Goal: Task Accomplishment & Management: Complete application form

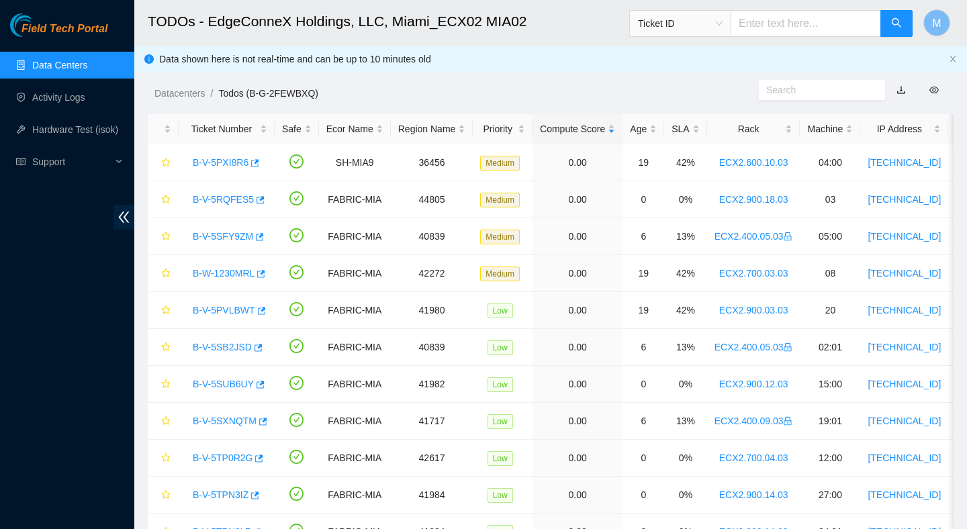
scroll to position [728, 0]
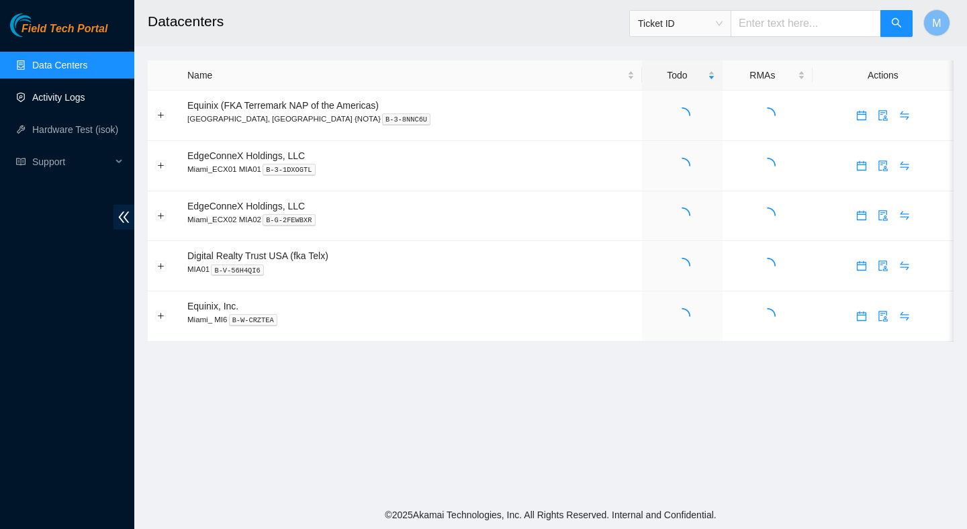
click at [85, 102] on link "Activity Logs" at bounding box center [58, 97] width 53 height 11
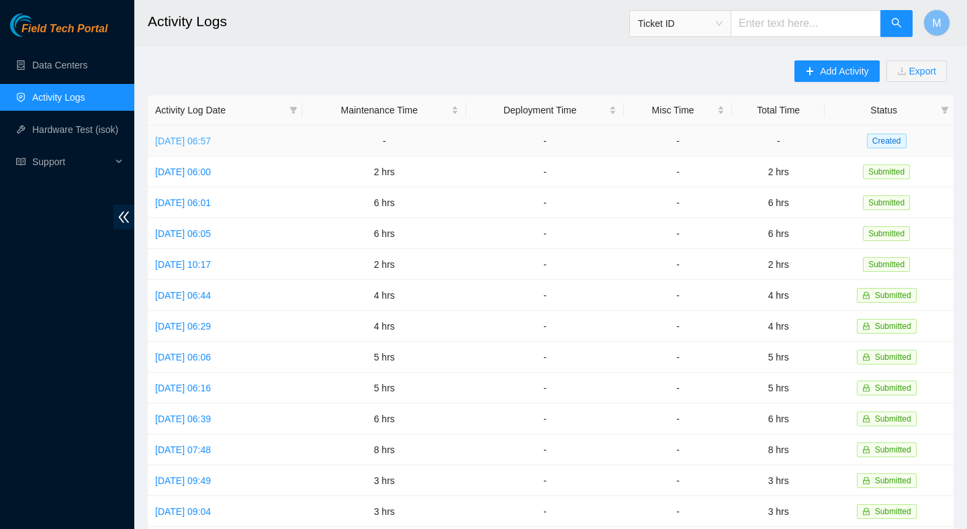
click at [211, 142] on link "Wed, 13 Aug 2025 06:57" at bounding box center [183, 141] width 56 height 11
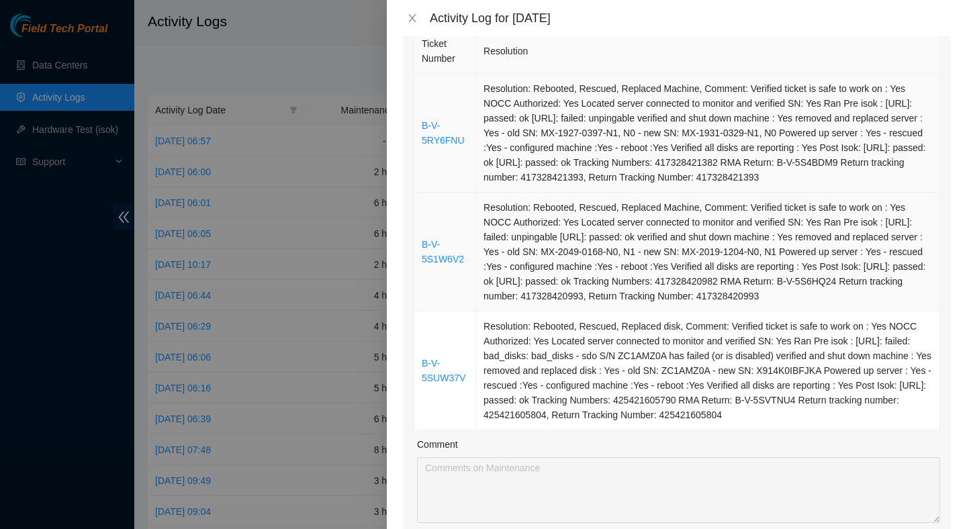
scroll to position [116, 0]
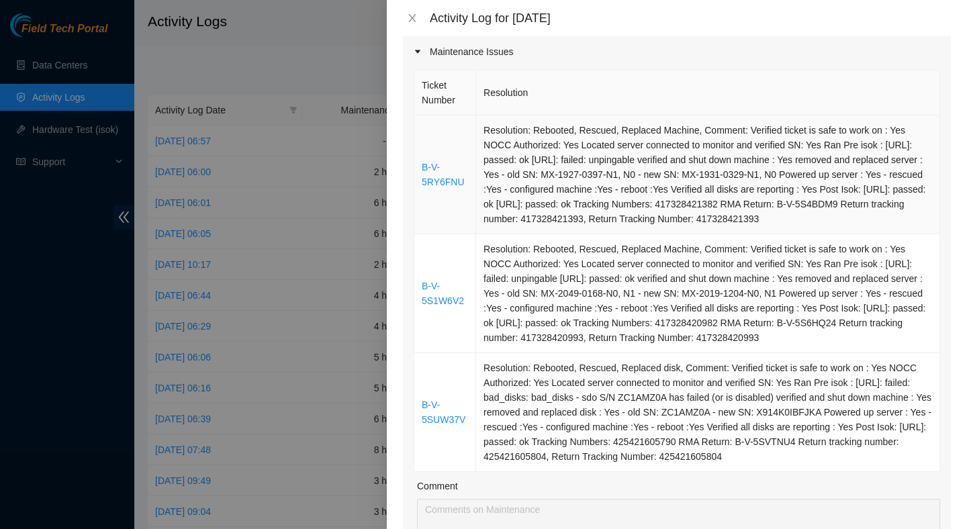
click at [582, 213] on td "Resolution: Rebooted, Rescued, Replaced Machine, Comment: Verified ticket is sa…" at bounding box center [708, 175] width 464 height 119
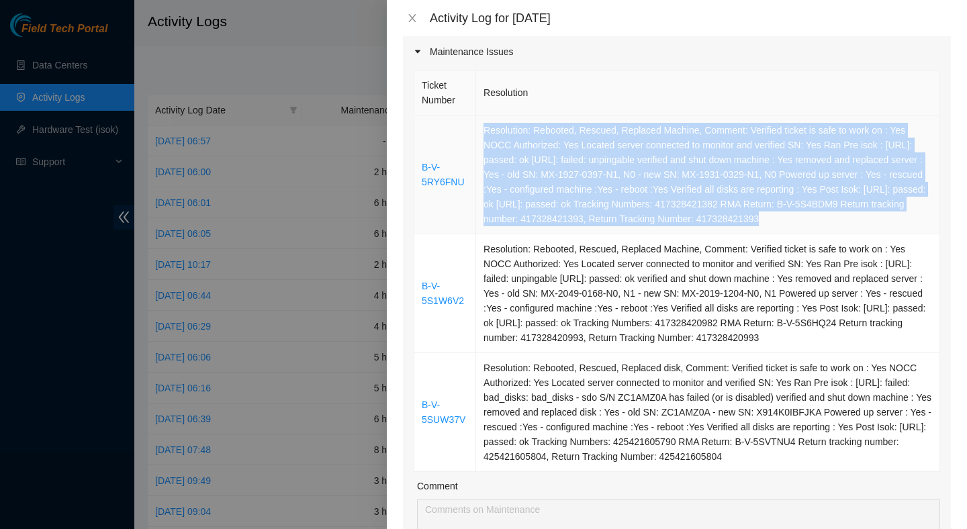
click at [582, 213] on td "Resolution: Rebooted, Rescued, Replaced Machine, Comment: Verified ticket is sa…" at bounding box center [708, 175] width 464 height 119
copy td "Resolution: Rebooted, Rescued, Replaced Machine, Comment: Verified ticket is sa…"
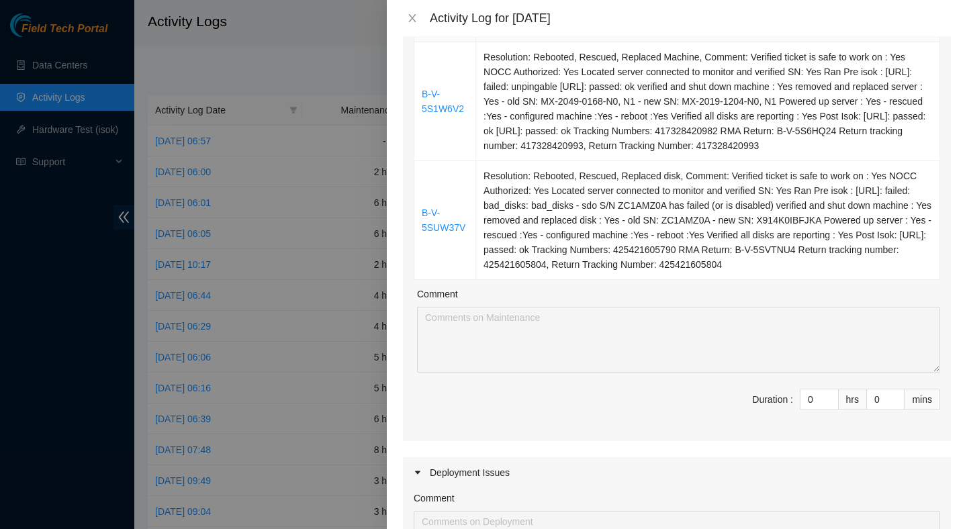
scroll to position [309, 0]
type input "1"
click at [832, 398] on icon "up" at bounding box center [831, 395] width 5 height 5
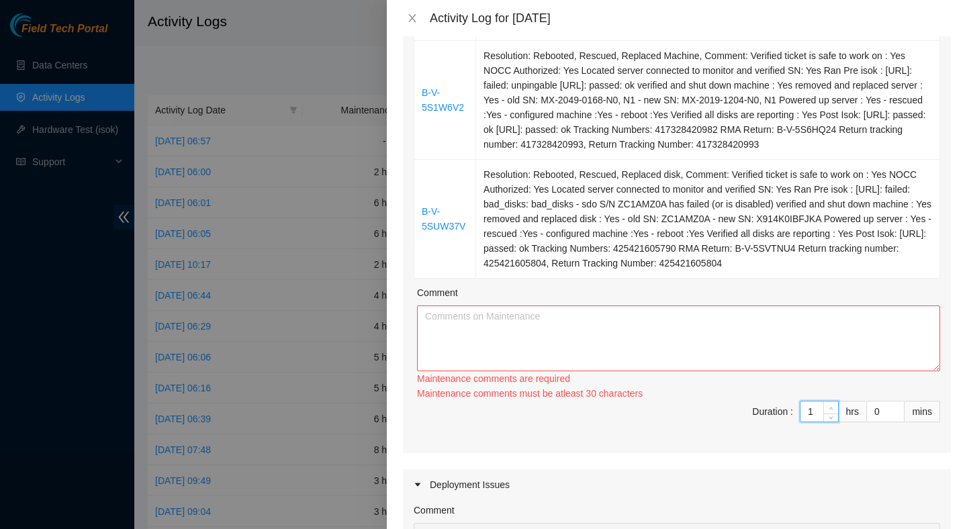
type input "2"
click at [832, 411] on icon "up" at bounding box center [831, 408] width 5 height 5
click at [742, 371] on textarea "Comment" at bounding box center [678, 339] width 523 height 66
paste textarea "Resolution: Rebooted, Rescued, Replaced Machine, Comment: Verified ticket is sa…"
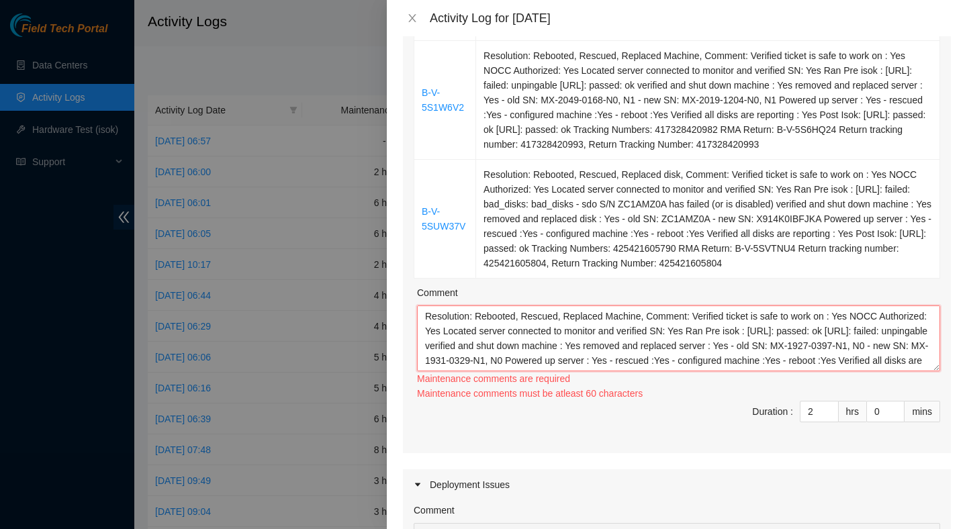
scroll to position [54, 0]
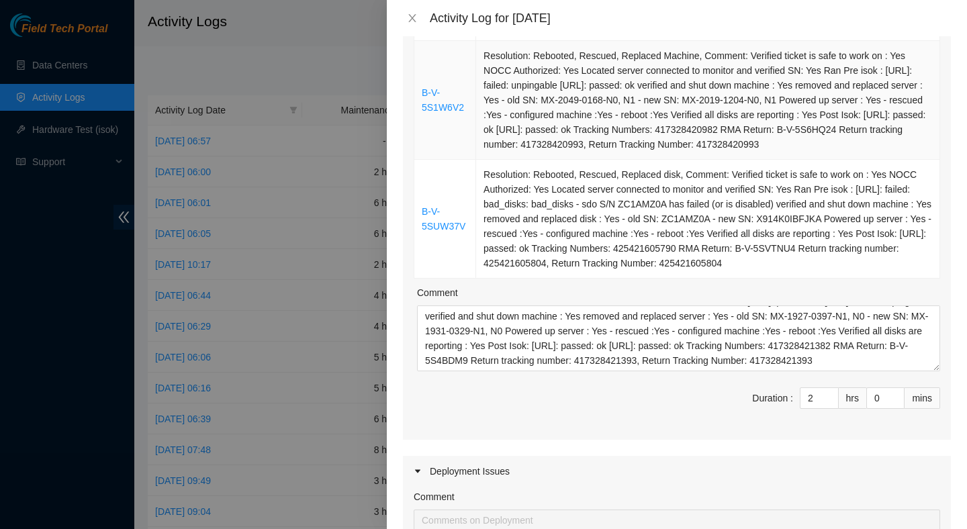
click at [658, 159] on td "Resolution: Rebooted, Rescued, Replaced Machine, Comment: Verified ticket is sa…" at bounding box center [708, 100] width 464 height 119
click at [658, 158] on td "Resolution: Rebooted, Rescued, Replaced Machine, Comment: Verified ticket is sa…" at bounding box center [708, 100] width 464 height 119
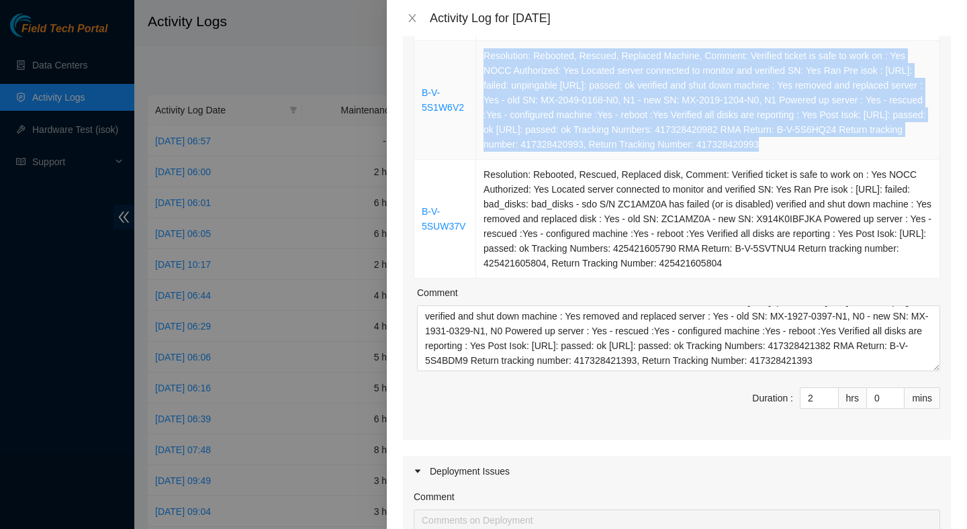
click at [658, 158] on td "Resolution: Rebooted, Rescued, Replaced Machine, Comment: Verified ticket is sa…" at bounding box center [708, 100] width 464 height 119
copy td "Resolution: Rebooted, Rescued, Replaced Machine, Comment: Verified ticket is sa…"
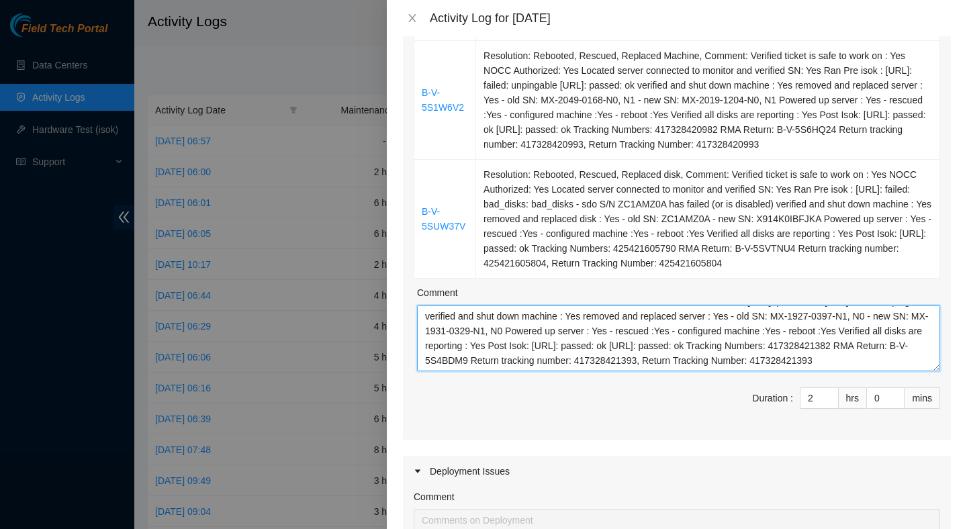
click at [570, 371] on textarea "Resolution: Rebooted, Rescued, Replaced Machine, Comment: Verified ticket is sa…" at bounding box center [678, 339] width 523 height 66
paste textarea "Resolution: Rebooted, Rescued, Replaced Machine, Comment: Verified ticket is sa…"
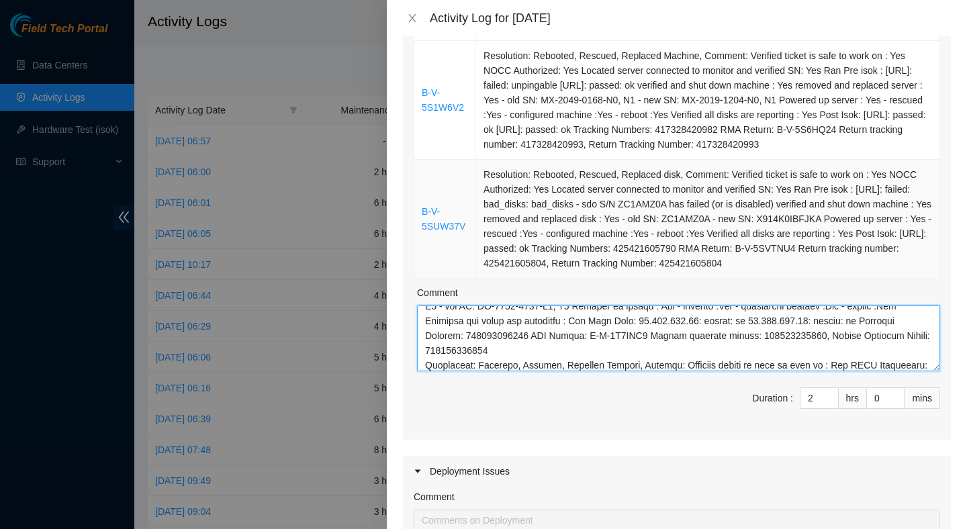
scroll to position [158, 0]
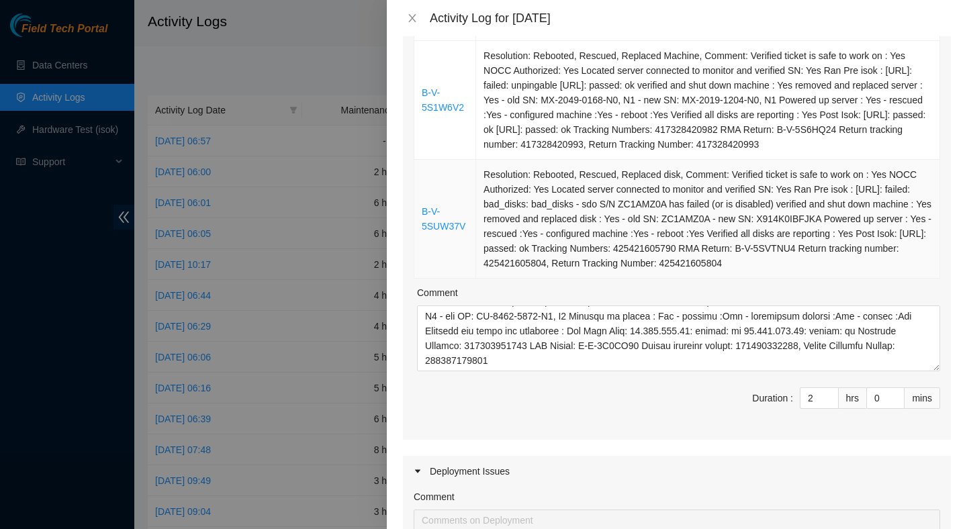
click at [608, 279] on td "Resolution: Rebooted, Rescued, Replaced disk, Comment: Verified ticket is safe …" at bounding box center [708, 219] width 464 height 119
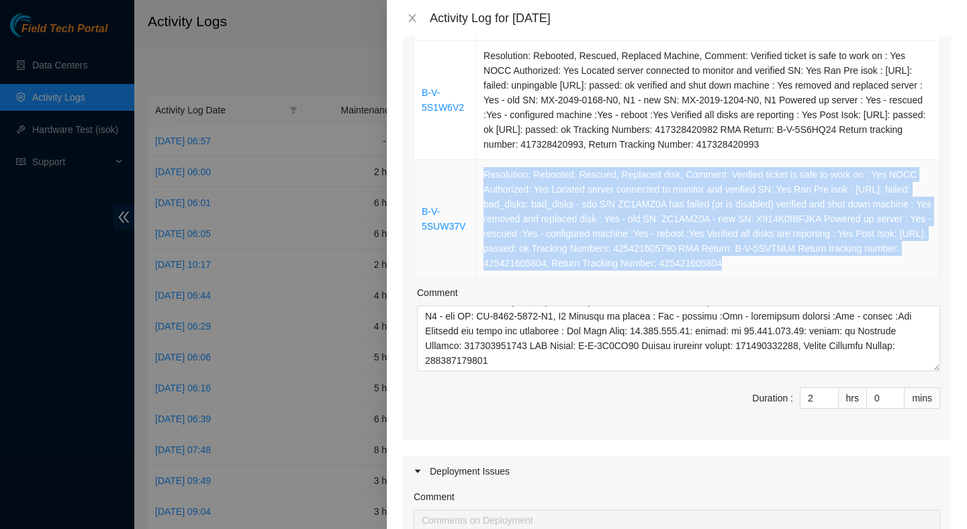
click at [608, 279] on td "Resolution: Rebooted, Rescued, Replaced disk, Comment: Verified ticket is safe …" at bounding box center [708, 219] width 464 height 119
copy td "Resolution: Rebooted, Rescued, Replaced disk, Comment: Verified ticket is safe …"
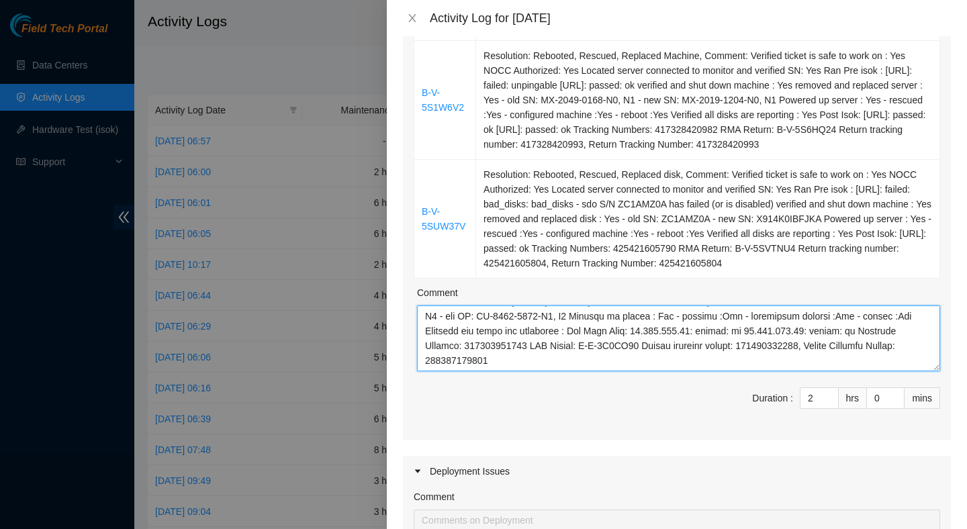
click at [545, 371] on textarea "Comment" at bounding box center [678, 339] width 523 height 66
paste textarea "Resolution: Rebooted, Rescued, Replaced disk, Comment: Verified ticket is safe …"
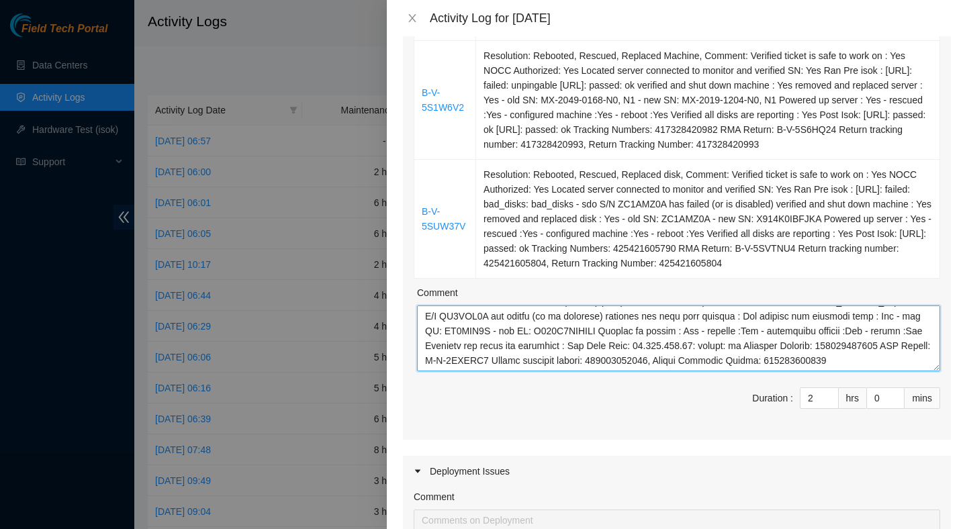
scroll to position [819, 0]
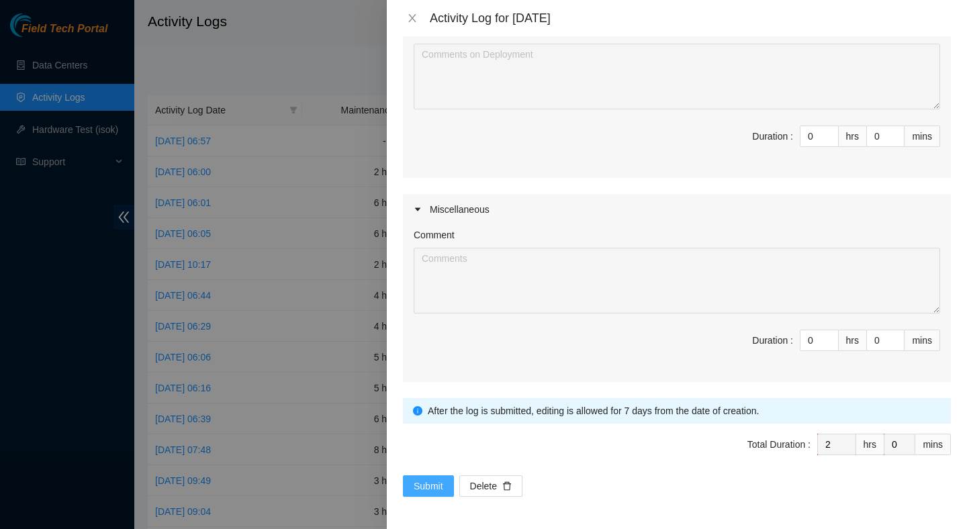
type textarea "Resolution: Rebooted, Rescued, Replaced Machine, Comment: Verified ticket is sa…"
click at [423, 476] on button "Submit" at bounding box center [428, 486] width 51 height 21
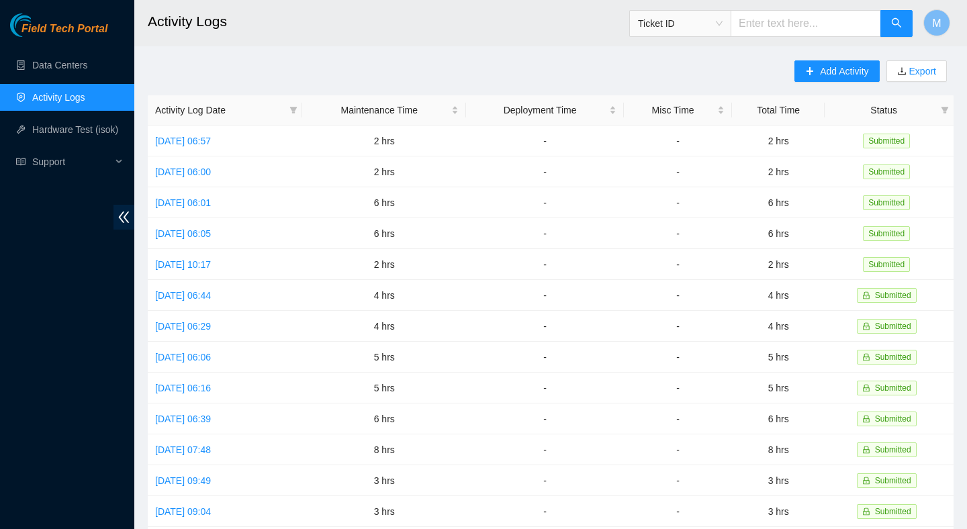
click at [85, 92] on link "Activity Logs" at bounding box center [58, 97] width 53 height 11
click at [87, 71] on link "Data Centers" at bounding box center [59, 65] width 55 height 11
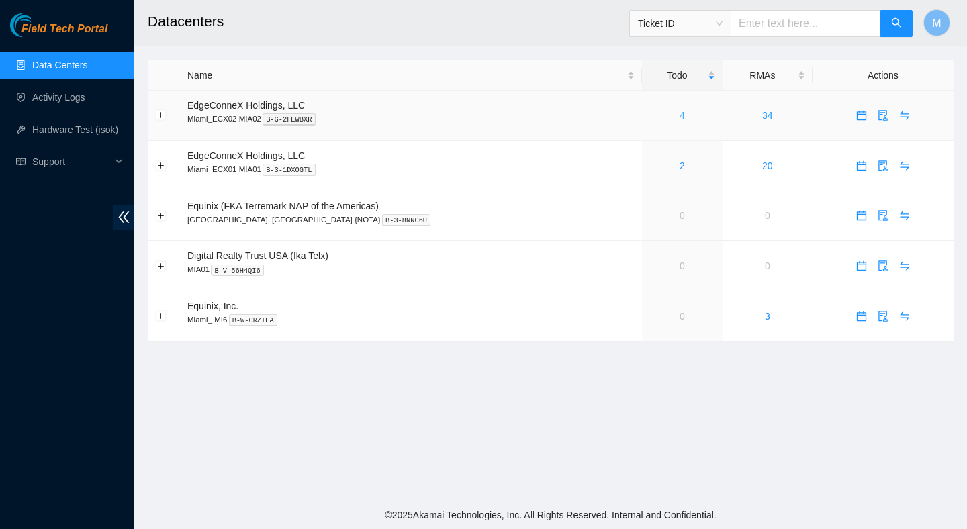
click at [680, 116] on link "4" at bounding box center [682, 115] width 5 height 11
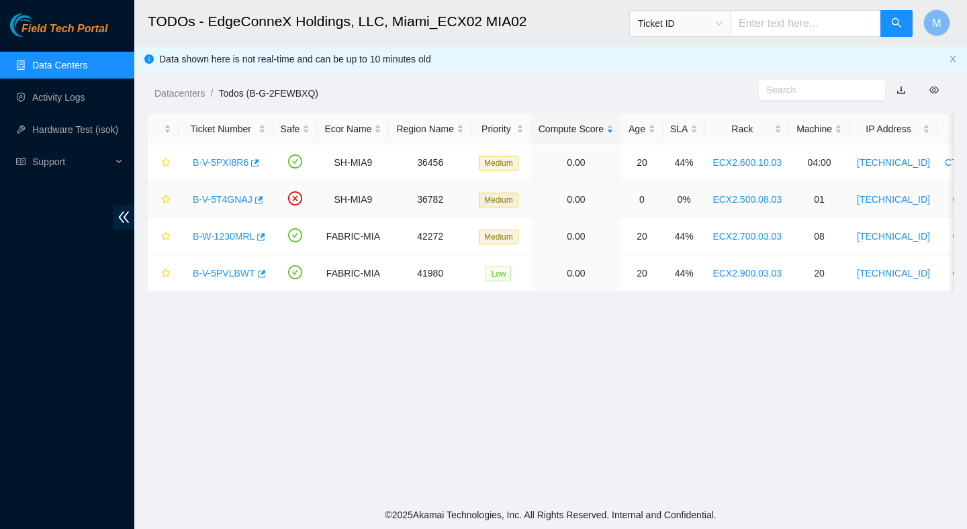
click at [224, 200] on link "B-V-5T4GNAJ" at bounding box center [223, 199] width 60 height 11
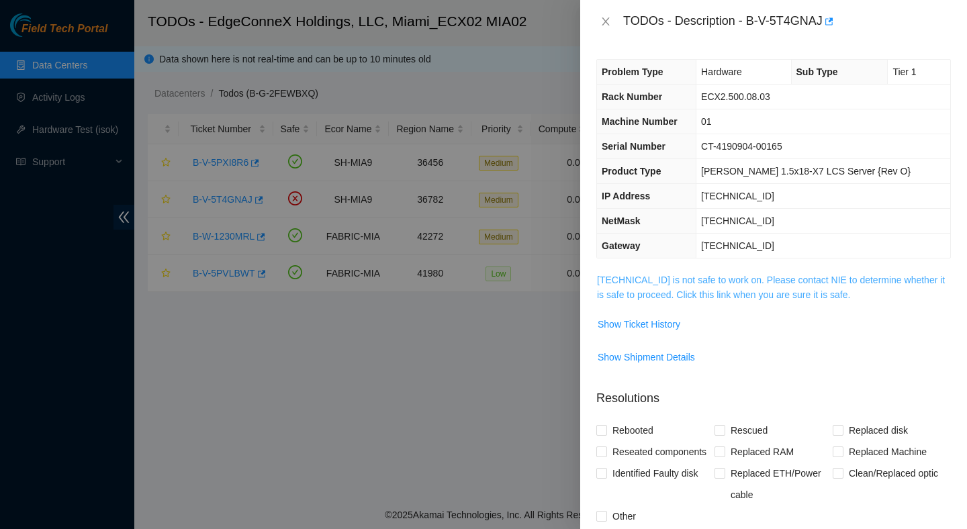
click at [813, 296] on link "23.211.106.166 is not safe to work on. Please contact NIE to determine whether …" at bounding box center [771, 288] width 348 height 26
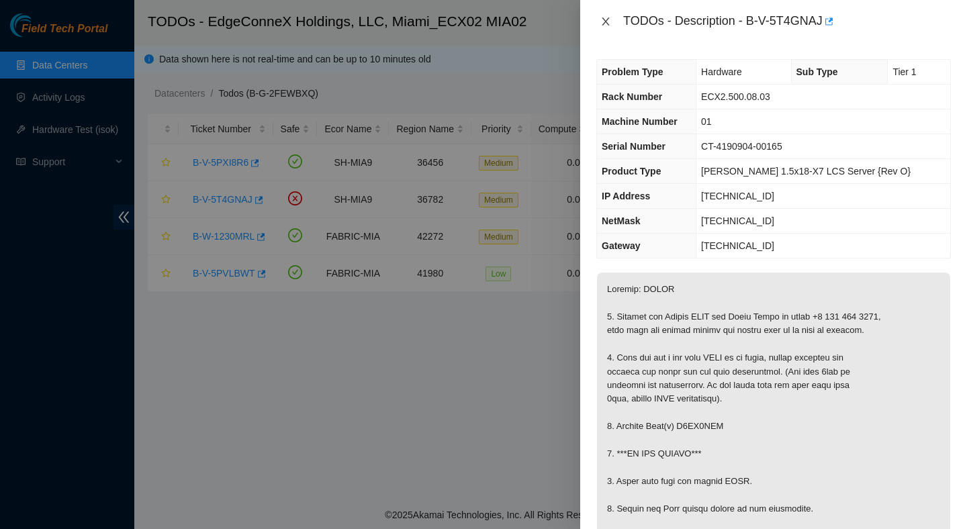
click at [606, 20] on icon "close" at bounding box center [605, 21] width 7 height 8
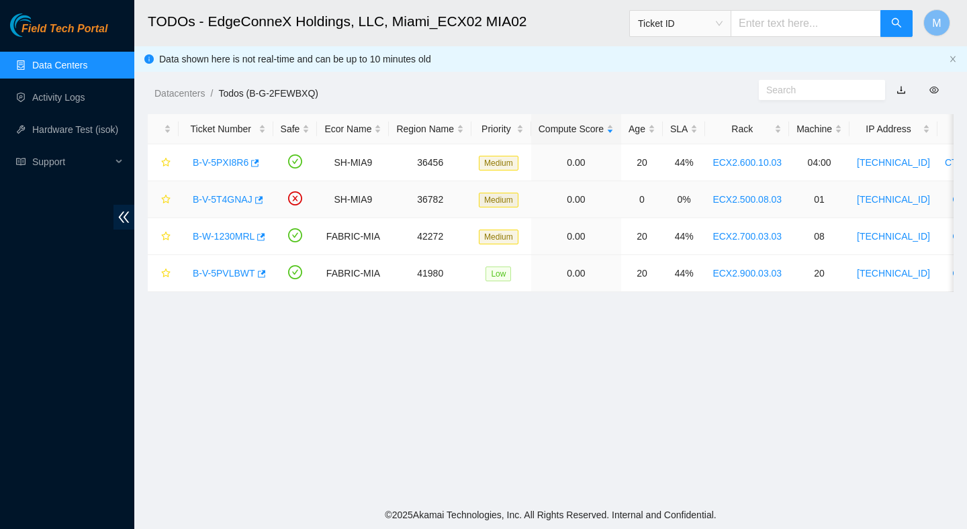
click at [236, 199] on link "B-V-5T4GNAJ" at bounding box center [223, 199] width 60 height 11
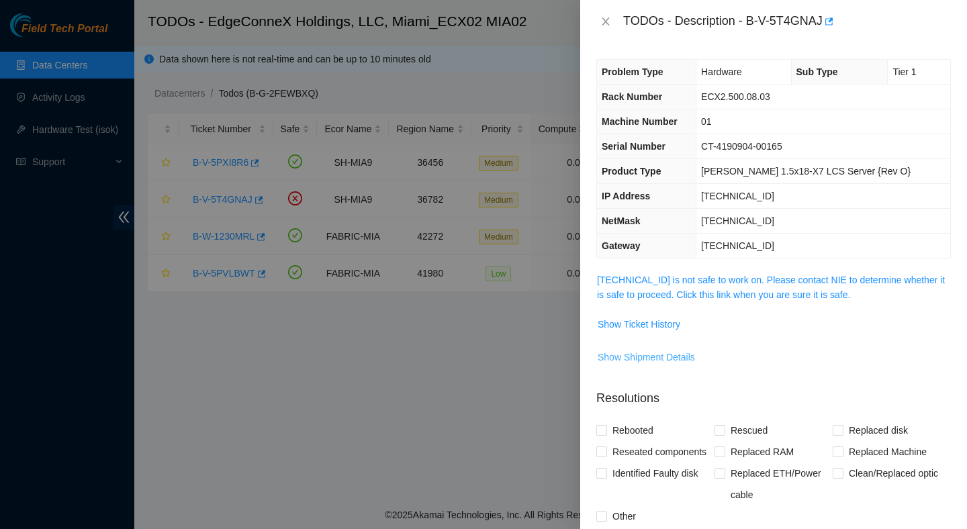
click at [614, 363] on span "Show Shipment Details" at bounding box center [646, 357] width 97 height 15
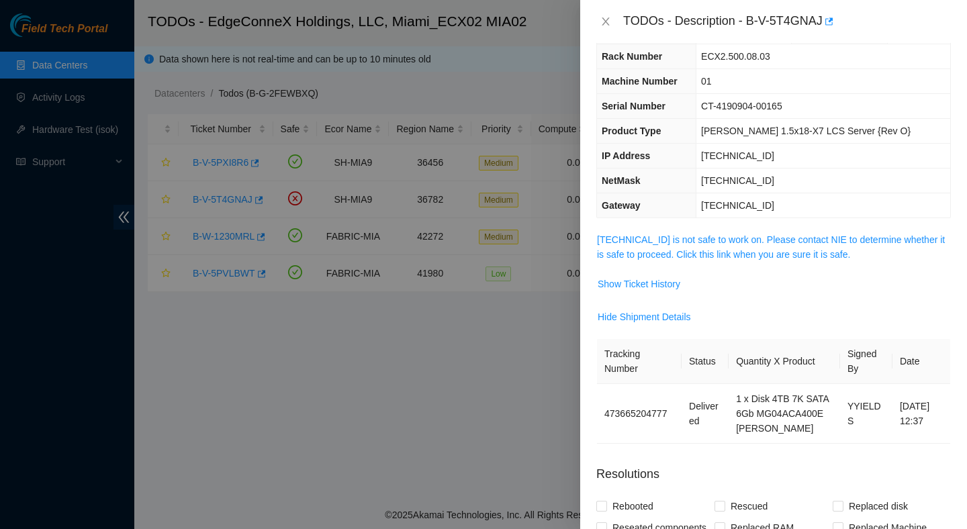
scroll to position [48, 0]
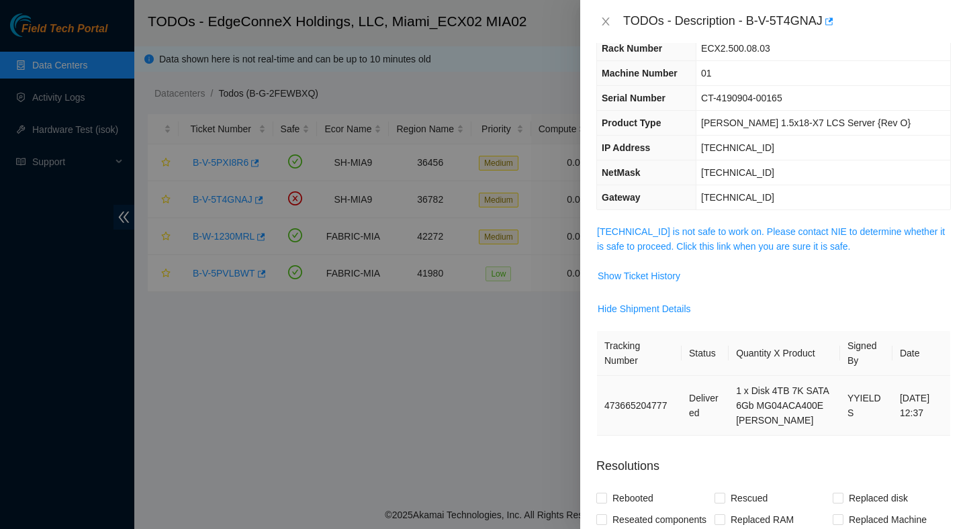
click at [655, 400] on td "473665204777" at bounding box center [639, 406] width 85 height 60
copy td "473665204777"
click at [606, 29] on div "TODOs - Description - B-V-5T4GNAJ" at bounding box center [773, 21] width 355 height 21
click at [605, 23] on icon "close" at bounding box center [605, 21] width 11 height 11
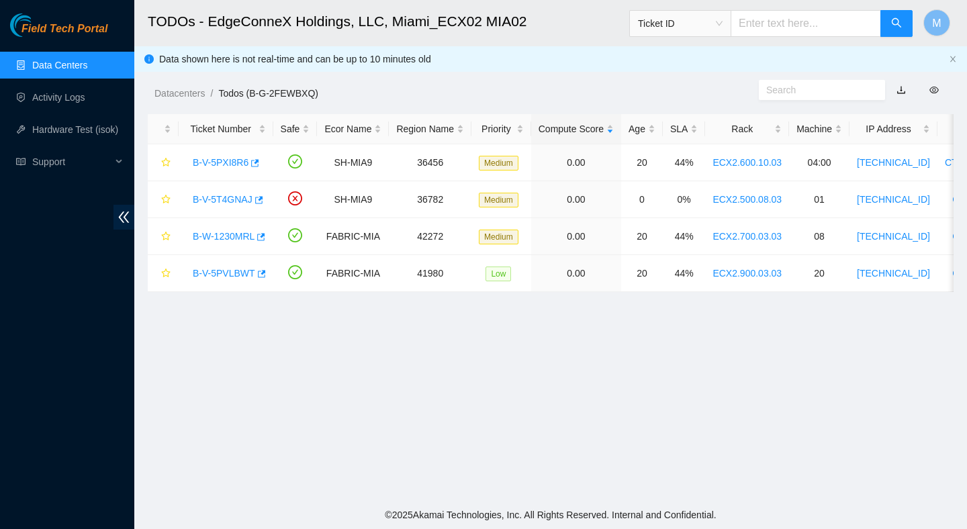
scroll to position [63, 0]
click at [213, 212] on td "B-V-5T4GNAJ" at bounding box center [226, 199] width 95 height 37
click at [249, 182] on td "B-V-5T4GNAJ" at bounding box center [226, 199] width 95 height 37
click at [238, 194] on link "B-V-5T4GNAJ" at bounding box center [223, 199] width 60 height 11
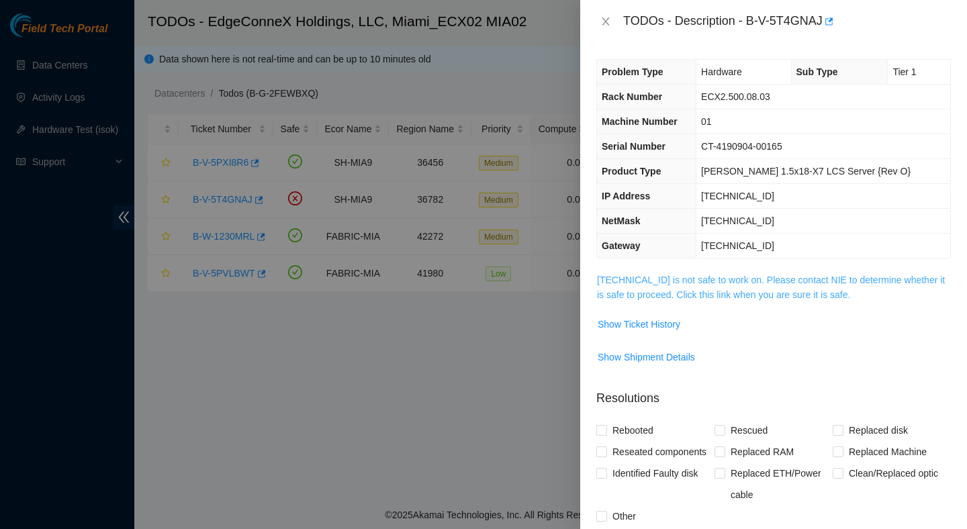
click at [666, 296] on link "23.211.106.166 is not safe to work on. Please contact NIE to determine whether …" at bounding box center [771, 288] width 348 height 26
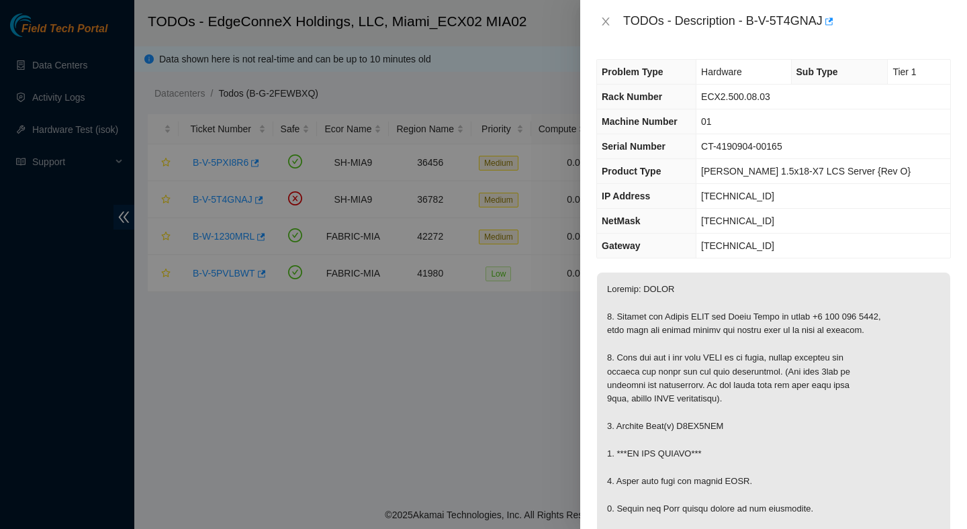
copy p "V6JE1MTS"
drag, startPoint x: 748, startPoint y: 20, endPoint x: 828, endPoint y: 27, distance: 79.5
click at [828, 27] on div "TODOs - Description - B-V-5T4GNAJ" at bounding box center [787, 21] width 328 height 21
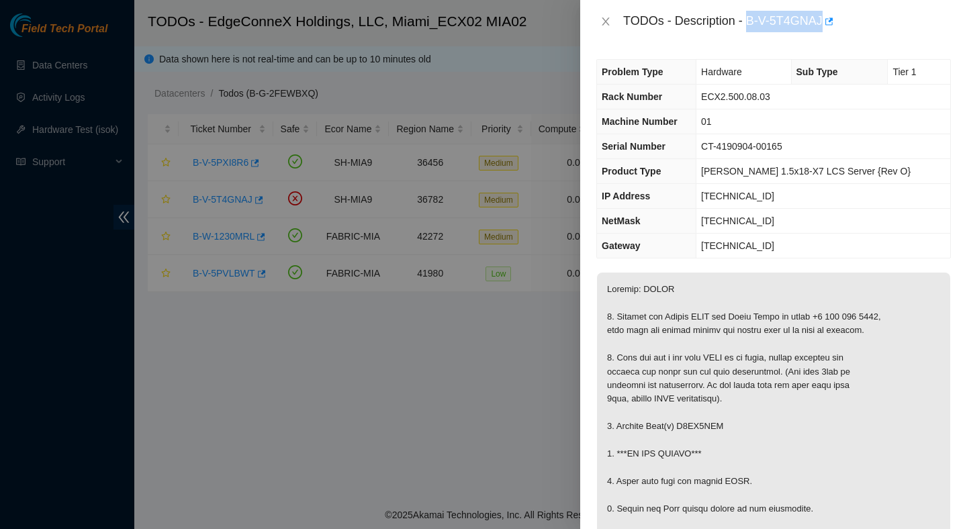
copy div "B-V-5T4GNAJ"
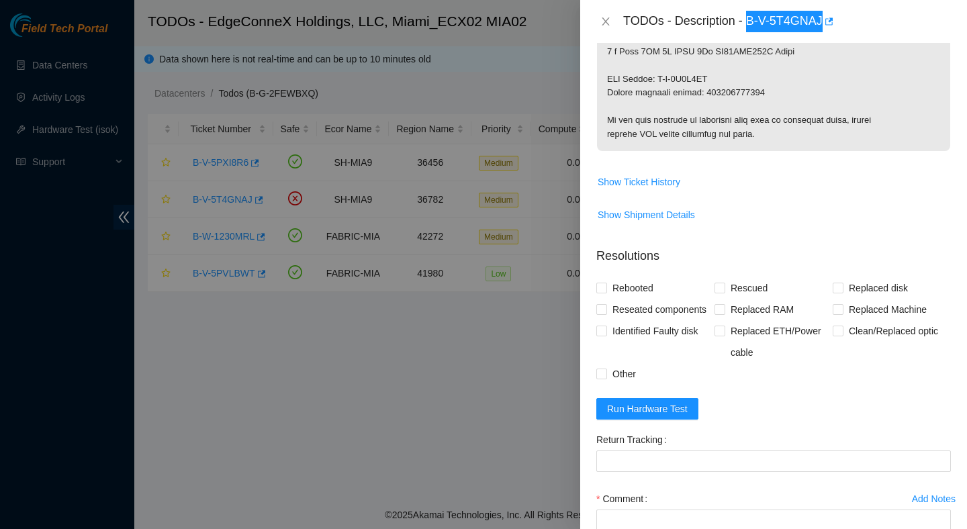
scroll to position [775, 0]
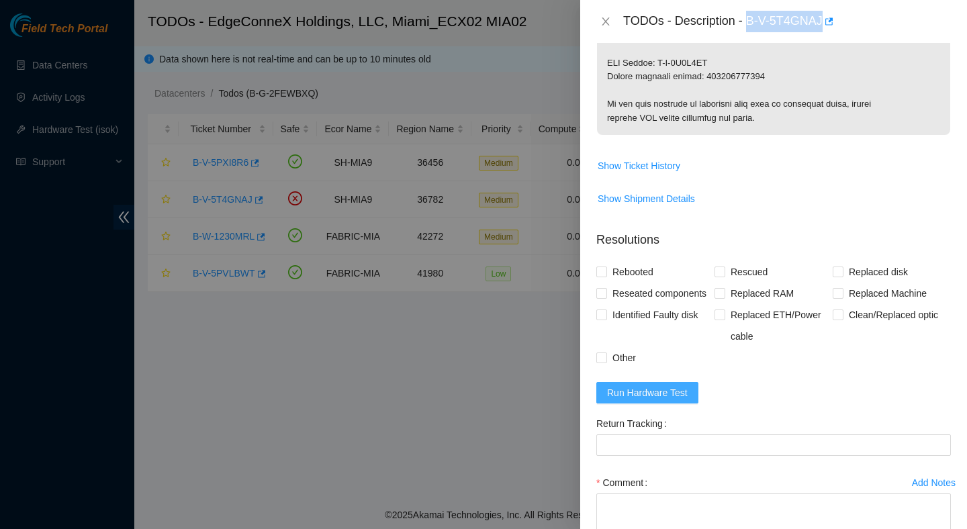
click at [631, 400] on span "Run Hardware Test" at bounding box center [647, 393] width 81 height 15
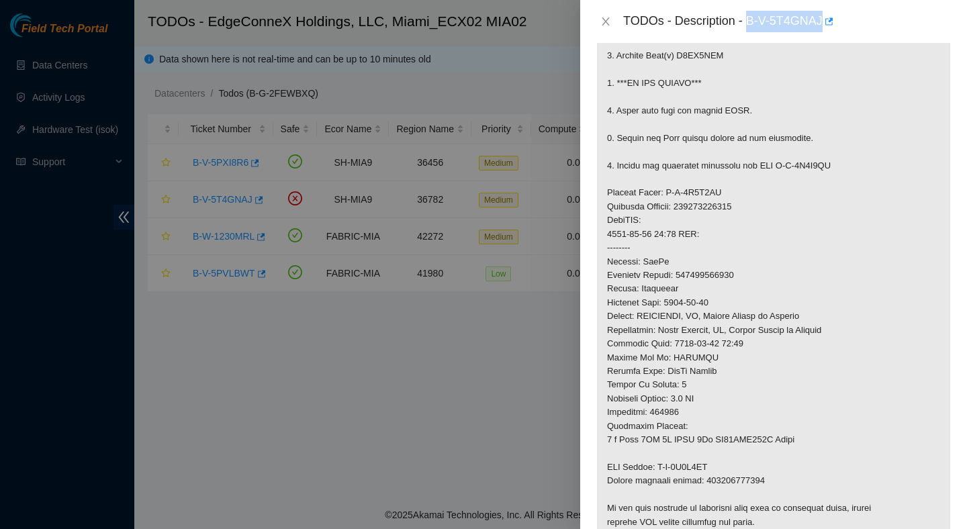
scroll to position [349, 0]
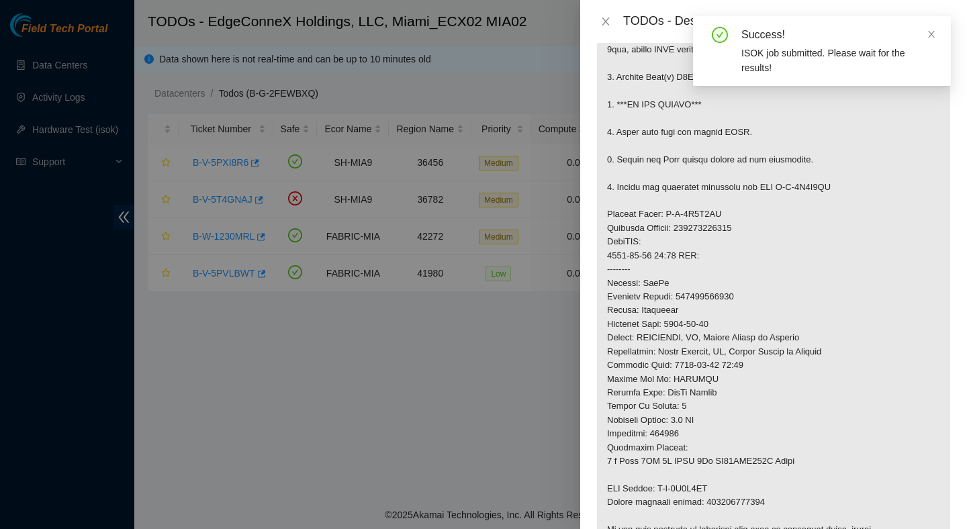
click at [727, 300] on p at bounding box center [773, 241] width 353 height 637
copy p "473665204777"
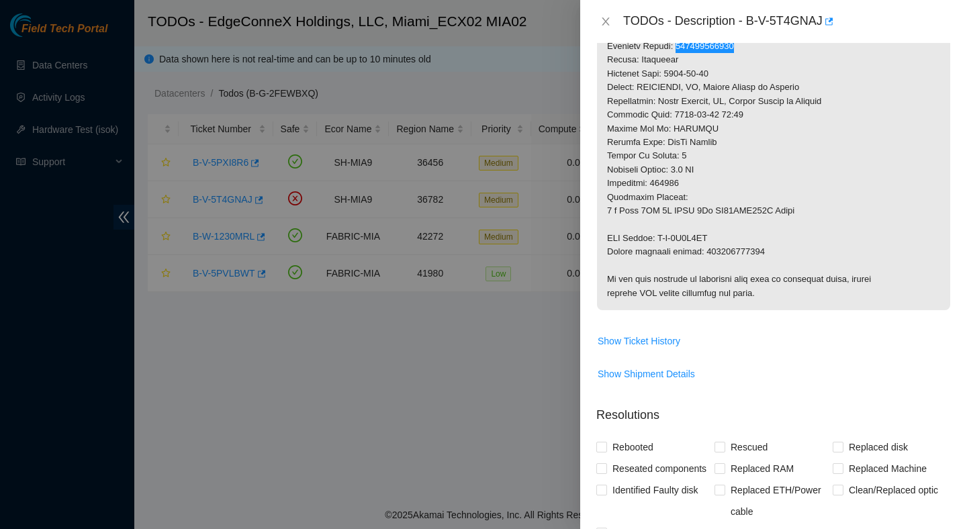
scroll to position [604, 0]
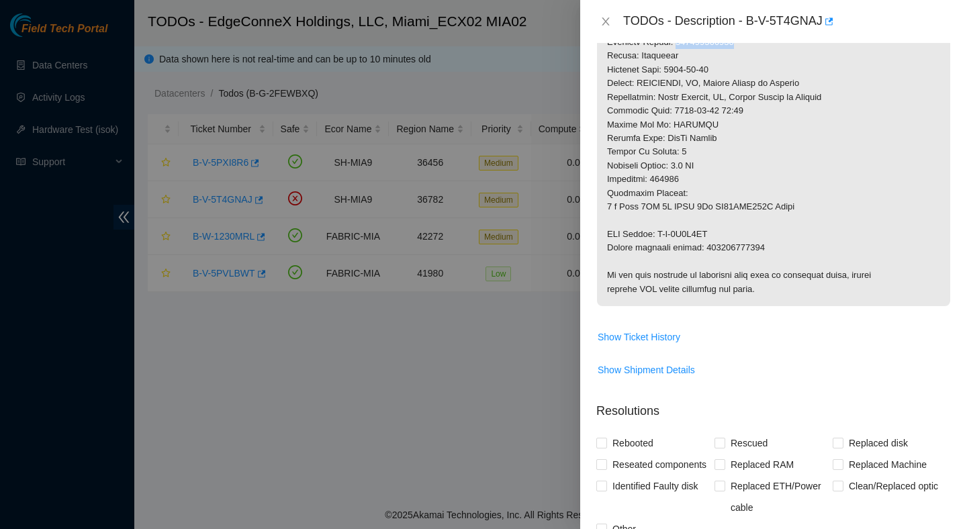
drag, startPoint x: 661, startPoint y: 235, endPoint x: 718, endPoint y: 237, distance: 57.1
copy p "B-V-5T5N9ZT"
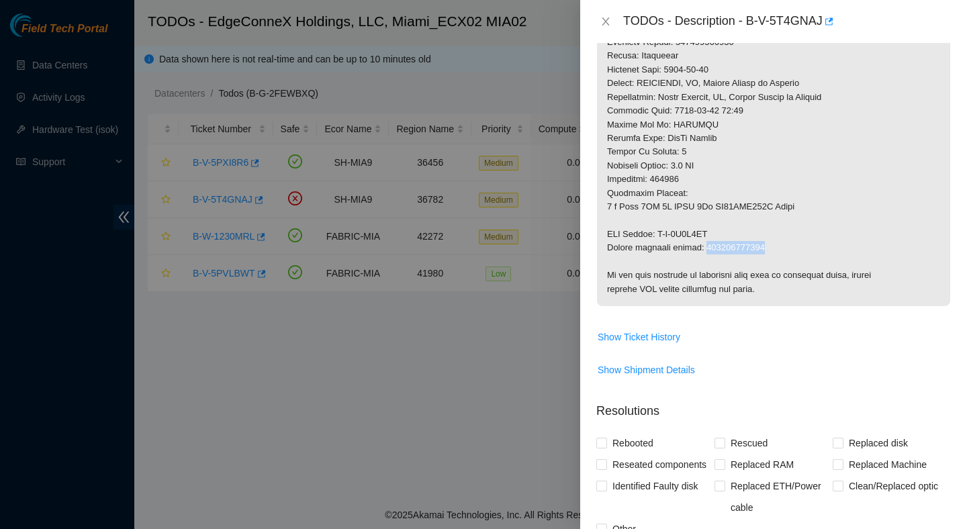
copy p "473665204788"
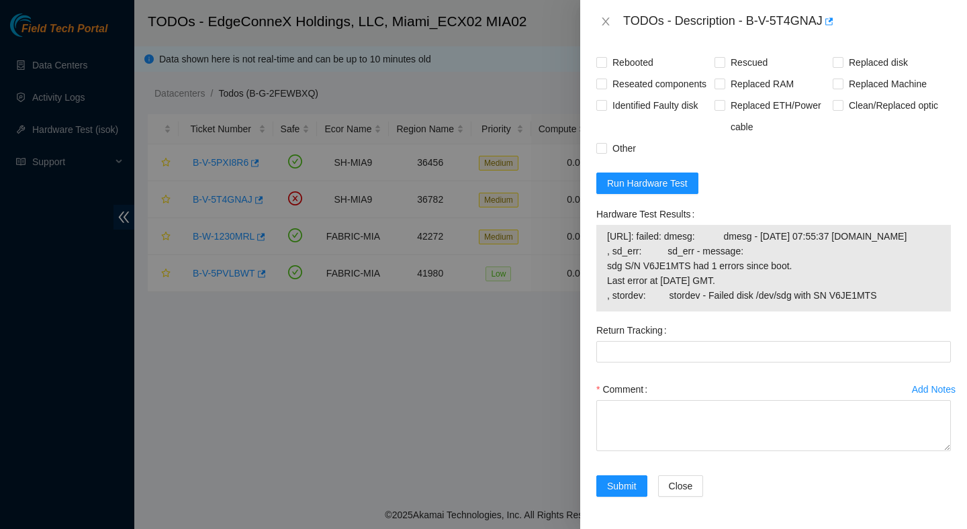
scroll to position [1021, 0]
click at [887, 297] on span "23.211.106.166: failed: dmesg: dmesg - Aug 08 07:55:37 a23-211-106-166.deploy.a…" at bounding box center [773, 266] width 333 height 74
click at [897, 295] on span "23.211.106.166: failed: dmesg: dmesg - Aug 08 07:55:37 a23-211-106-166.deploy.a…" at bounding box center [773, 266] width 333 height 74
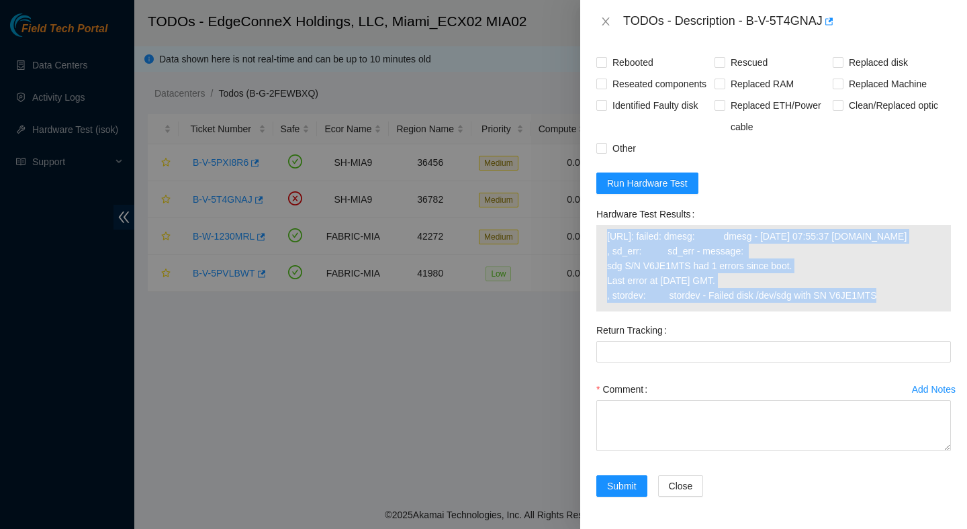
drag, startPoint x: 897, startPoint y: 295, endPoint x: 611, endPoint y: 236, distance: 291.5
click at [611, 236] on span "23.211.106.166: failed: dmesg: dmesg - Aug 08 07:55:37 a23-211-106-166.deploy.a…" at bounding box center [773, 266] width 333 height 74
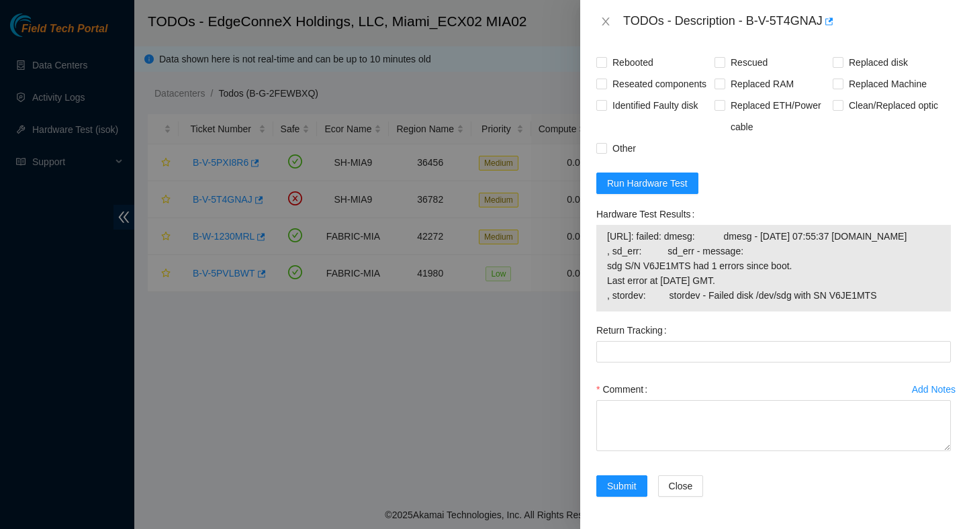
drag, startPoint x: 894, startPoint y: 300, endPoint x: 590, endPoint y: 240, distance: 309.6
click at [590, 240] on div "Problem Type Hardware Sub Type Tier 1 Rack Number ECX2.500.08.03 Machine Number…" at bounding box center [773, 286] width 387 height 486
copy tbody "23.211.106.166: failed: dmesg: dmesg - Aug 08 07:55:37 a23-211-106-166.deploy.a…"
drag, startPoint x: 751, startPoint y: 24, endPoint x: 832, endPoint y: 28, distance: 80.7
click at [832, 28] on div "TODOs - Description - B-V-5T4GNAJ" at bounding box center [787, 21] width 328 height 21
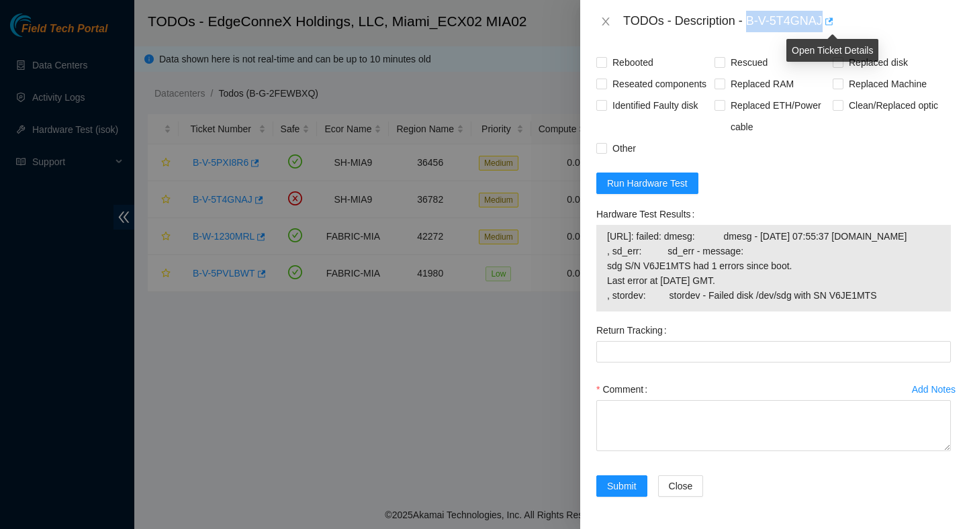
copy div "B-V-5T4GNAJ"
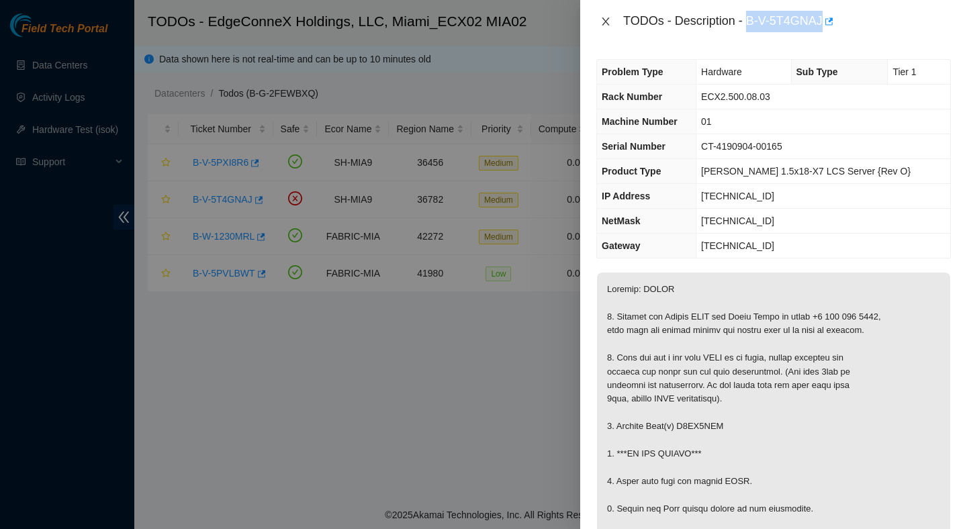
click at [609, 26] on icon "close" at bounding box center [605, 21] width 11 height 11
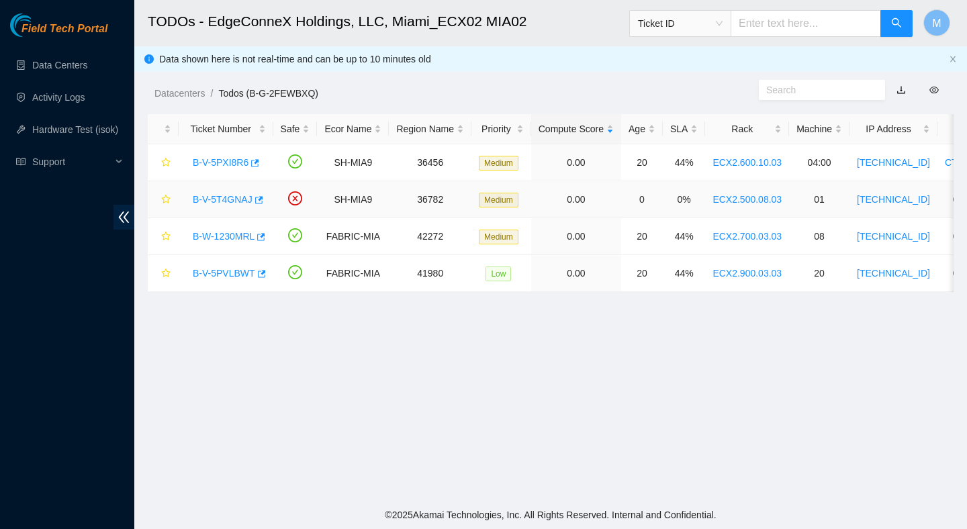
click at [220, 207] on div "B-V-5T4GNAJ" at bounding box center [226, 199] width 80 height 21
click at [229, 197] on link "B-V-5T4GNAJ" at bounding box center [223, 199] width 60 height 11
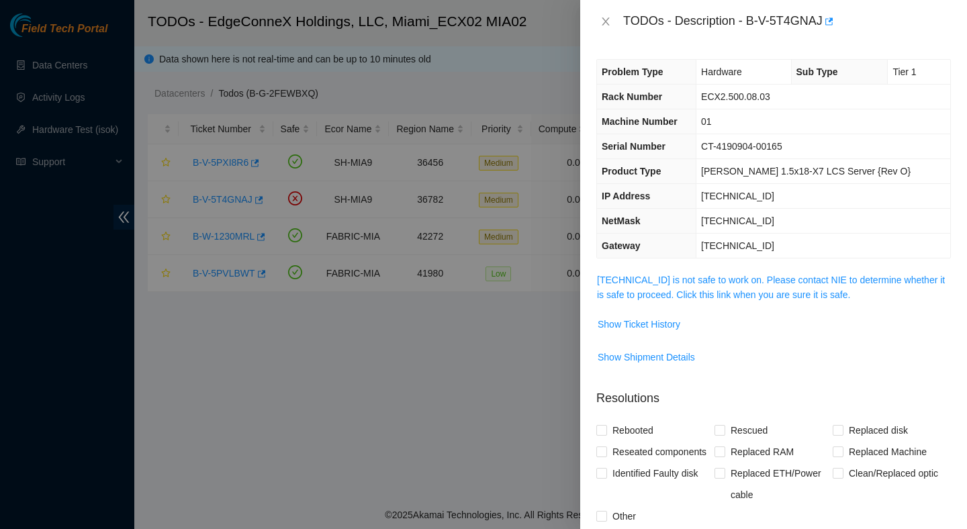
click at [637, 286] on span "23.211.106.166 is not safe to work on. Please contact NIE to determine whether …" at bounding box center [773, 288] width 353 height 30
click at [637, 285] on link "23.211.106.166 is not safe to work on. Please contact NIE to determine whether …" at bounding box center [771, 288] width 348 height 26
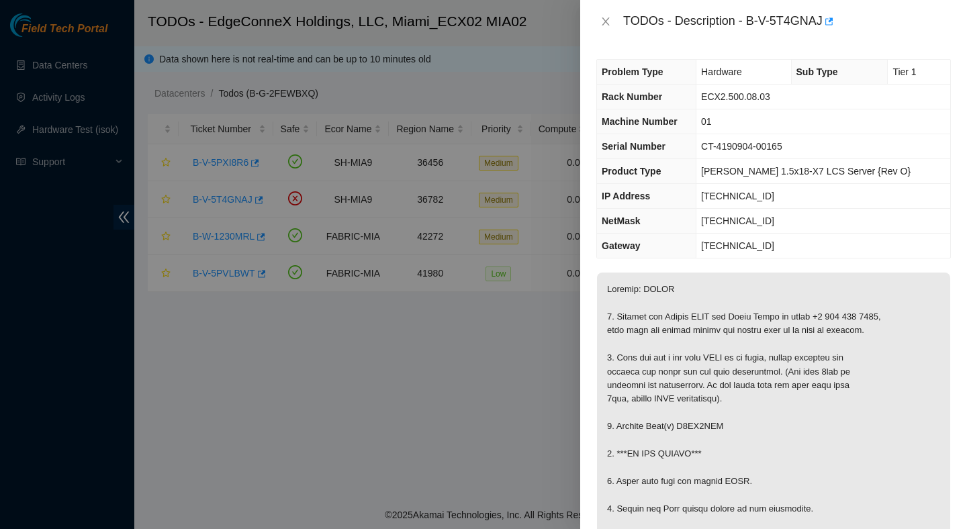
click at [504, 257] on div at bounding box center [483, 264] width 967 height 529
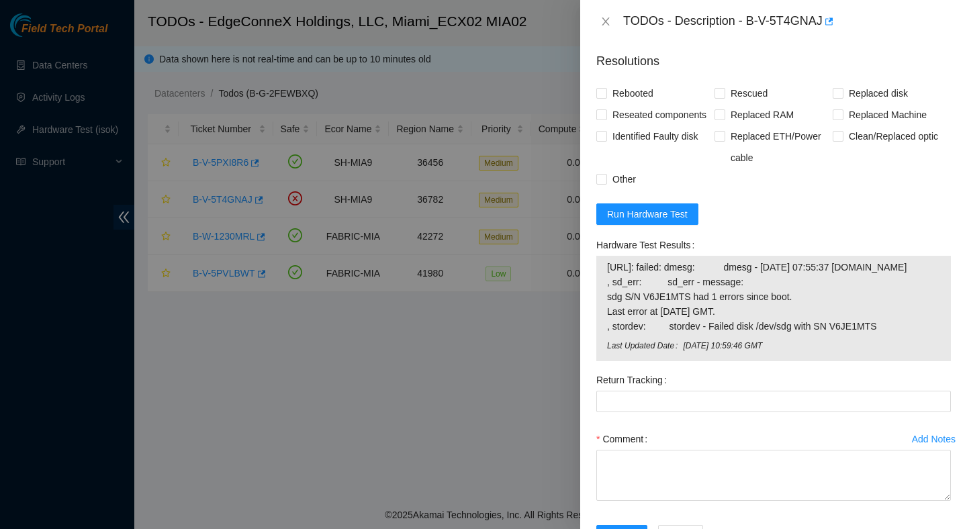
scroll to position [993, 0]
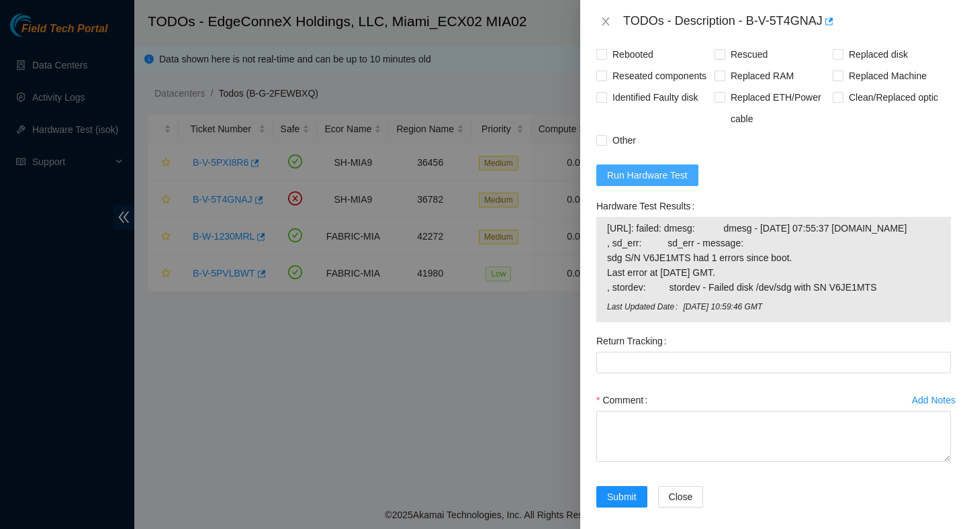
click at [674, 183] on span "Run Hardware Test" at bounding box center [647, 175] width 81 height 15
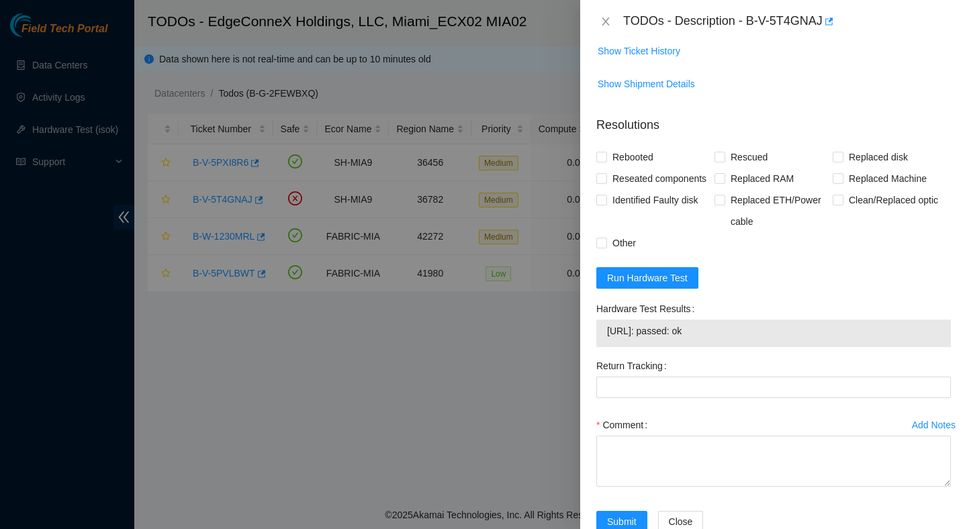
scroll to position [947, 0]
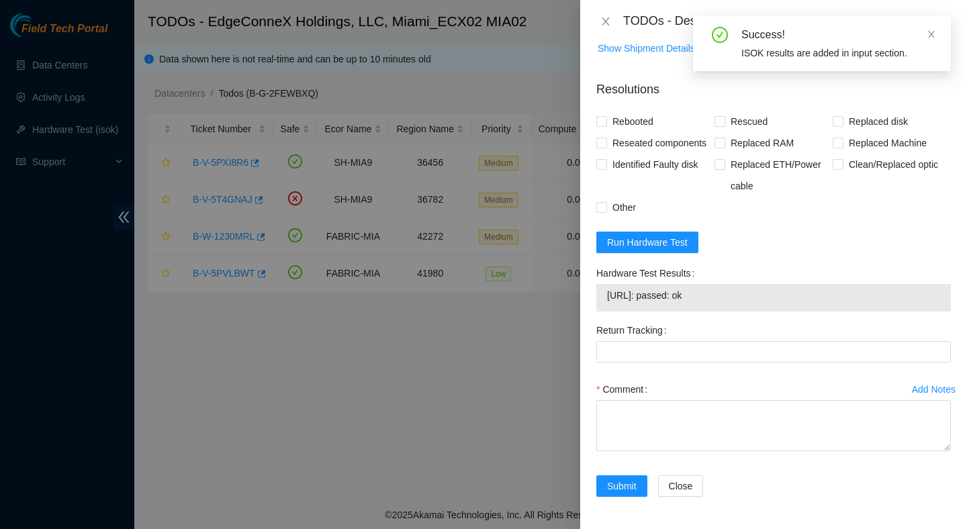
drag, startPoint x: 740, startPoint y: 291, endPoint x: 606, endPoint y: 304, distance: 134.3
click at [605, 304] on div "23.211.106.166: passed: ok" at bounding box center [773, 298] width 355 height 28
copy tbody "23.211.106.166: passed: ok"
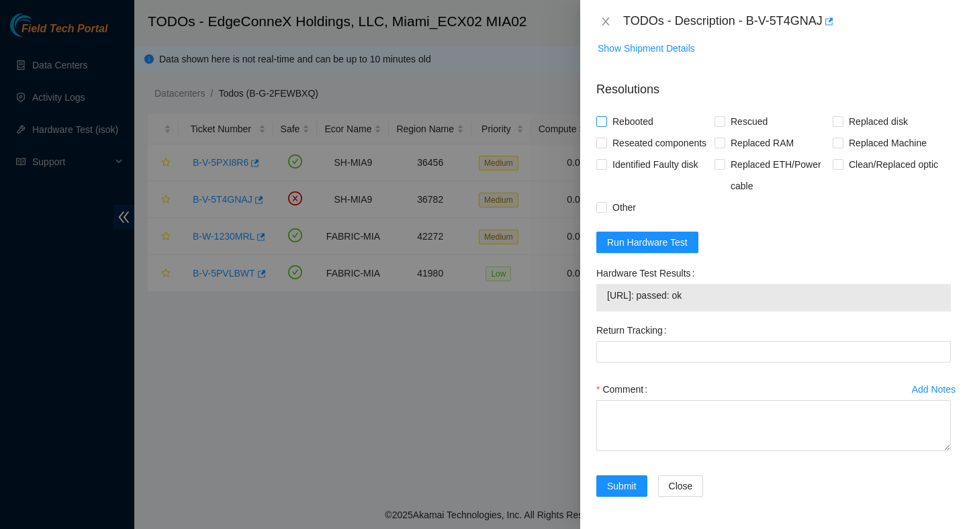
click at [641, 111] on span "Rebooted" at bounding box center [633, 121] width 52 height 21
click at [606, 116] on input "Rebooted" at bounding box center [600, 120] width 9 height 9
checkbox input "true"
click at [905, 111] on span "Replaced disk" at bounding box center [879, 121] width 70 height 21
click at [842, 116] on input "Replaced disk" at bounding box center [837, 120] width 9 height 9
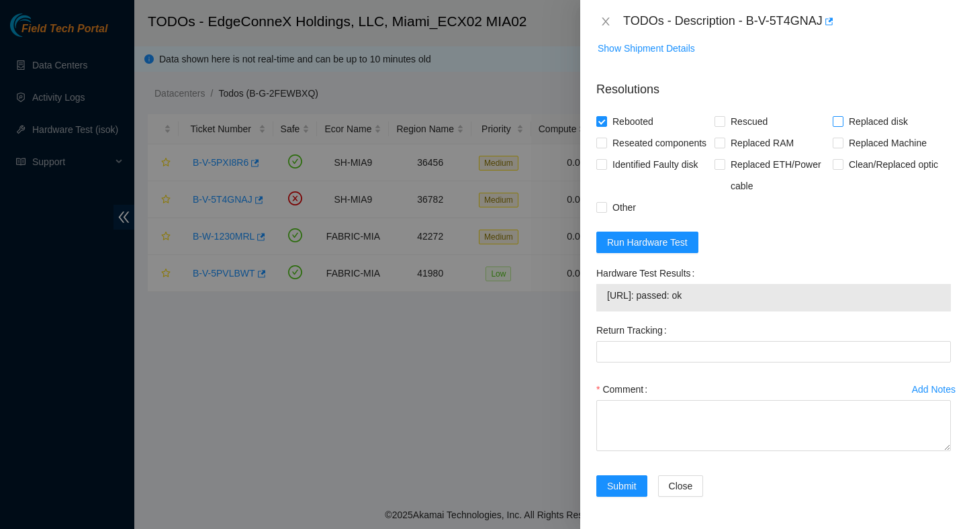
checkbox input "true"
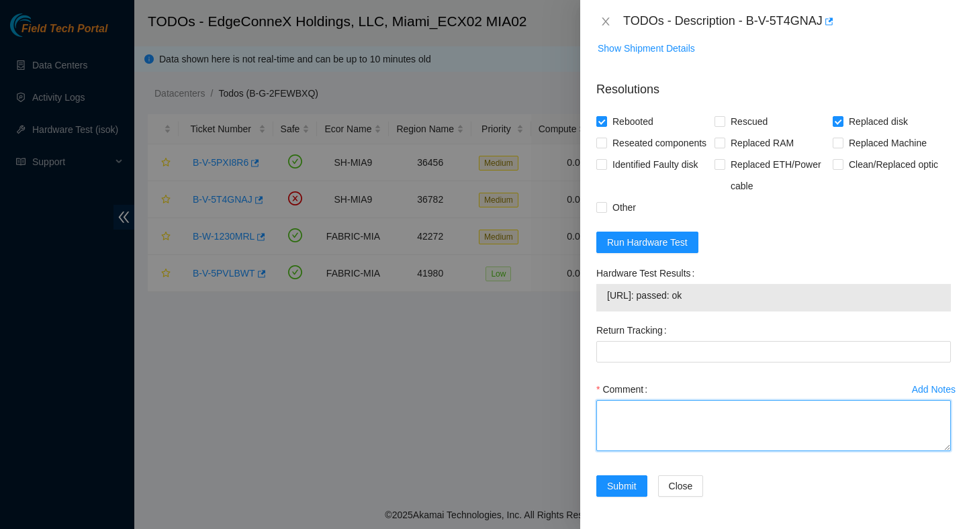
click at [658, 410] on textarea "Comment" at bounding box center [773, 425] width 355 height 51
paste textarea "Verified ticket is safe to work on : Yes NOCC Authorized: Yes Located server co…"
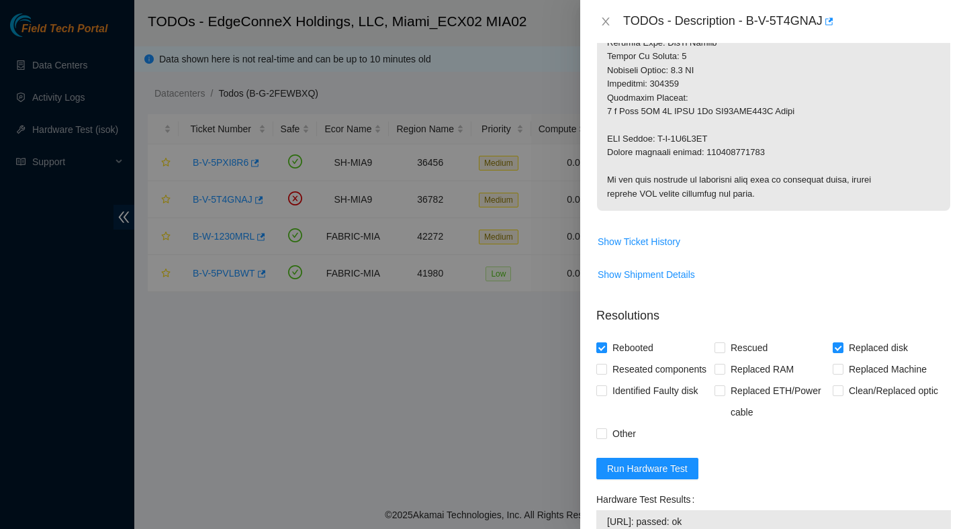
scroll to position [689, 0]
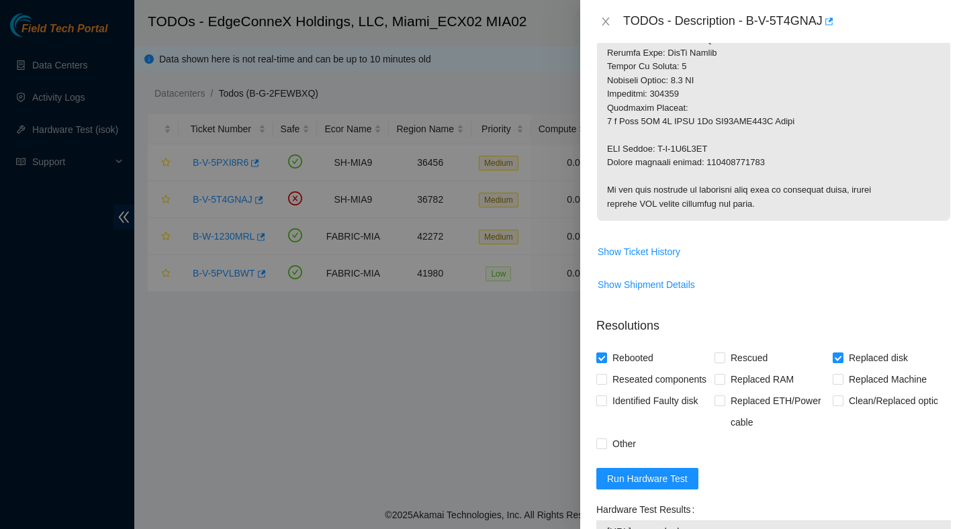
type textarea "Verified ticket is safe to work on : Yes NOCC Authorized: Yes Located server co…"
copy p "473665204788"
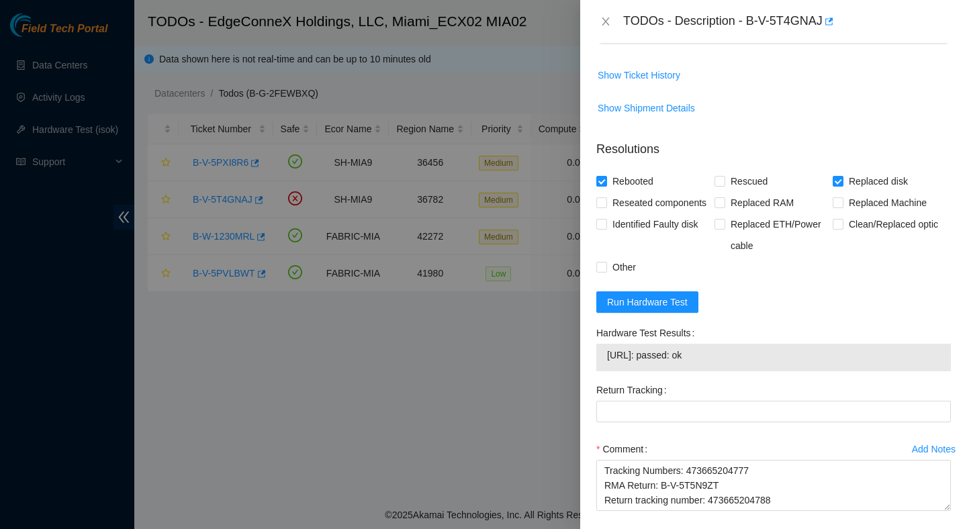
scroll to position [947, 0]
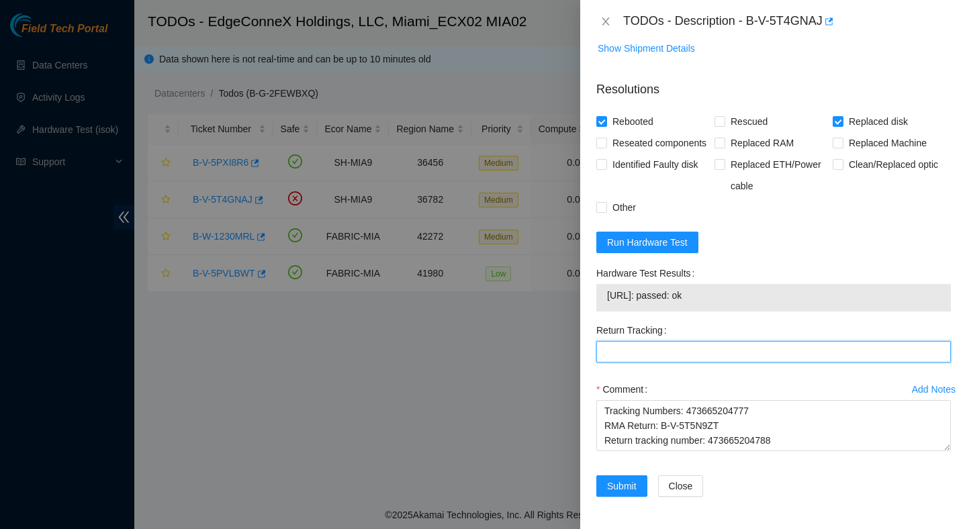
click at [662, 348] on Tracking "Return Tracking" at bounding box center [773, 351] width 355 height 21
paste Tracking "473665204788"
type Tracking "473665204788"
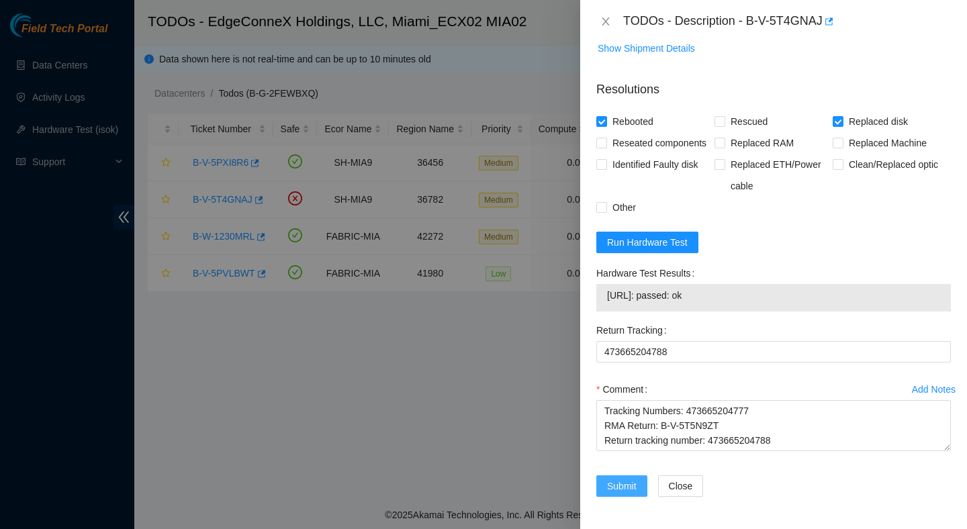
click at [605, 494] on button "Submit" at bounding box center [621, 486] width 51 height 21
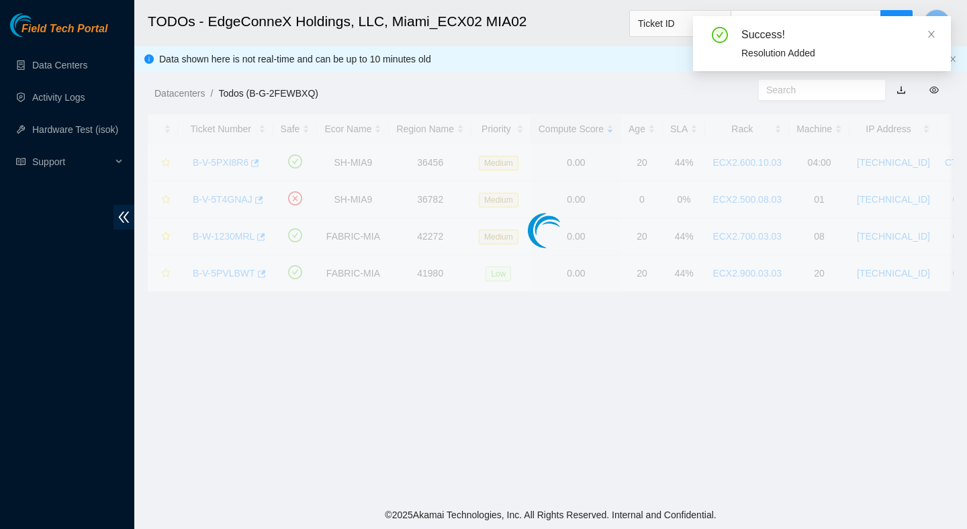
scroll to position [337, 0]
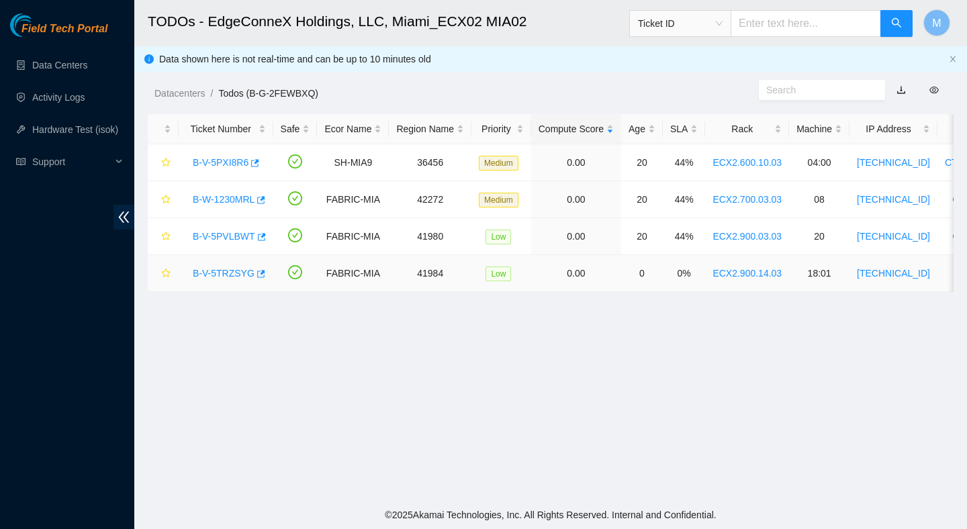
click at [232, 274] on link "B-V-5TRZSYG" at bounding box center [224, 273] width 62 height 11
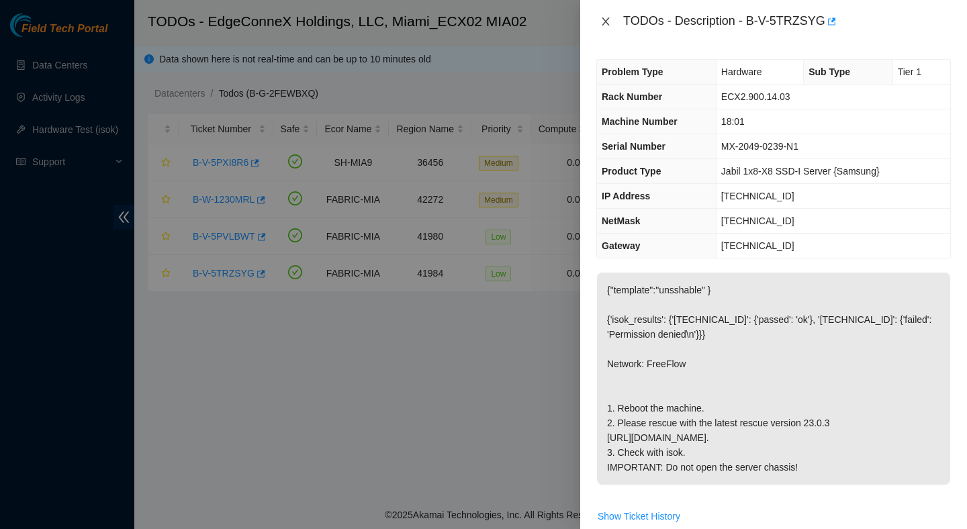
click at [608, 21] on icon "close" at bounding box center [605, 21] width 11 height 11
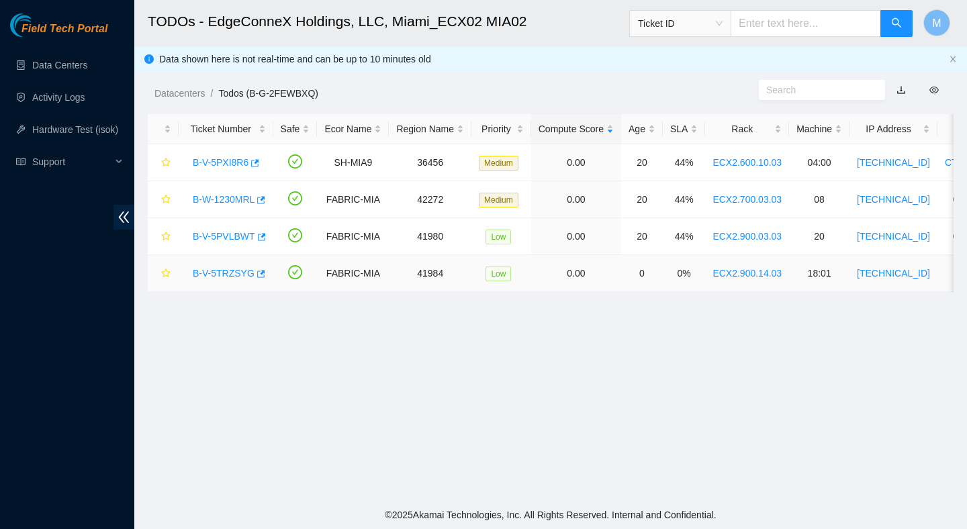
click at [222, 273] on link "B-V-5TRZSYG" at bounding box center [224, 273] width 62 height 11
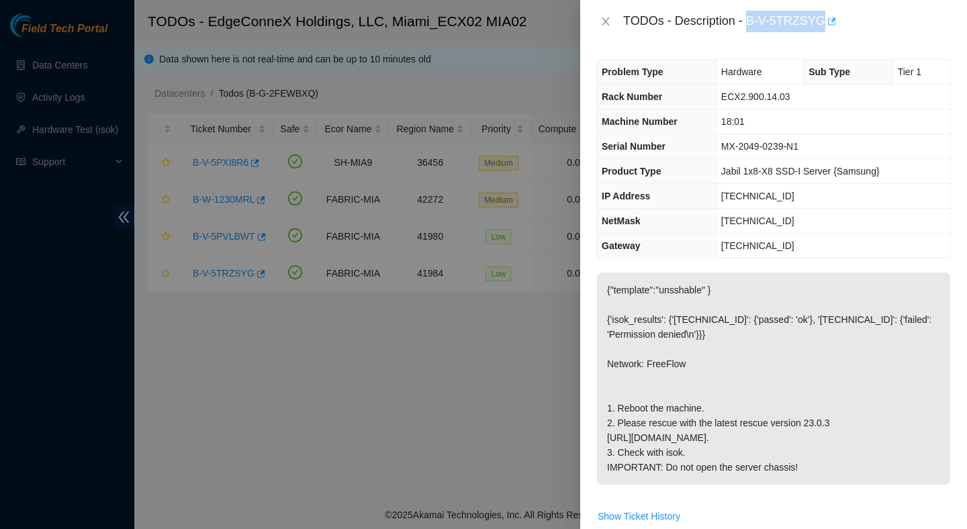
drag, startPoint x: 750, startPoint y: 19, endPoint x: 830, endPoint y: 25, distance: 79.4
click at [830, 25] on div "TODOs - Description - B-V-5TRZSYG" at bounding box center [787, 21] width 328 height 21
copy div "B-V-5TRZSYG"
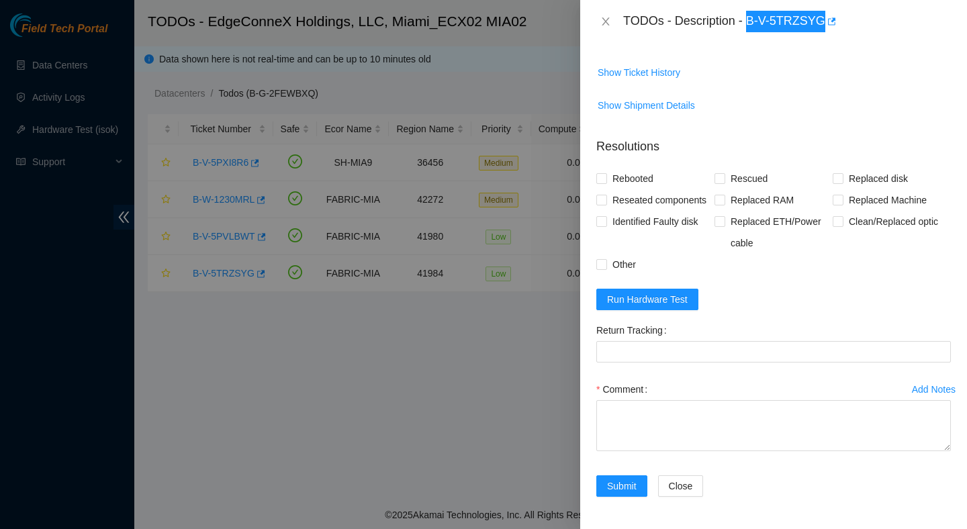
scroll to position [480, 0]
click at [678, 307] on span "Run Hardware Test" at bounding box center [647, 299] width 81 height 15
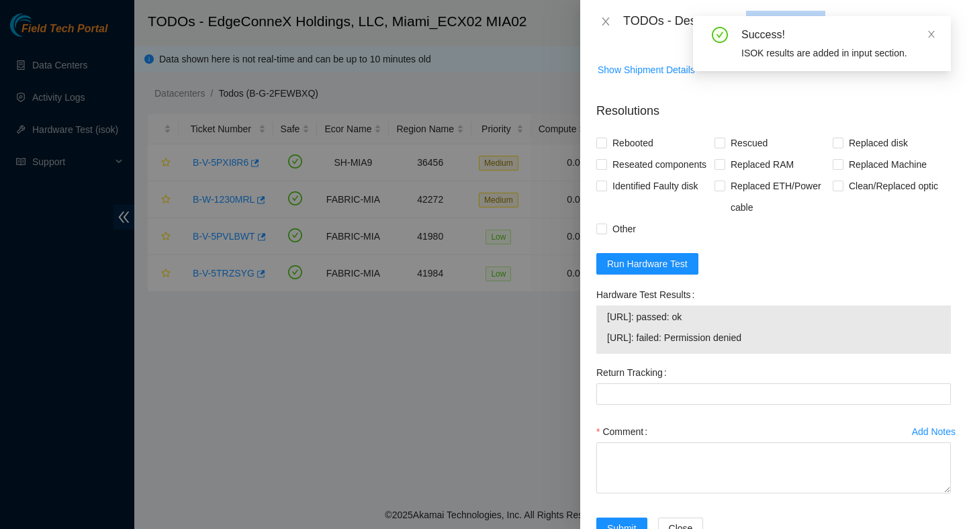
drag, startPoint x: 801, startPoint y: 408, endPoint x: 594, endPoint y: 382, distance: 207.8
click at [594, 362] on div "Hardware Test Results [URL]: passed: ok [URL]: failed: Permission denied" at bounding box center [773, 323] width 365 height 78
copy tbody "[URL]: passed: ok [URL]: failed: Permission denied"
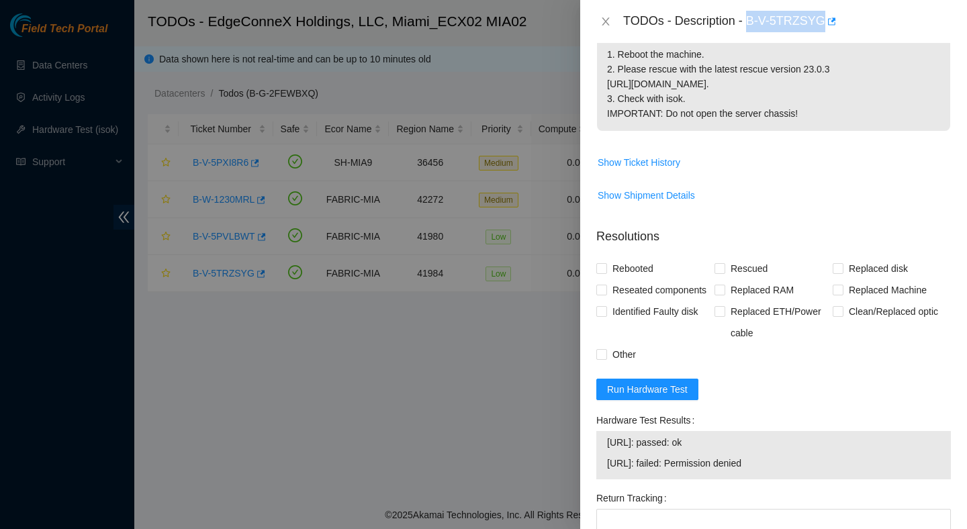
scroll to position [382, 0]
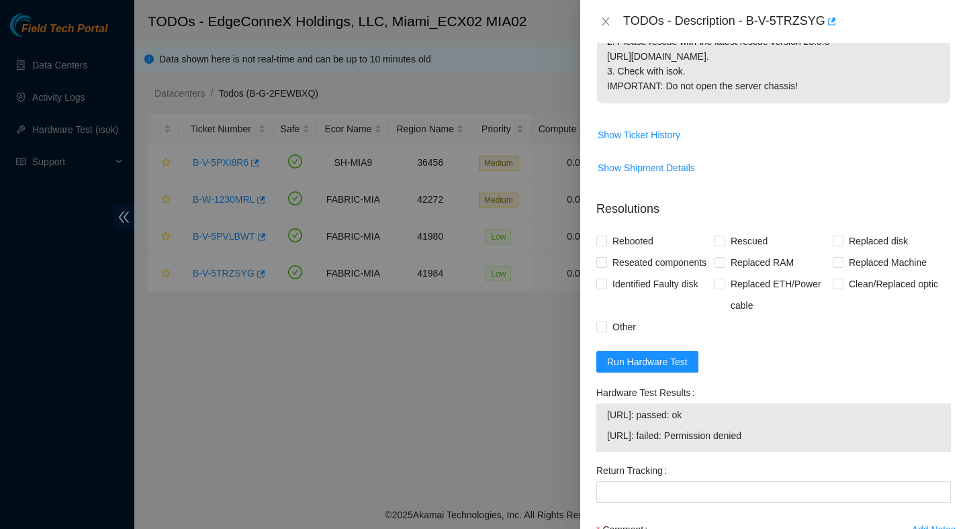
click at [651, 443] on form "Resolutions Rebooted Rescued Replaced disk Reseated components Replaced RAM Rep…" at bounding box center [773, 421] width 355 height 464
click at [638, 415] on form "Resolutions Rebooted Rescued Replaced disk Reseated components Replaced RAM Rep…" at bounding box center [773, 421] width 355 height 464
click at [638, 373] on button "Run Hardware Test" at bounding box center [647, 361] width 102 height 21
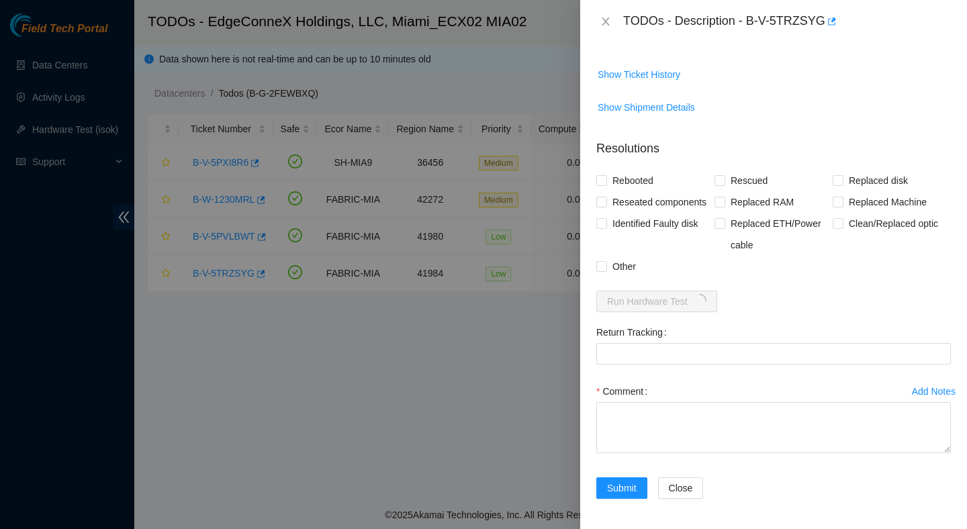
scroll to position [510, 0]
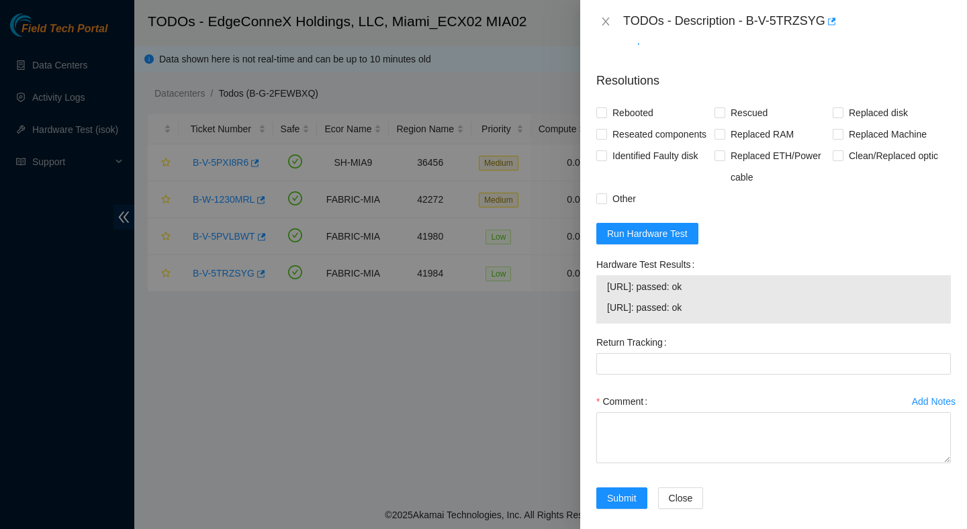
drag, startPoint x: 733, startPoint y: 377, endPoint x: 594, endPoint y: 345, distance: 142.6
click at [593, 332] on div "Hardware Test Results 23.218.255.38: passed: ok 23.218.255.39: passed: ok" at bounding box center [773, 293] width 365 height 78
copy tbody "23.218.255.38: passed: ok 23.218.255.39: passed: ok"
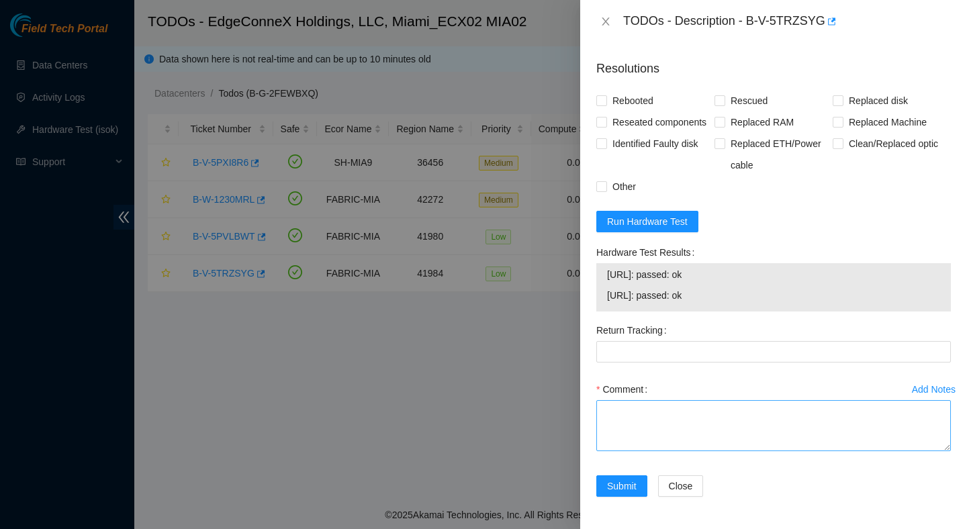
click at [662, 427] on textarea "Comment" at bounding box center [773, 425] width 355 height 51
paste textarea "Verified ticket is safe to work on : Yes NOCC Authorized: Yes Located server co…"
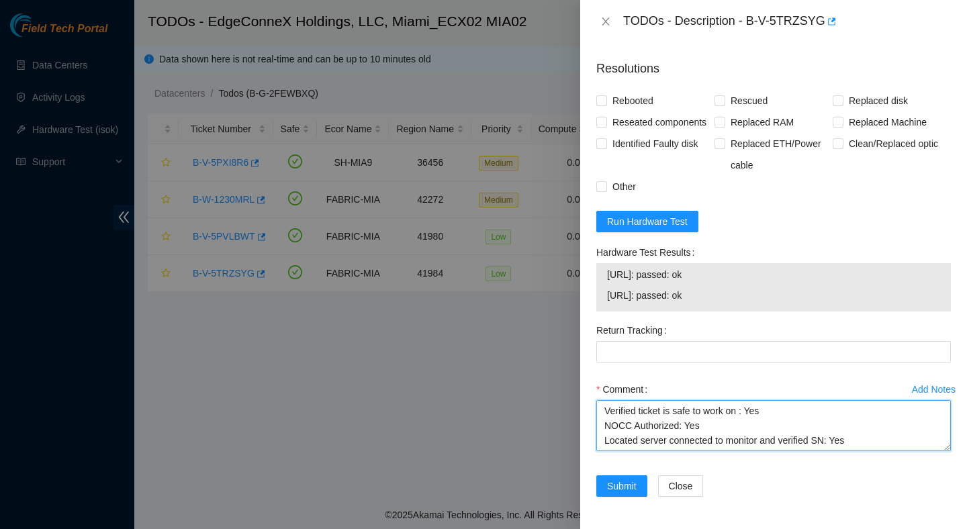
scroll to position [202, 0]
type textarea "Verified ticket is safe to work on : Yes NOCC Authorized: Yes Located server co…"
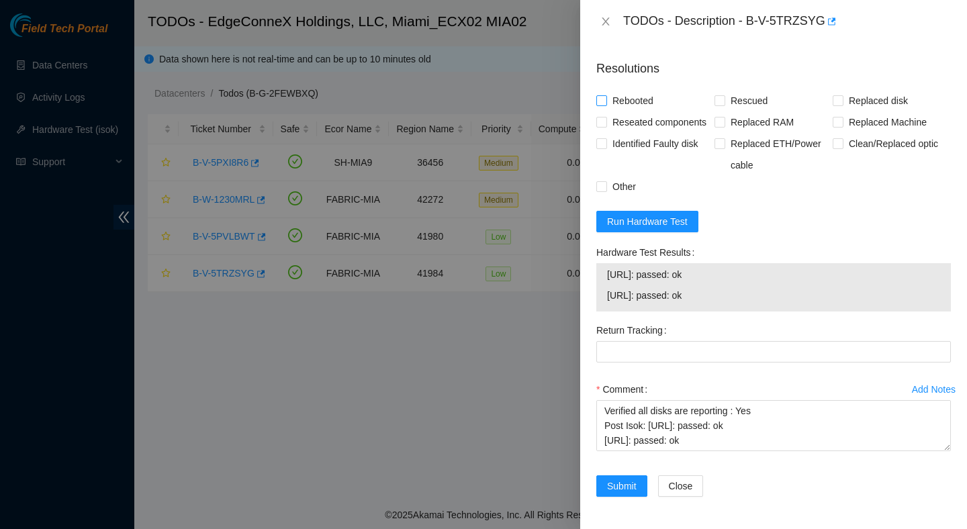
click at [642, 90] on span "Rebooted" at bounding box center [633, 100] width 52 height 21
click at [606, 95] on input "Rebooted" at bounding box center [600, 99] width 9 height 9
checkbox input "true"
click at [721, 95] on input "Rescued" at bounding box center [719, 99] width 9 height 9
checkbox input "true"
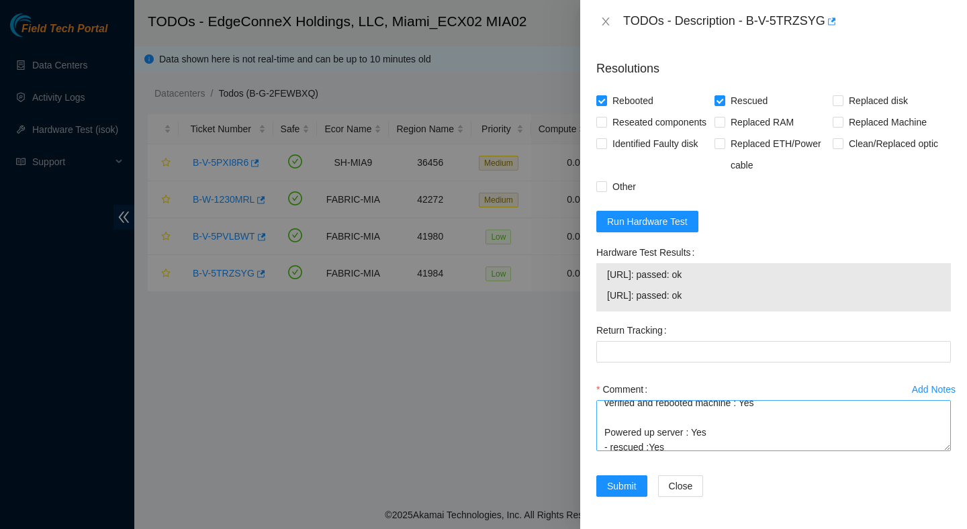
scroll to position [95, 0]
click at [628, 483] on span "Submit" at bounding box center [622, 486] width 30 height 15
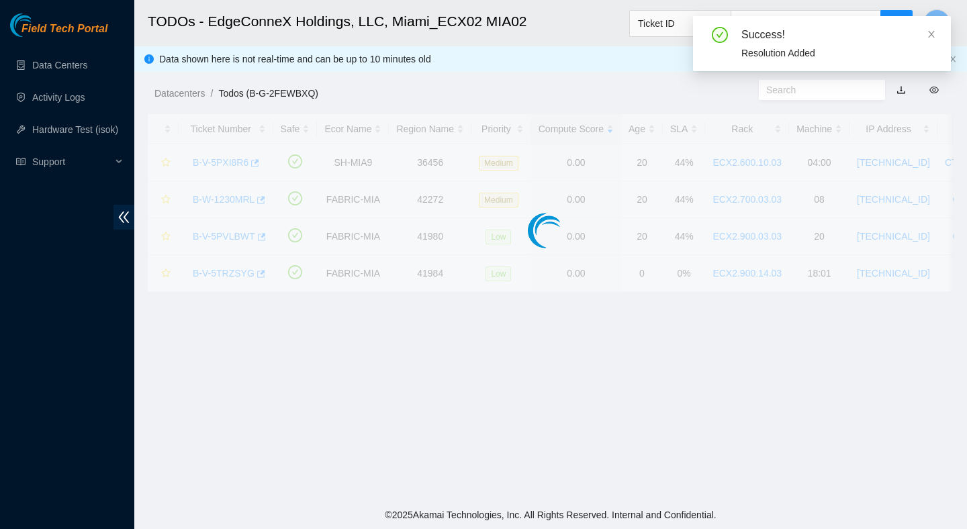
scroll to position [337, 0]
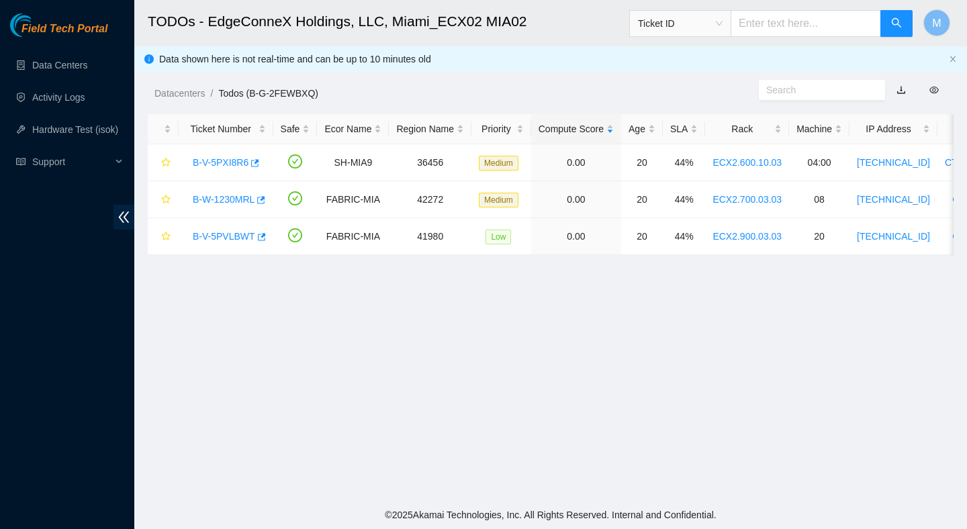
click at [400, 374] on main "TODOs - EdgeConneX Holdings, LLC, [GEOGRAPHIC_DATA] MIA02 Ticket ID M Data show…" at bounding box center [550, 250] width 833 height 501
click at [494, 382] on main "TODOs - EdgeConneX Holdings, LLC, [GEOGRAPHIC_DATA] MIA02 Ticket ID M Data show…" at bounding box center [550, 250] width 833 height 501
click at [480, 351] on main "TODOs - EdgeConneX Holdings, LLC, [GEOGRAPHIC_DATA] MIA02 Ticket ID M Data show…" at bounding box center [550, 250] width 833 height 501
click at [453, 343] on main "TODOs - EdgeConneX Holdings, LLC, [GEOGRAPHIC_DATA] MIA02 Ticket ID M Data show…" at bounding box center [550, 250] width 833 height 501
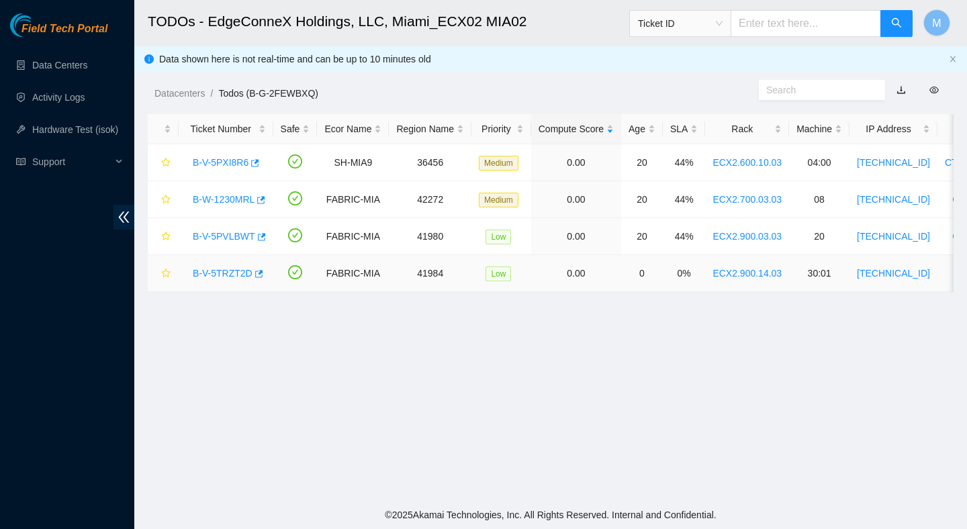
click at [215, 281] on div "B-V-5TRZT2D" at bounding box center [226, 273] width 80 height 21
click at [230, 271] on link "B-V-5TRZT2D" at bounding box center [223, 273] width 60 height 11
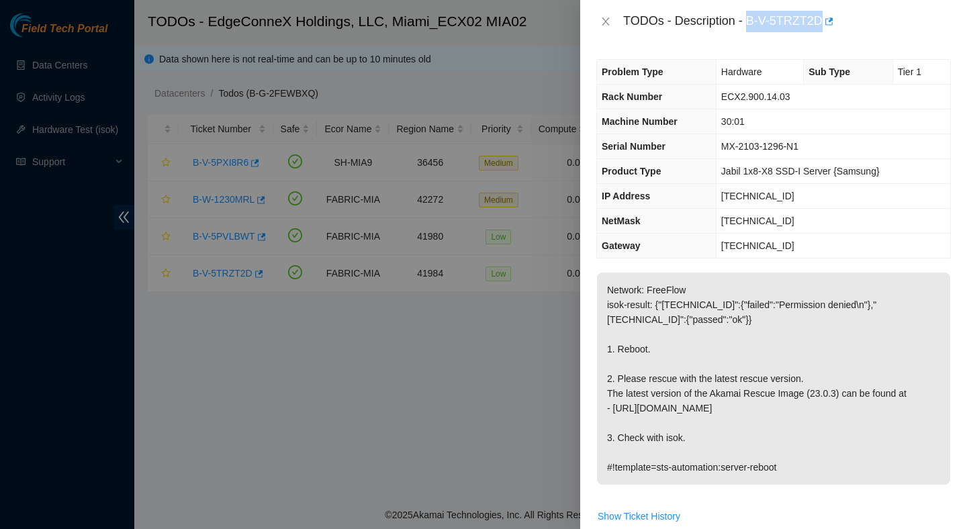
drag, startPoint x: 752, startPoint y: 19, endPoint x: 826, endPoint y: 24, distance: 74.7
click at [826, 24] on div "TODOs - Description - B-V-5TRZT2D" at bounding box center [787, 21] width 328 height 21
copy div "B-V-5TRZT2D"
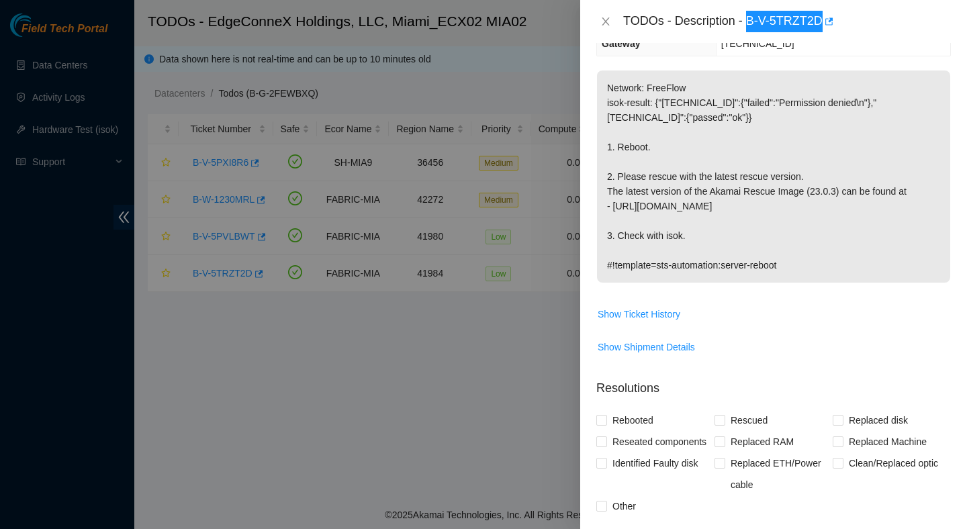
scroll to position [261, 0]
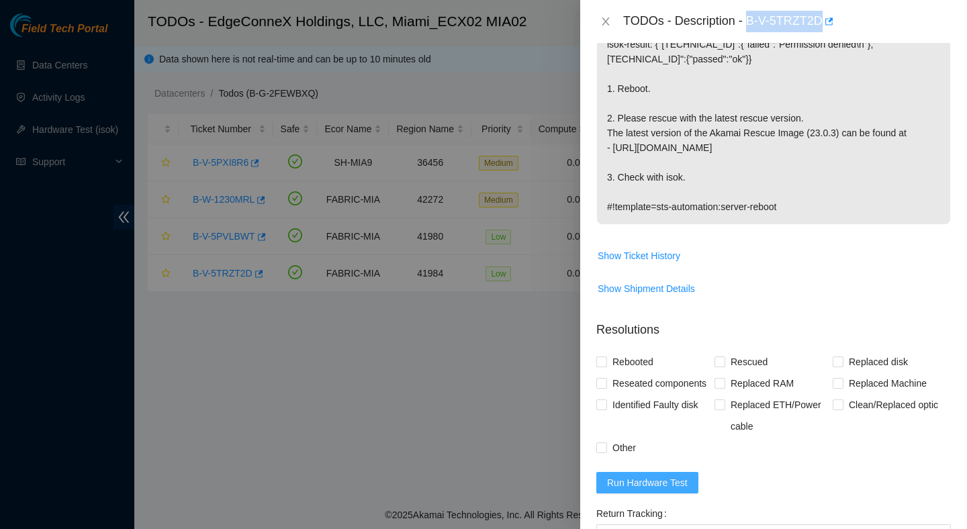
click at [651, 490] on span "Run Hardware Test" at bounding box center [647, 483] width 81 height 15
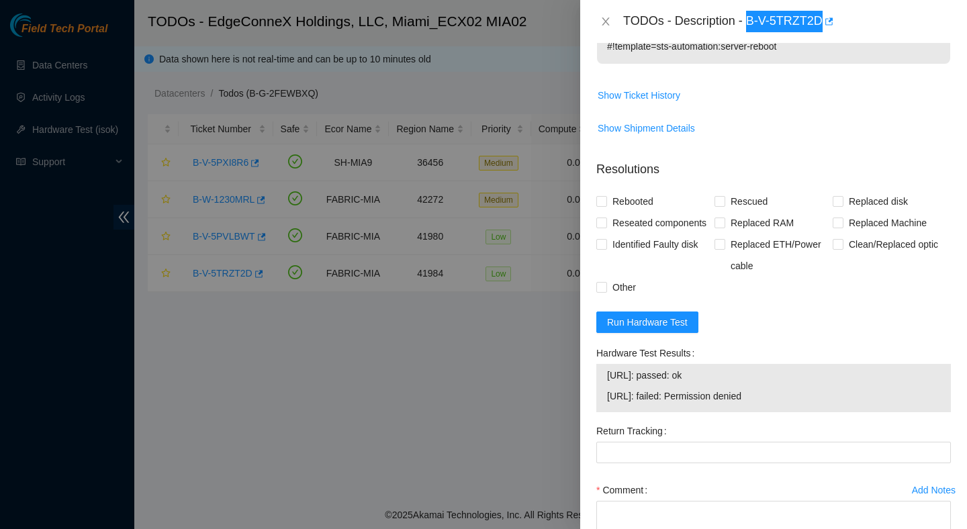
scroll to position [428, 0]
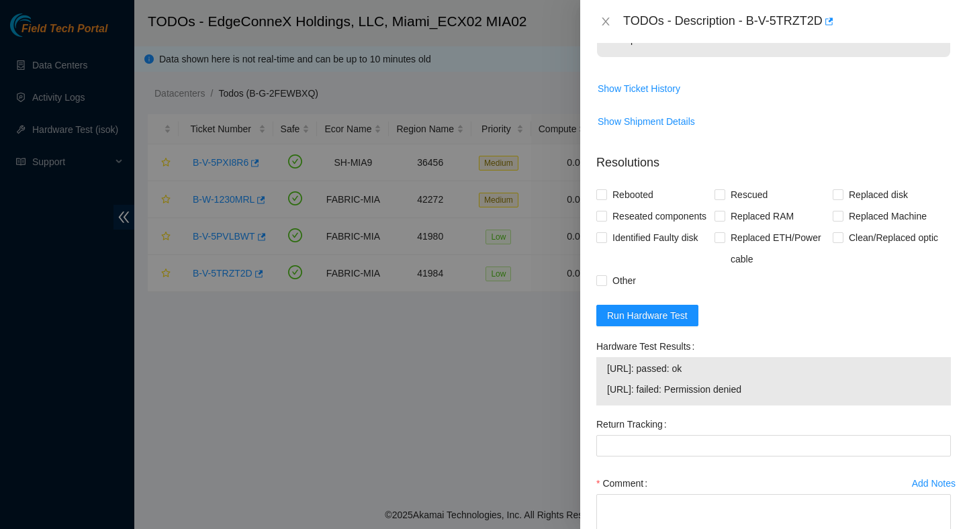
click at [812, 397] on span "23.218.255.63: failed: Permission denied" at bounding box center [773, 389] width 333 height 15
drag, startPoint x: 800, startPoint y: 408, endPoint x: 588, endPoint y: 392, distance: 212.9
click at [586, 390] on div "Problem Type Hardware Sub Type Tier 1 Rack Number ECX2.900.14.03 Machine Number…" at bounding box center [773, 286] width 387 height 486
copy tbody "23.218.255.62: passed: ok 23.218.255.63: failed: Permission denied"
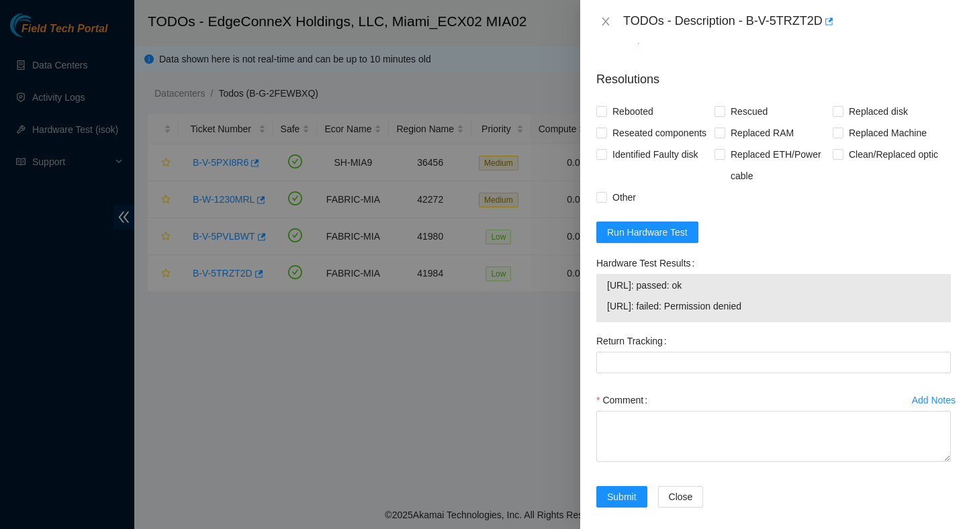
scroll to position [543, 0]
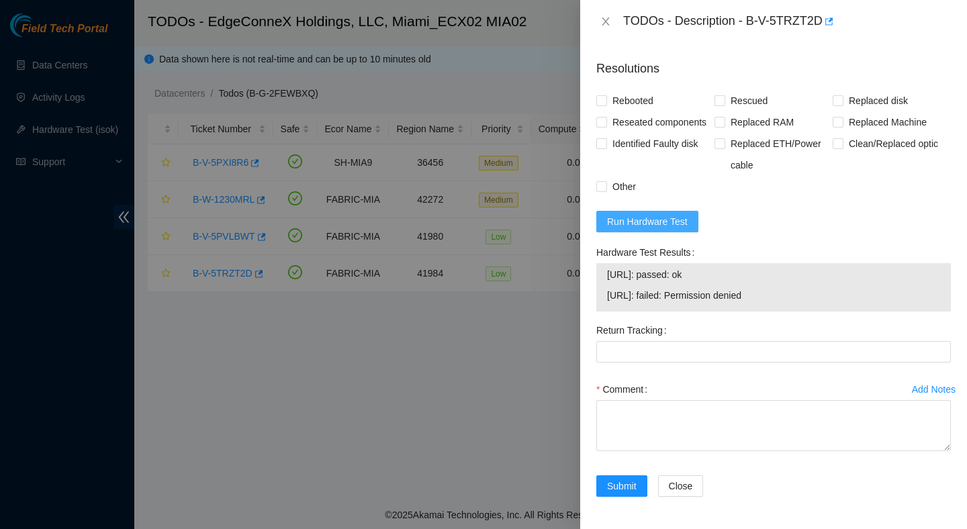
click at [688, 225] on span "Run Hardware Test" at bounding box center [647, 221] width 81 height 15
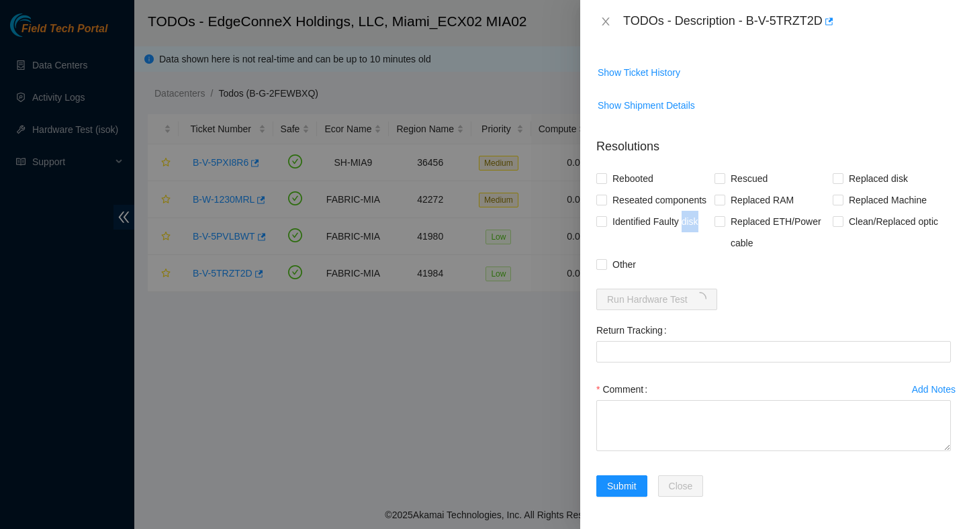
click at [688, 225] on span "Identified Faulty disk" at bounding box center [655, 221] width 97 height 21
click at [606, 225] on input "Identified Faulty disk" at bounding box center [600, 220] width 9 height 9
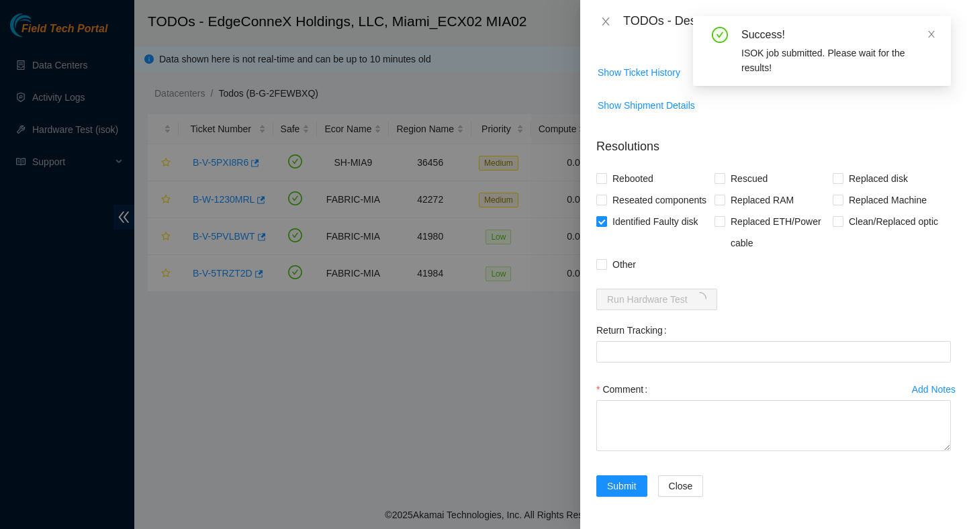
click at [681, 226] on span "Identified Faulty disk" at bounding box center [655, 221] width 97 height 21
click at [606, 226] on input "Identified Faulty disk" at bounding box center [600, 220] width 9 height 9
checkbox input "false"
click at [644, 168] on span "Rebooted" at bounding box center [633, 178] width 52 height 21
click at [606, 173] on input "Rebooted" at bounding box center [600, 177] width 9 height 9
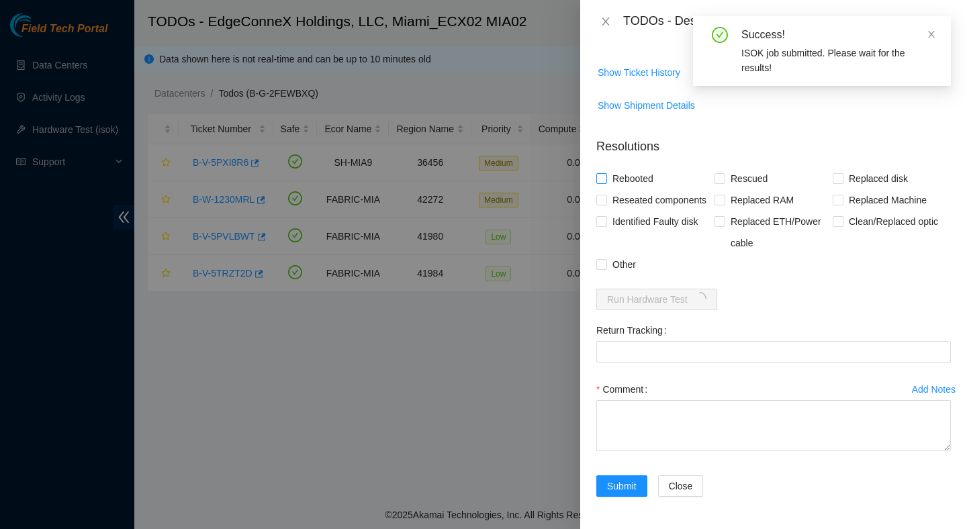
checkbox input "true"
click at [743, 168] on span "Rescued" at bounding box center [749, 178] width 48 height 21
click at [724, 173] on input "Rescued" at bounding box center [719, 177] width 9 height 9
checkbox input "true"
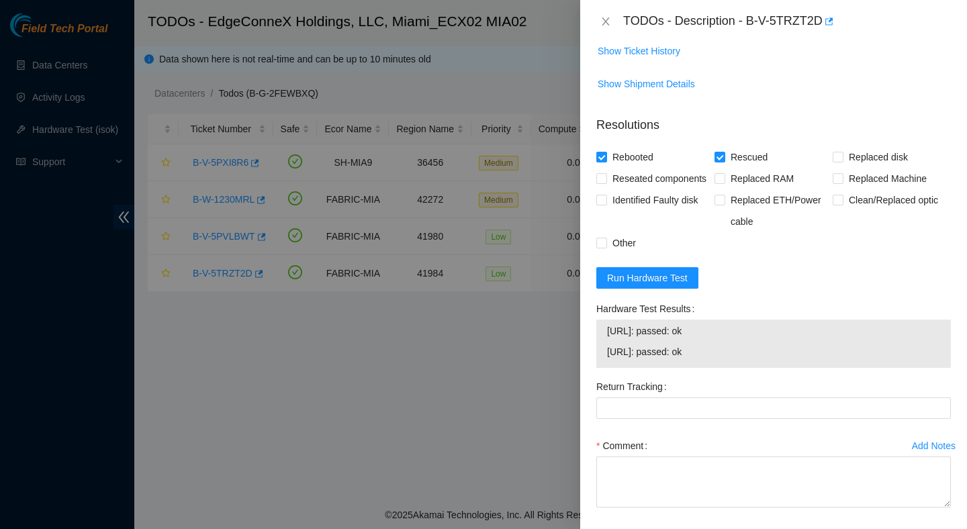
click at [736, 359] on span "23.218.255.63: passed: ok" at bounding box center [773, 352] width 333 height 15
drag, startPoint x: 732, startPoint y: 375, endPoint x: 580, endPoint y: 360, distance: 153.2
click at [580, 360] on div "Problem Type Hardware Sub Type Tier 1 Rack Number ECX2.900.14.03 Machine Number…" at bounding box center [773, 286] width 387 height 486
click at [847, 368] on div "23.218.255.62: passed: ok 23.218.255.63: passed: ok" at bounding box center [773, 344] width 355 height 48
drag, startPoint x: 750, startPoint y: 374, endPoint x: 592, endPoint y: 364, distance: 158.2
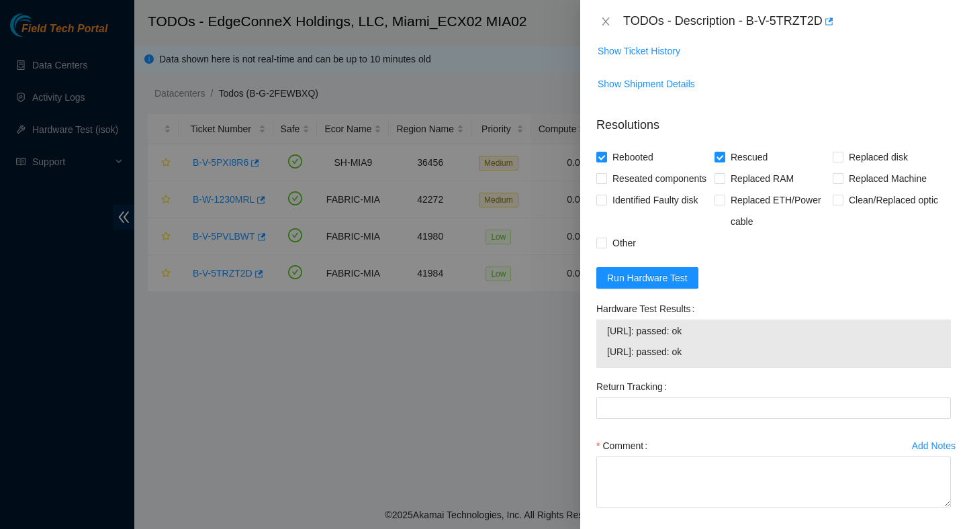
click at [591, 363] on div "Hardware Test Results 23.218.255.62: passed: ok 23.218.255.63: passed: ok" at bounding box center [773, 337] width 365 height 78
copy tbody "23.218.255.62: passed: ok 23.218.255.63: passed: ok"
click at [669, 496] on textarea "Comment" at bounding box center [773, 482] width 355 height 51
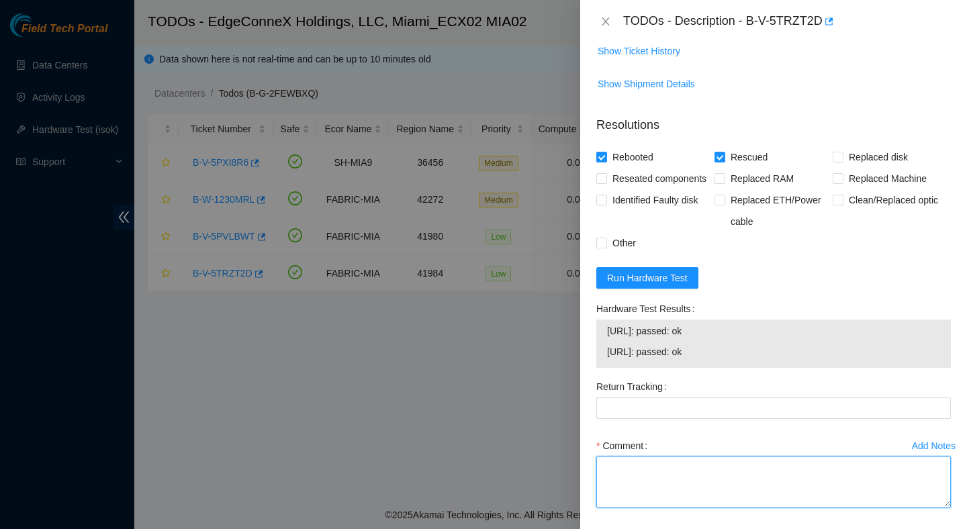
click at [669, 496] on textarea "Comment" at bounding box center [773, 482] width 355 height 51
paste textarea "Verified ticket is safe to work on : Yes NOCC Authorized: Yes Located server co…"
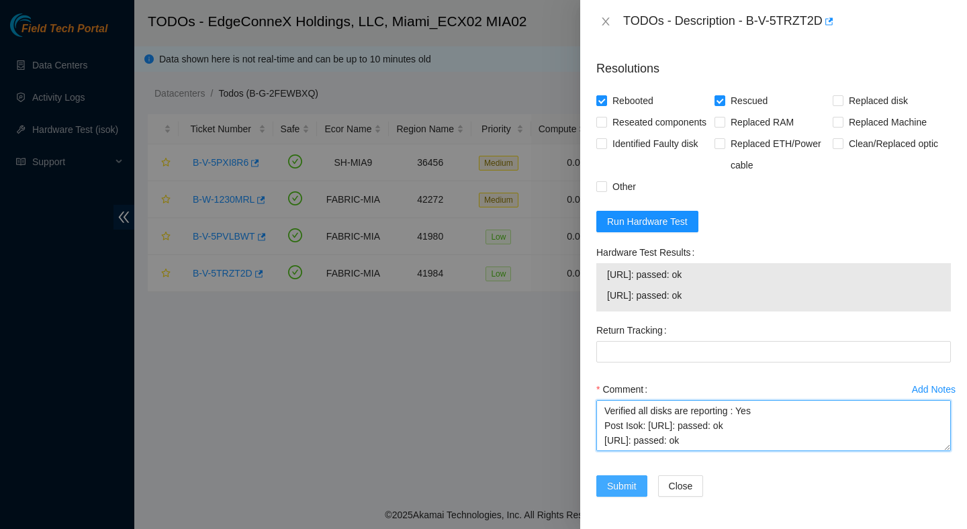
type textarea "Verified ticket is safe to work on : Yes NOCC Authorized: Yes Located server co…"
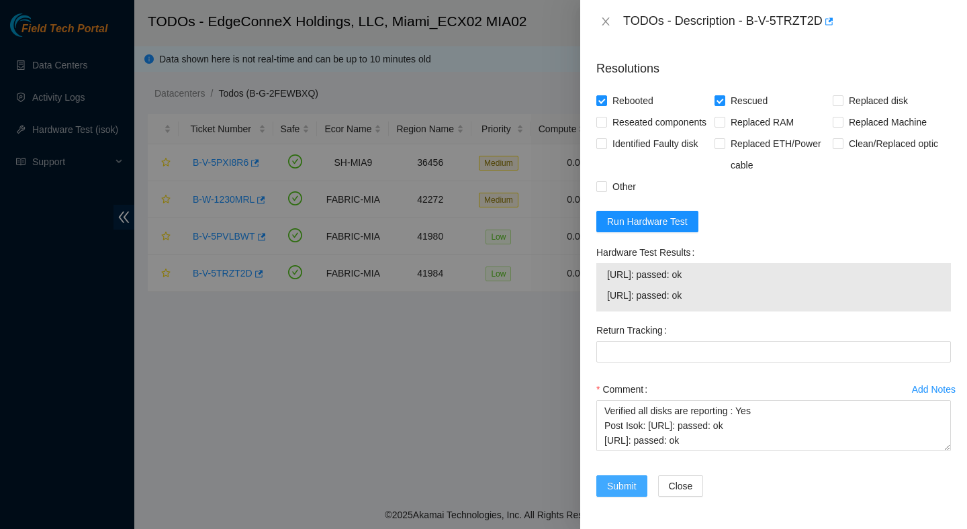
click at [631, 480] on span "Submit" at bounding box center [622, 486] width 30 height 15
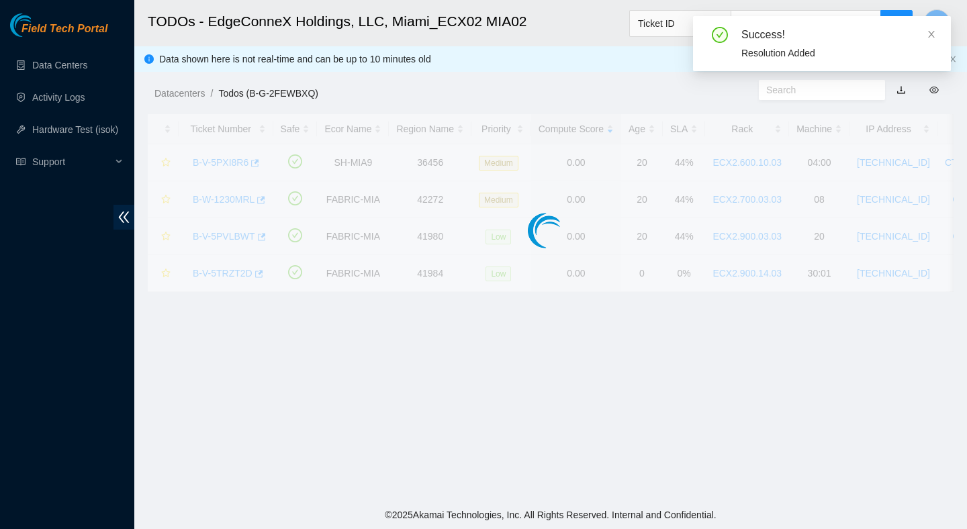
scroll to position [337, 0]
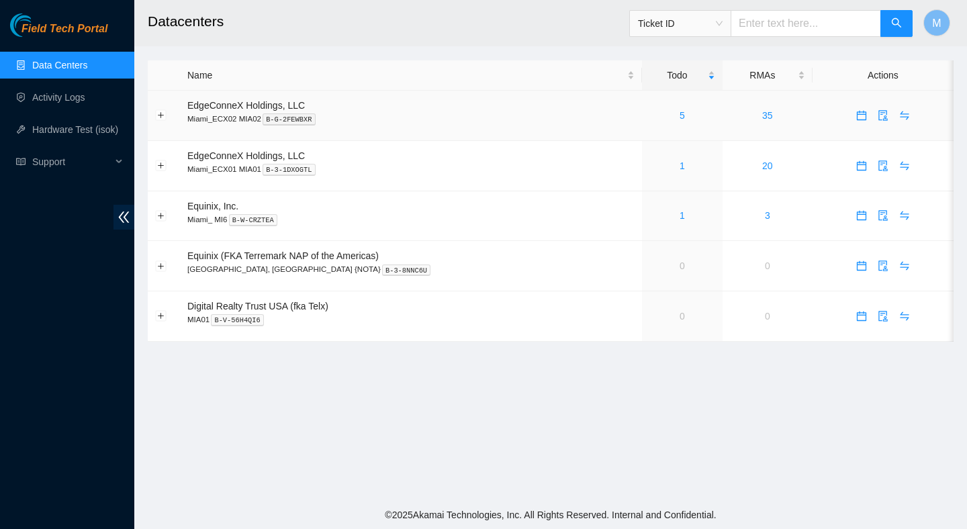
click at [654, 121] on div "5" at bounding box center [683, 115] width 66 height 15
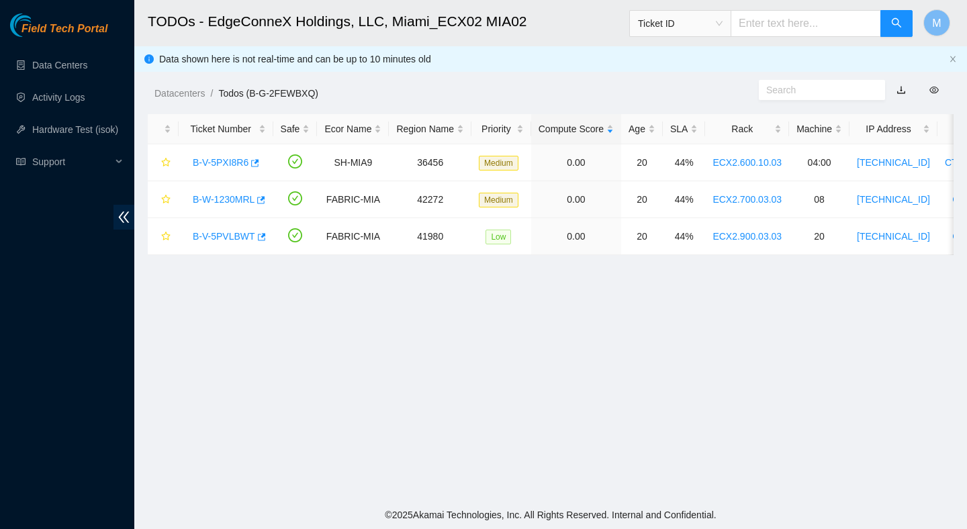
click at [391, 265] on main "TODOs - EdgeConneX Holdings, LLC, Miami_ECX02 MIA02 Ticket ID M Data shown here…" at bounding box center [550, 250] width 833 height 501
click at [156, 226] on button "button" at bounding box center [163, 236] width 16 height 21
click at [158, 236] on button "button" at bounding box center [163, 236] width 16 height 21
drag, startPoint x: 173, startPoint y: 322, endPoint x: 158, endPoint y: 321, distance: 14.8
click at [172, 322] on main "TODOs - EdgeConneX Holdings, LLC, Miami_ECX02 MIA02 Ticket ID M Data shown here…" at bounding box center [550, 250] width 833 height 501
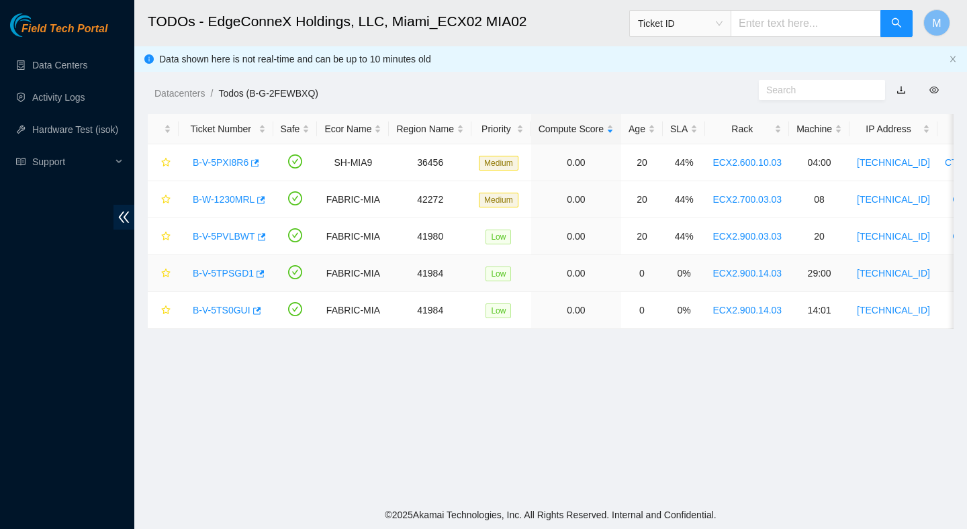
click at [238, 269] on link "B-V-5TPSGD1" at bounding box center [223, 273] width 61 height 11
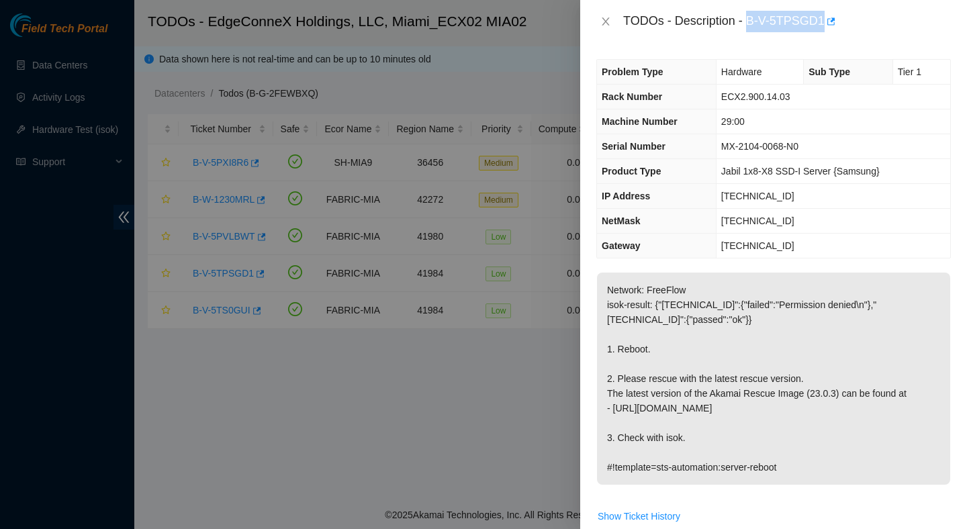
drag, startPoint x: 750, startPoint y: 24, endPoint x: 828, endPoint y: 30, distance: 78.8
click at [828, 30] on div "TODOs - Description - B-V-5TPSGD1" at bounding box center [787, 21] width 328 height 21
copy div "B-V-5TPSGD1"
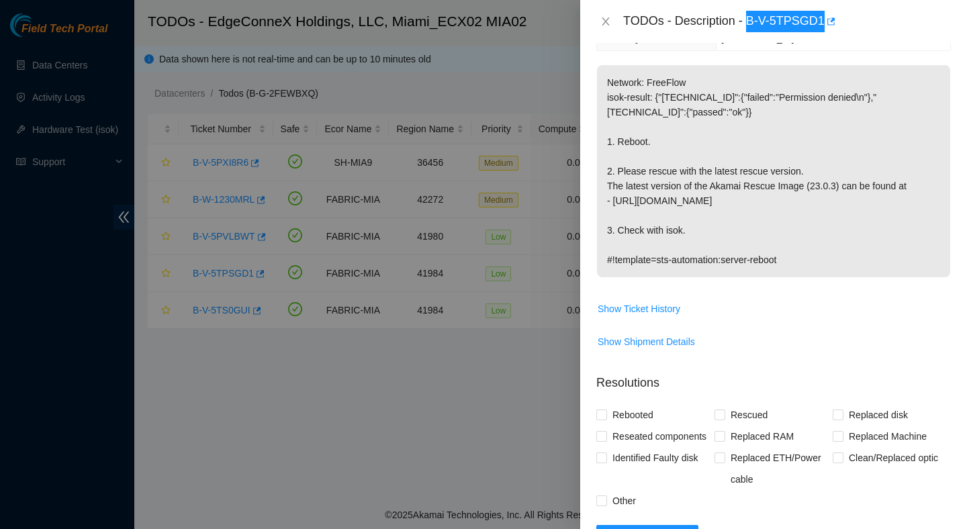
scroll to position [465, 0]
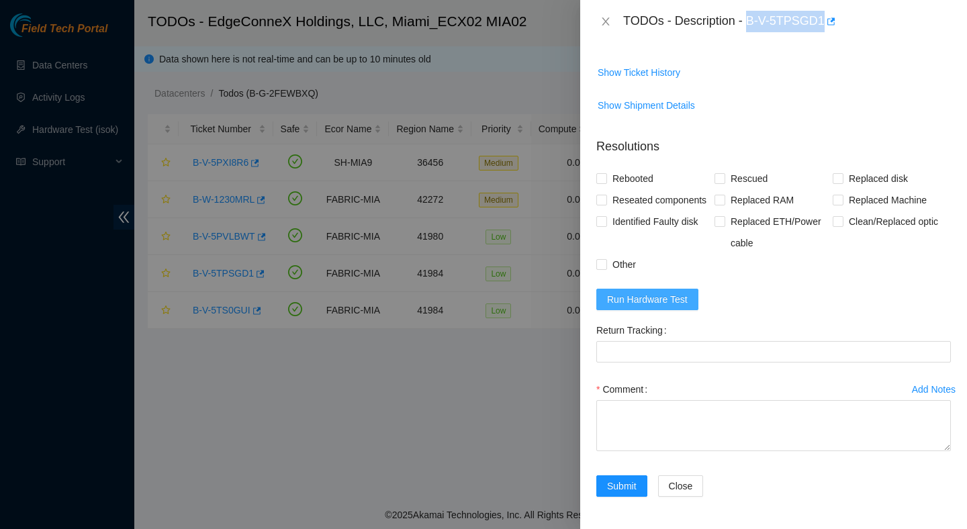
click at [672, 300] on span "Run Hardware Test" at bounding box center [647, 299] width 81 height 15
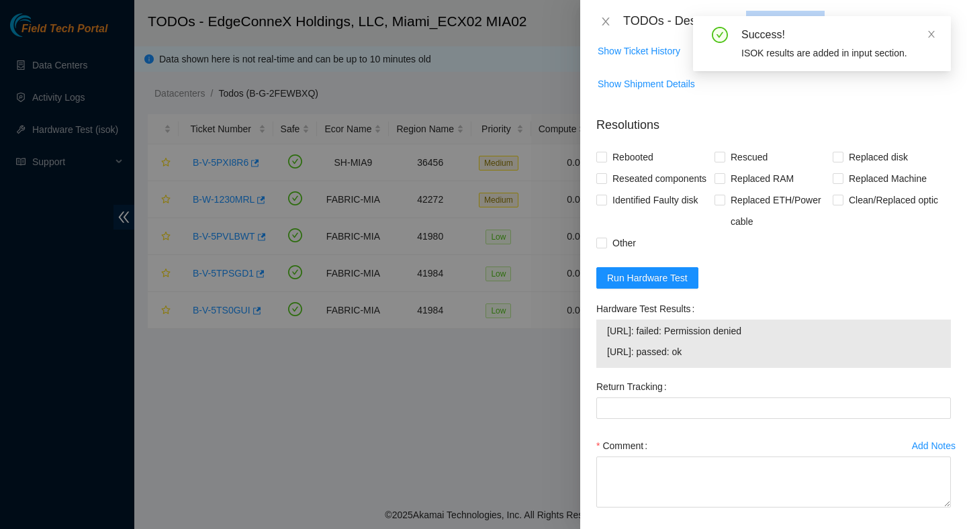
drag, startPoint x: 733, startPoint y: 376, endPoint x: 595, endPoint y: 363, distance: 138.3
click at [595, 363] on div "Hardware Test Results 23.218.255.60: failed: Permission denied 23.218.255.61: p…" at bounding box center [773, 337] width 365 height 78
copy tbody "23.218.255.60: failed: Permission denied 23.218.255.61: passed: ok"
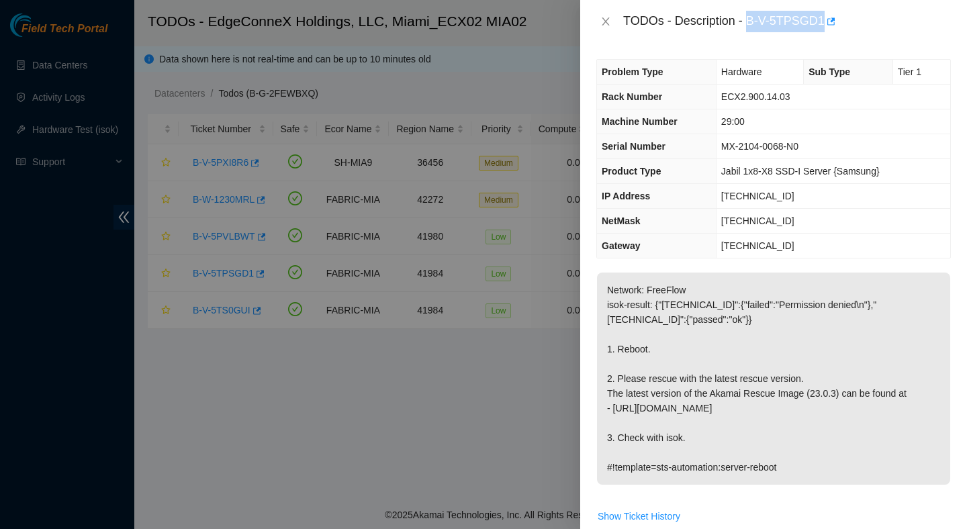
scroll to position [543, 0]
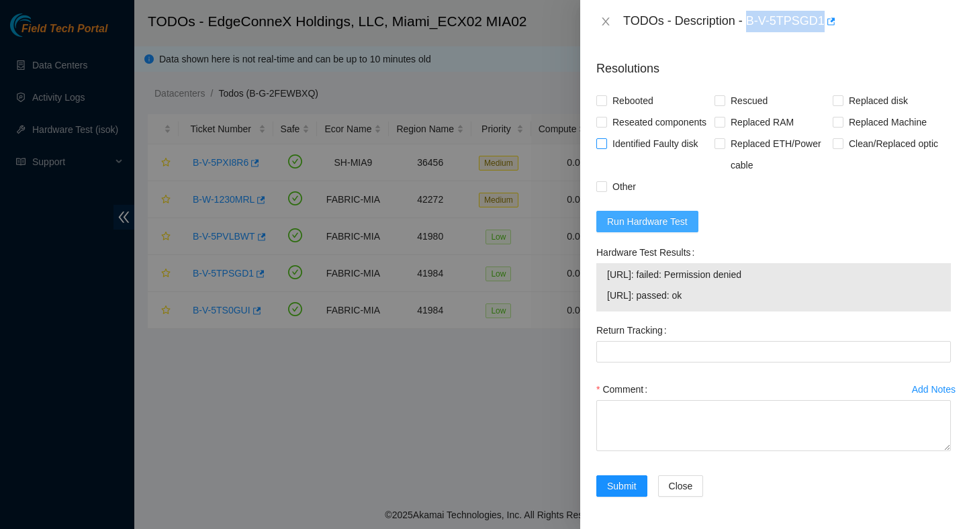
click at [680, 229] on button "Run Hardware Test" at bounding box center [647, 221] width 102 height 21
drag, startPoint x: 734, startPoint y: 296, endPoint x: 600, endPoint y: 281, distance: 134.5
click at [600, 281] on div "23.218.255.60: passed: ok 23.218.255.61: passed: ok" at bounding box center [773, 287] width 355 height 48
copy tbody "23.218.255.60: passed: ok 23.218.255.61: passed: ok"
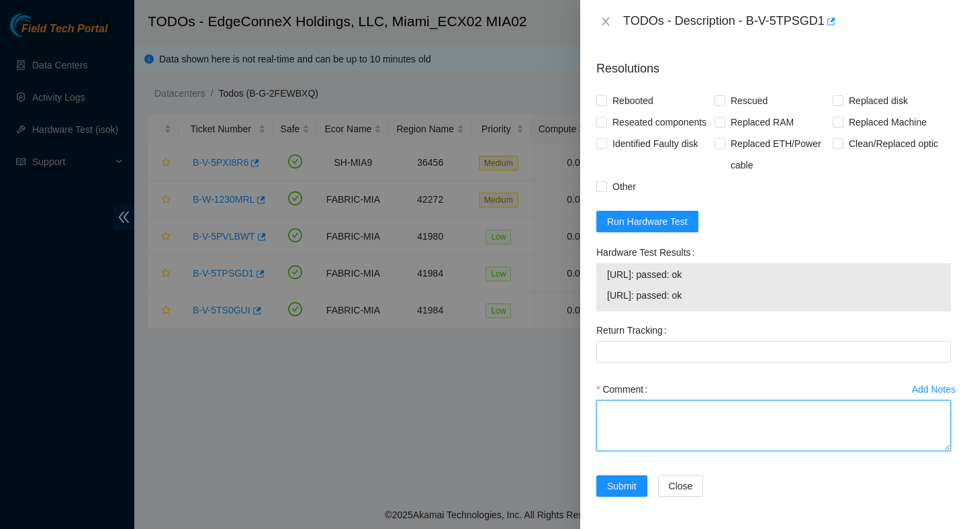
click at [658, 413] on textarea "Comment" at bounding box center [773, 425] width 355 height 51
paste textarea "Verified ticket is safe to work on : Yes NOCC Authorized: Yes Located server co…"
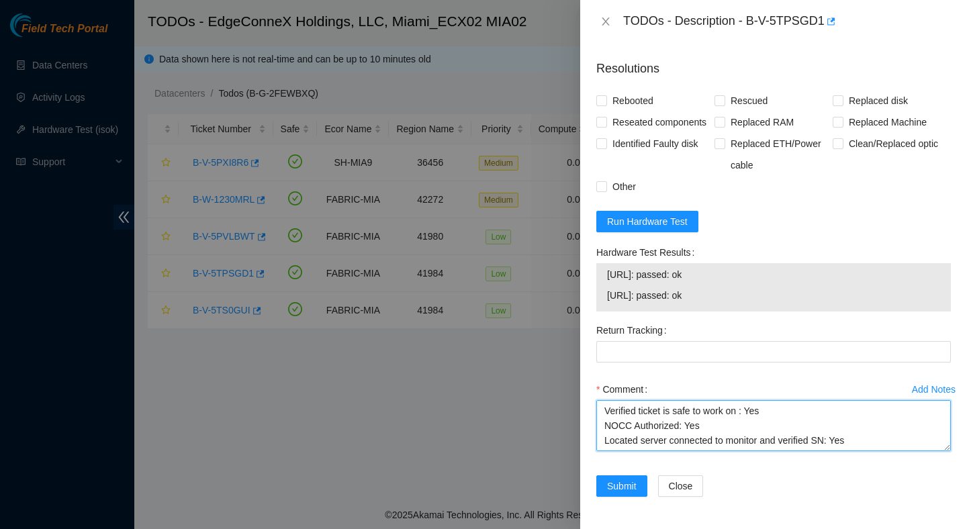
scroll to position [202, 0]
type textarea "Verified ticket is safe to work on : Yes NOCC Authorized: Yes Located server co…"
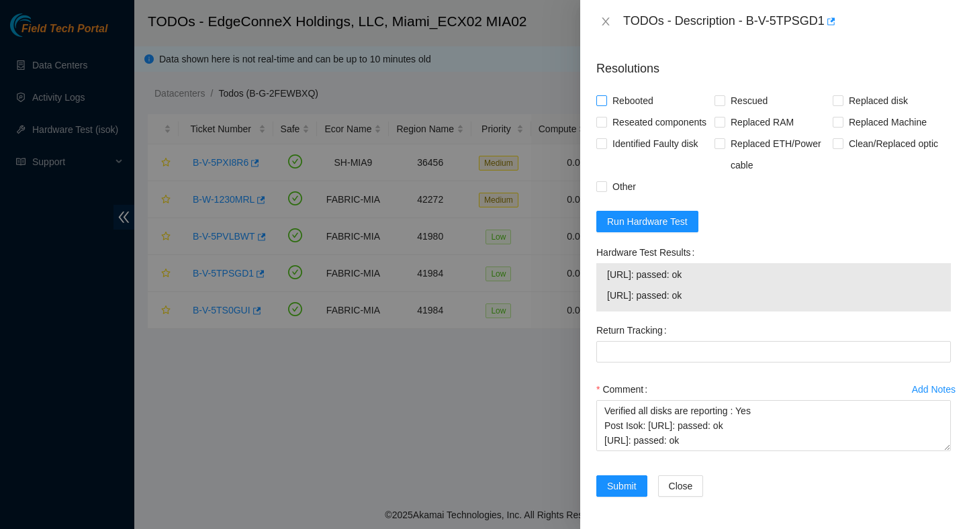
click at [649, 90] on span "Rebooted" at bounding box center [633, 100] width 52 height 21
click at [606, 95] on input "Rebooted" at bounding box center [600, 99] width 9 height 9
checkbox input "true"
click at [742, 90] on span "Rescued" at bounding box center [749, 100] width 48 height 21
click at [724, 95] on input "Rescued" at bounding box center [719, 99] width 9 height 9
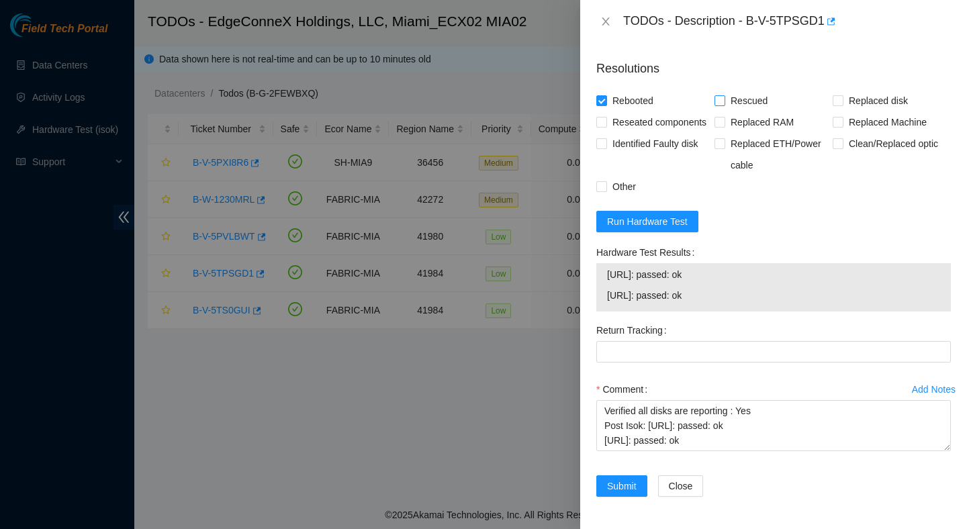
checkbox input "true"
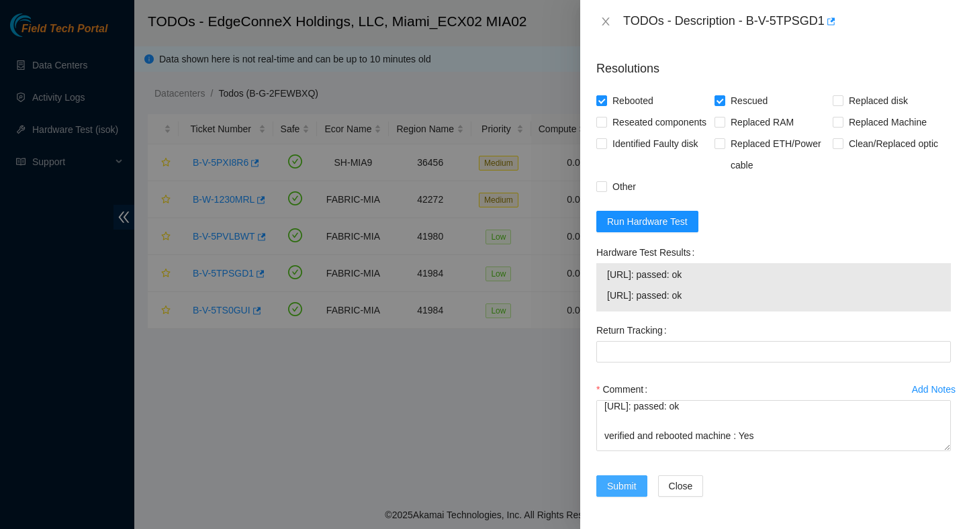
click at [623, 482] on span "Submit" at bounding box center [622, 486] width 30 height 15
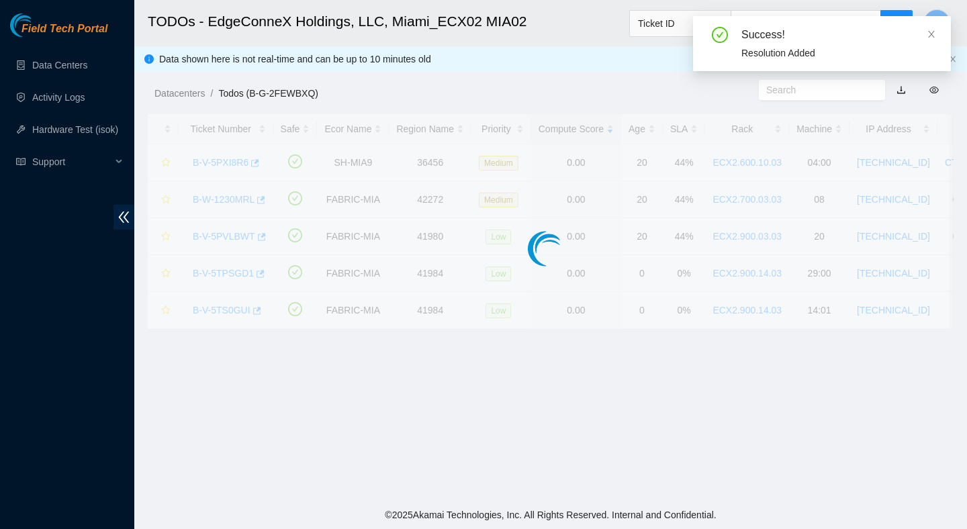
scroll to position [157, 0]
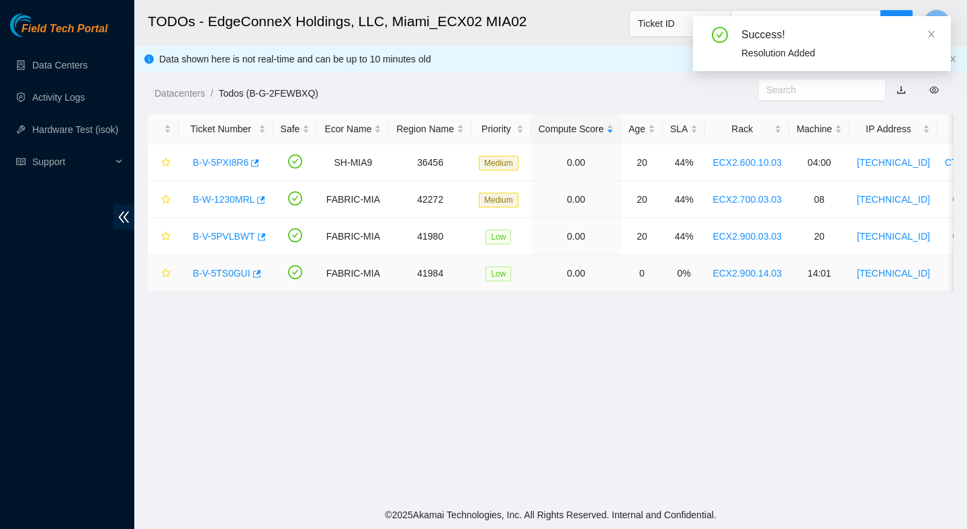
click at [228, 263] on div "B-V-5TS0GUI" at bounding box center [226, 273] width 80 height 21
click at [228, 268] on link "B-V-5TS0GUI" at bounding box center [222, 273] width 58 height 11
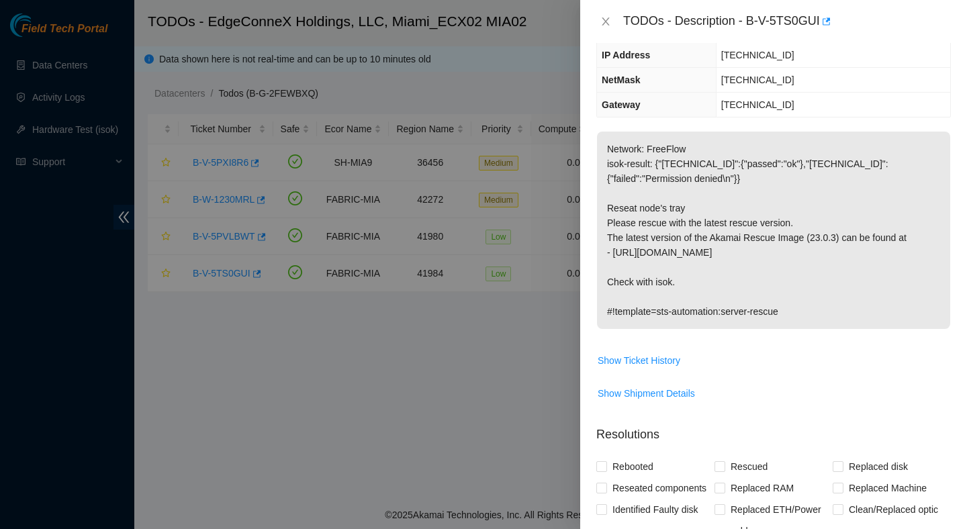
scroll to position [152, 0]
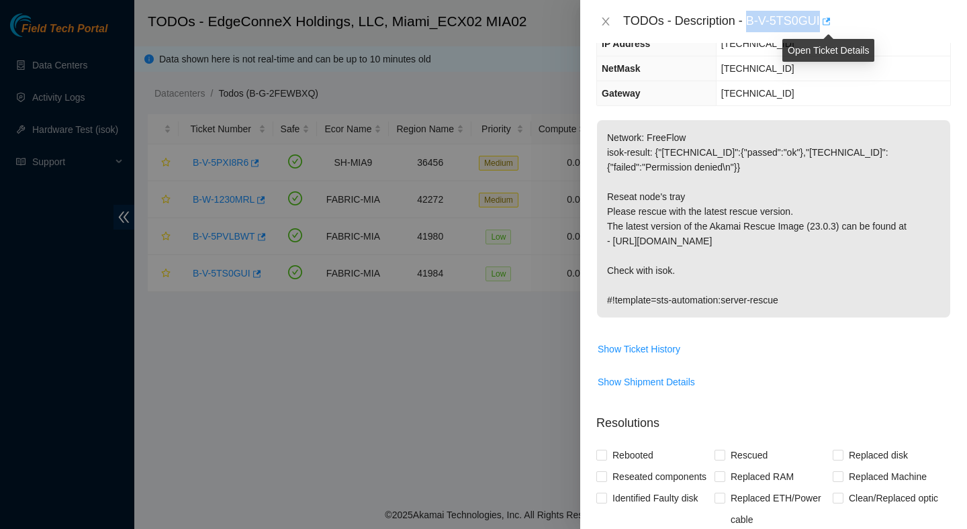
drag, startPoint x: 750, startPoint y: 20, endPoint x: 832, endPoint y: 23, distance: 82.0
click at [832, 24] on div "TODOs - Description - B-V-5TS0GUI" at bounding box center [787, 21] width 328 height 21
copy div "B-V-5TS0GUI"
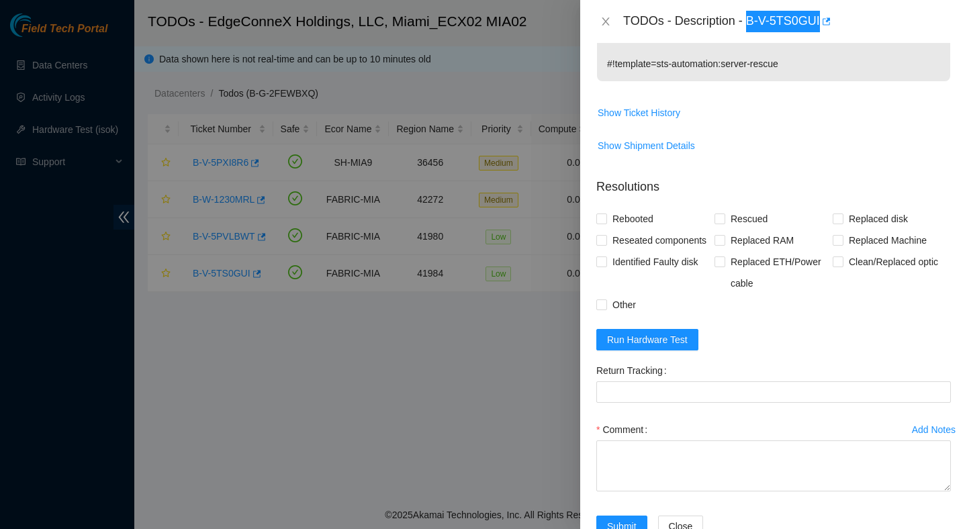
scroll to position [451, 0]
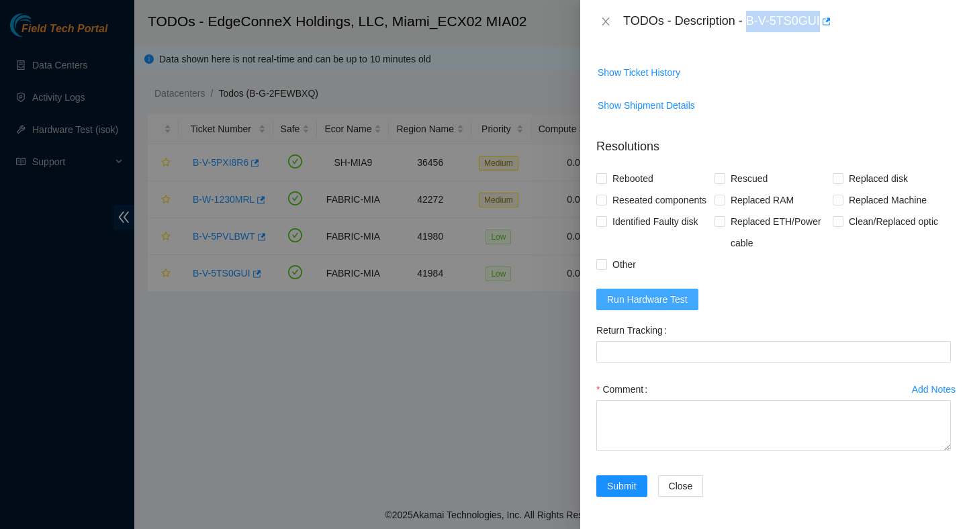
click at [678, 304] on span "Run Hardware Test" at bounding box center [647, 299] width 81 height 15
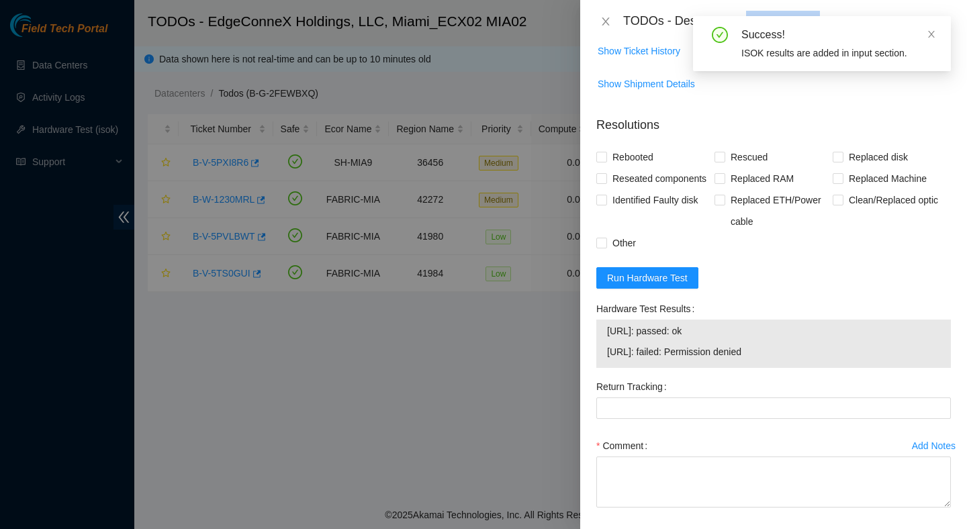
drag, startPoint x: 793, startPoint y: 373, endPoint x: 608, endPoint y: 353, distance: 185.8
click at [608, 353] on tbody "23.218.255.30: passed: ok 23.218.255.31: failed: Permission denied" at bounding box center [774, 344] width 334 height 42
copy tbody "23.218.255.30: passed: ok 23.218.255.31: failed: Permission denied"
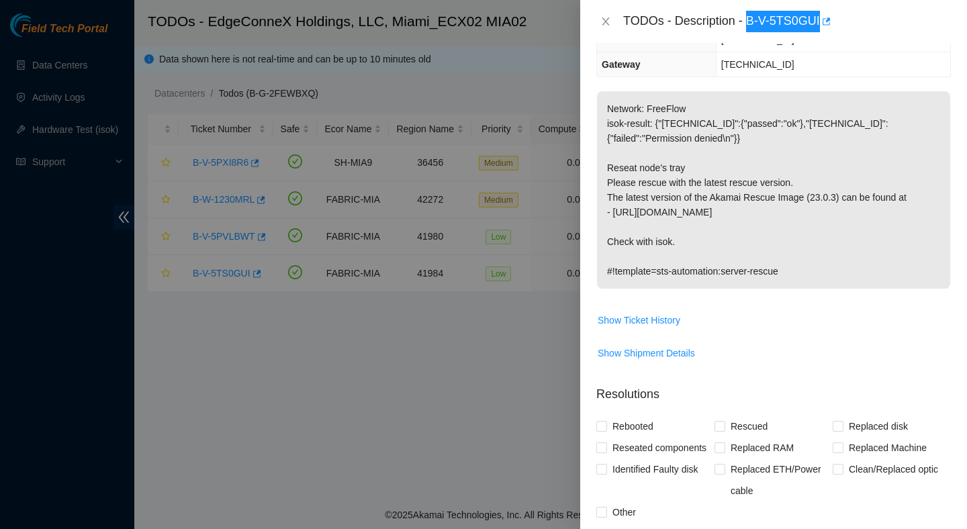
scroll to position [368, 0]
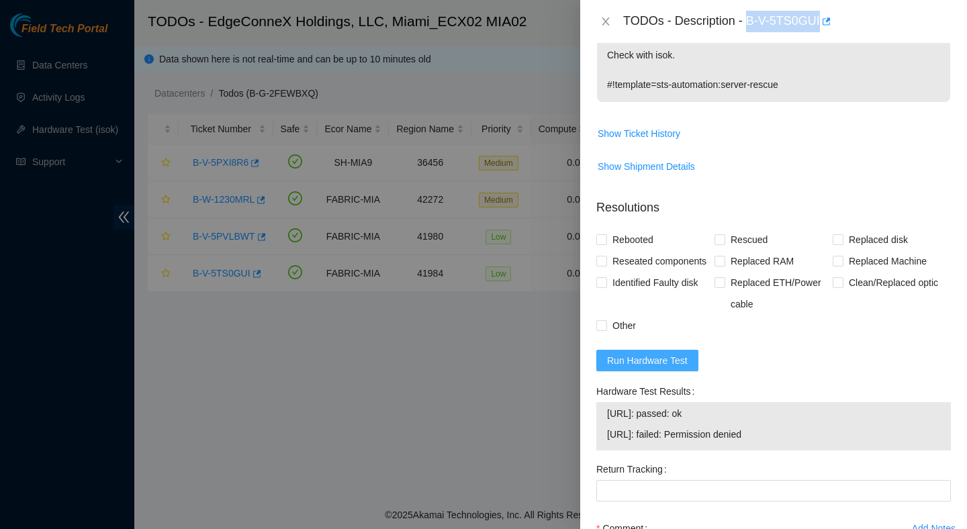
click at [673, 368] on span "Run Hardware Test" at bounding box center [647, 360] width 81 height 15
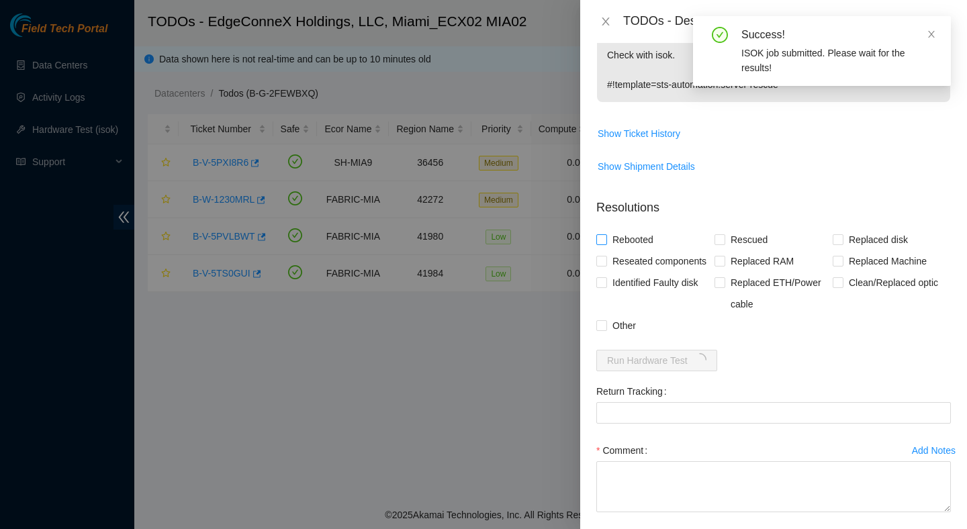
click at [643, 244] on span "Rebooted" at bounding box center [633, 239] width 52 height 21
click at [606, 244] on input "Rebooted" at bounding box center [600, 238] width 9 height 9
checkbox input "true"
click at [740, 234] on span "Rescued" at bounding box center [749, 239] width 48 height 21
click at [724, 234] on input "Rescued" at bounding box center [719, 238] width 9 height 9
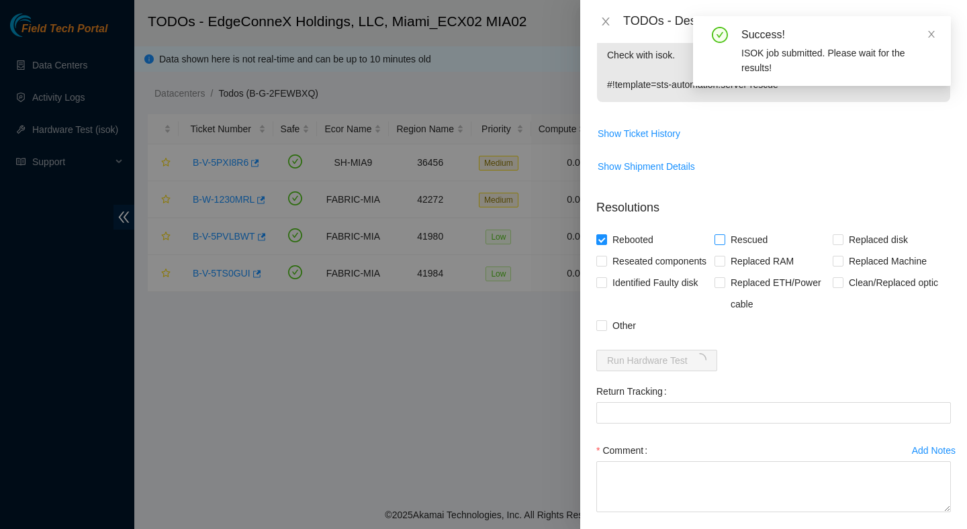
checkbox input "true"
click at [655, 253] on span "Reseated components" at bounding box center [659, 261] width 105 height 21
click at [606, 256] on input "Reseated components" at bounding box center [600, 260] width 9 height 9
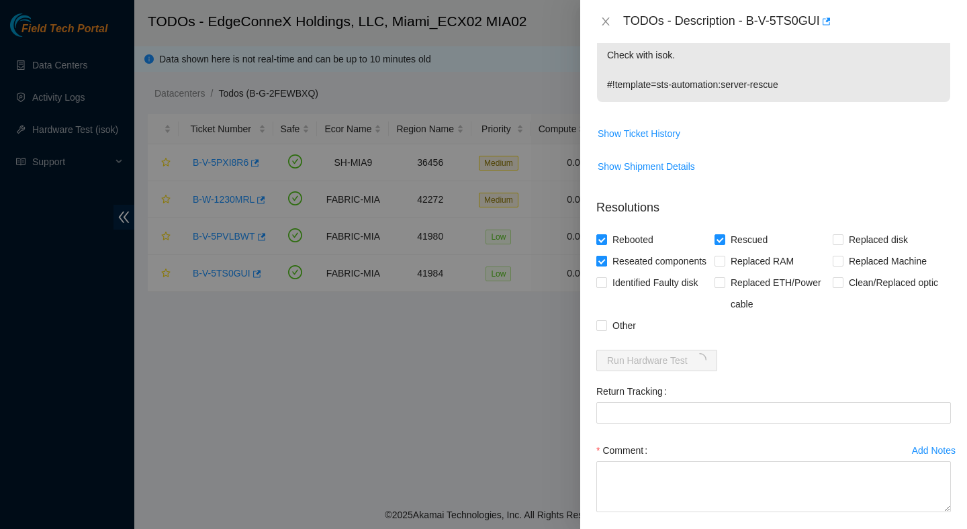
click at [606, 261] on span at bounding box center [601, 261] width 11 height 11
click at [606, 261] on input "Reseated components" at bounding box center [600, 260] width 9 height 9
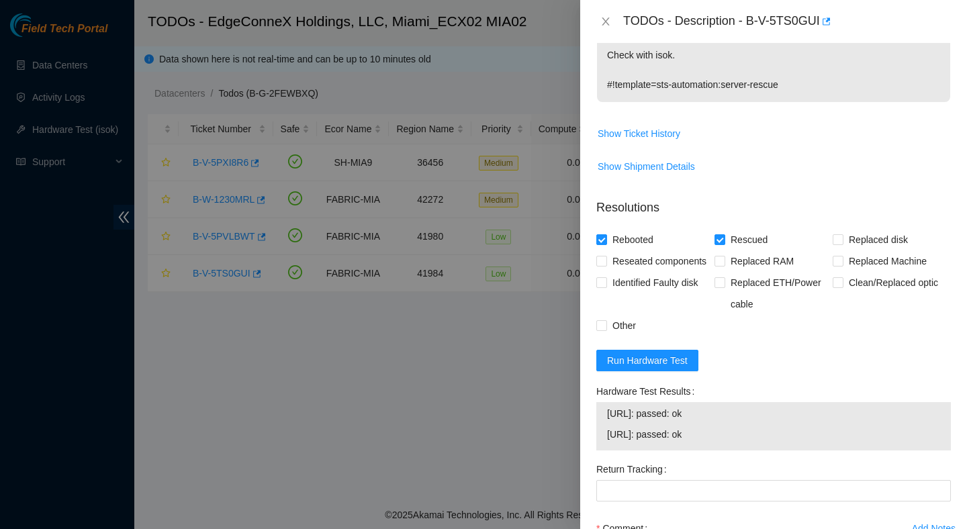
drag, startPoint x: 739, startPoint y: 463, endPoint x: 581, endPoint y: 433, distance: 160.6
click at [581, 434] on div "Problem Type Hardware Sub Type Tier 1 Rack Number ECX2.900.14.03 Machine Number…" at bounding box center [773, 286] width 387 height 486
copy tbody "23.218.255.30: passed: ok 23.218.255.31: passed: ok"
click at [621, 265] on span "Reseated components" at bounding box center [659, 261] width 105 height 21
click at [606, 265] on input "Reseated components" at bounding box center [600, 260] width 9 height 9
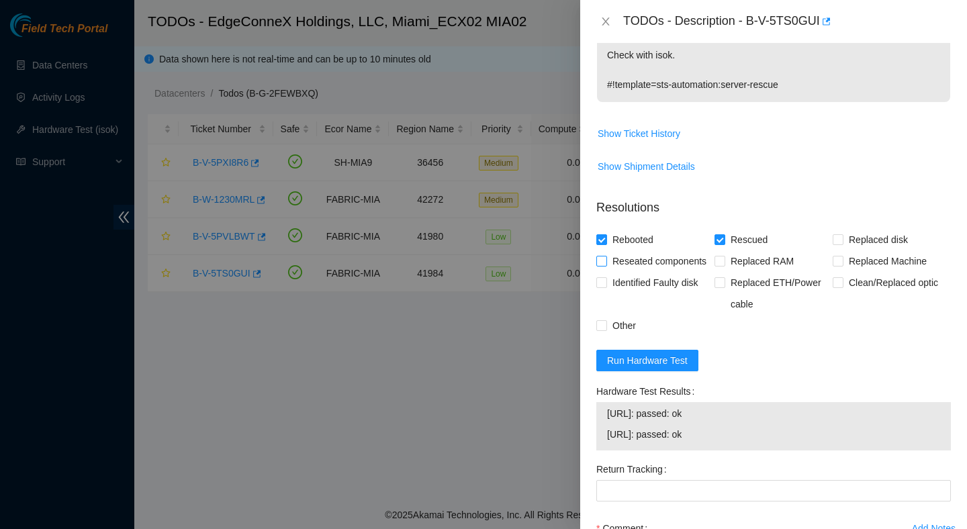
checkbox input "true"
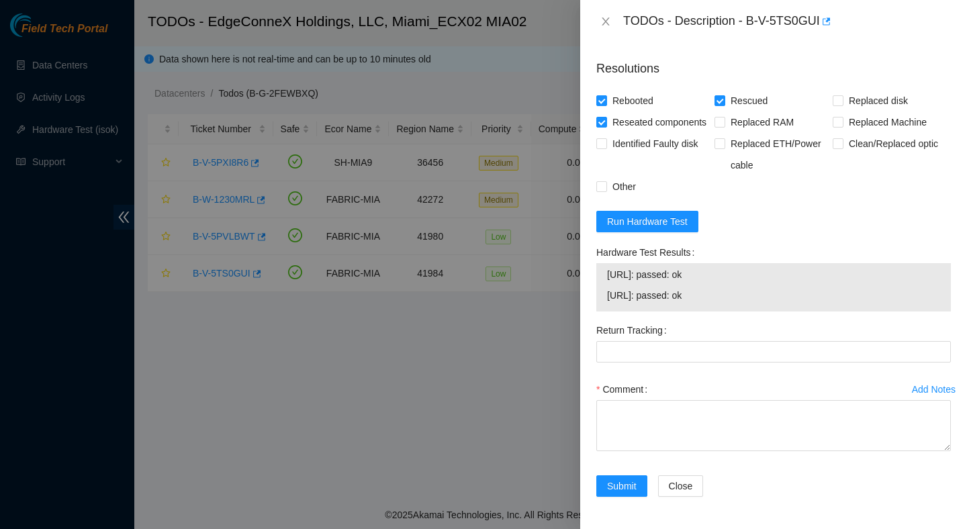
scroll to position [517, 0]
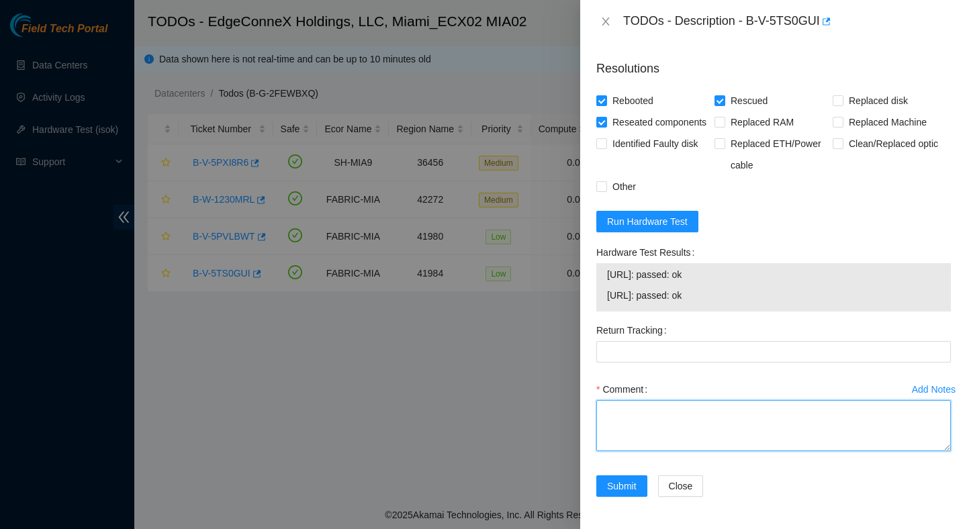
click at [693, 427] on textarea "Comment" at bounding box center [773, 425] width 355 height 51
paste textarea "Verified ticket is safe to work on : Yes NOCC Authorized: Yes Located server co…"
type textarea "Verified ticket is safe to work on : Yes NOCC Authorized: Yes Located server co…"
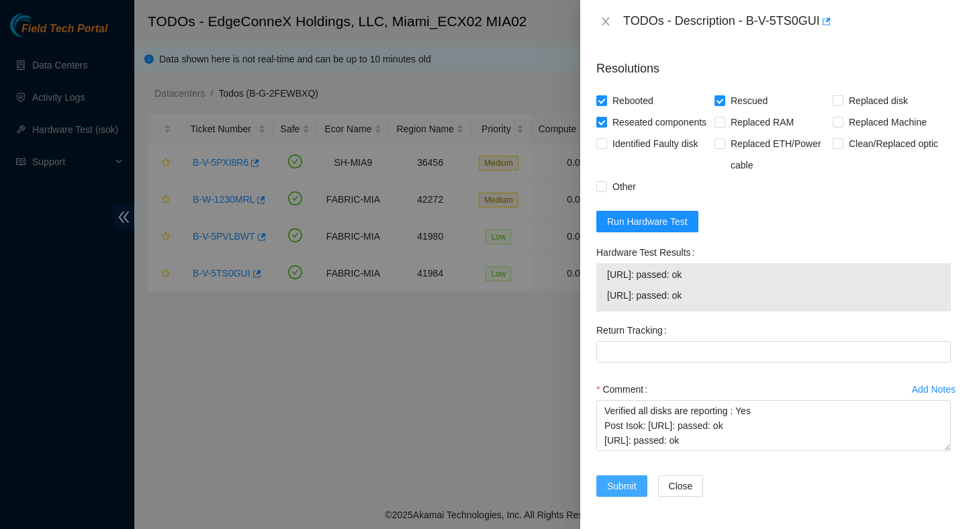
click at [635, 494] on span "Submit" at bounding box center [622, 486] width 30 height 15
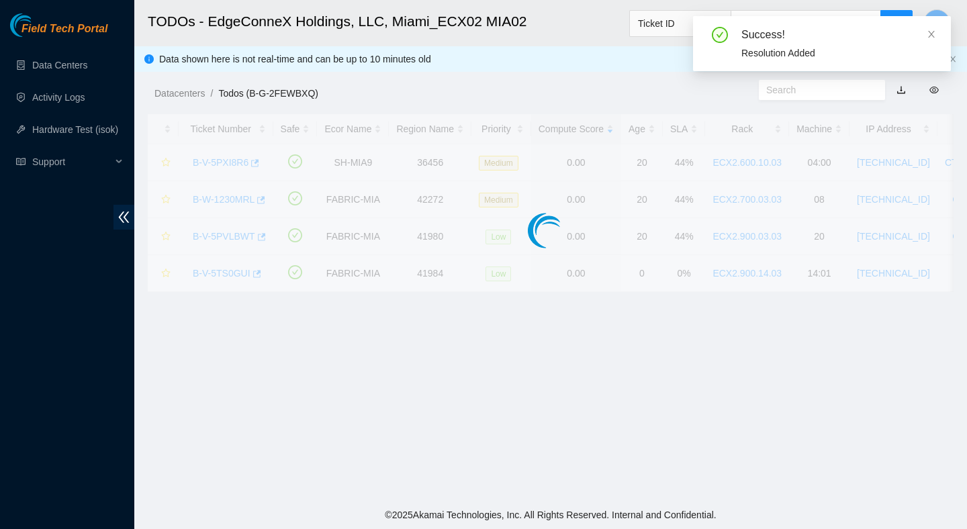
scroll to position [337, 0]
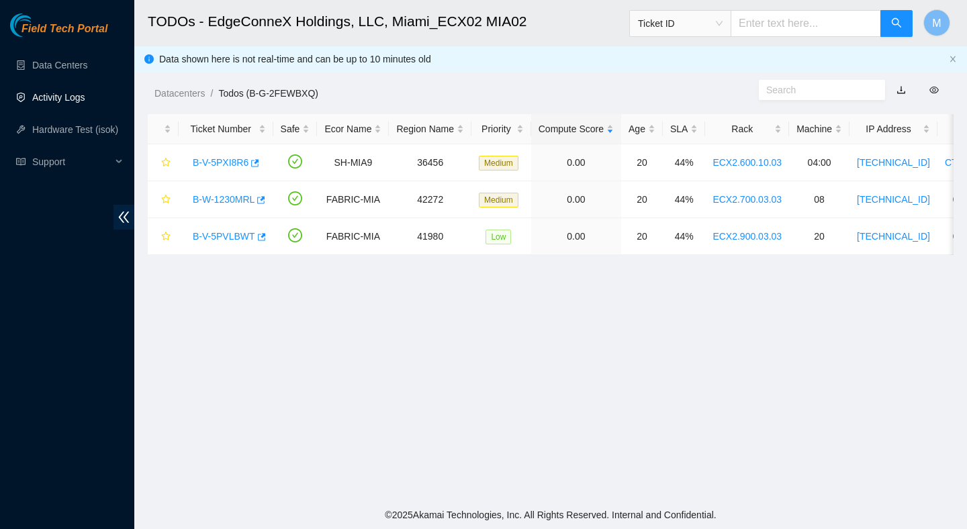
click at [85, 103] on link "Activity Logs" at bounding box center [58, 97] width 53 height 11
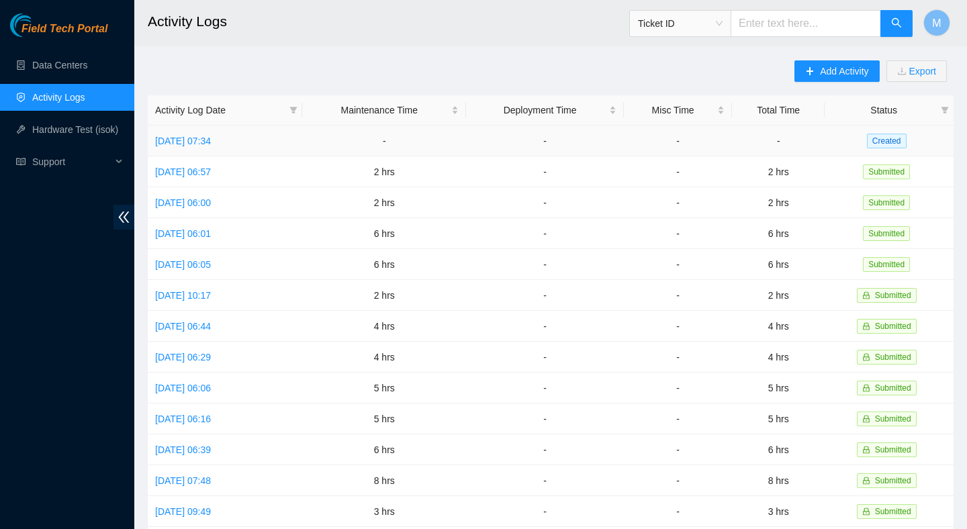
click at [222, 146] on td "Thu, 14 Aug 2025 07:34" at bounding box center [225, 141] width 154 height 31
click at [211, 144] on link "Thu, 14 Aug 2025 07:34" at bounding box center [183, 141] width 56 height 11
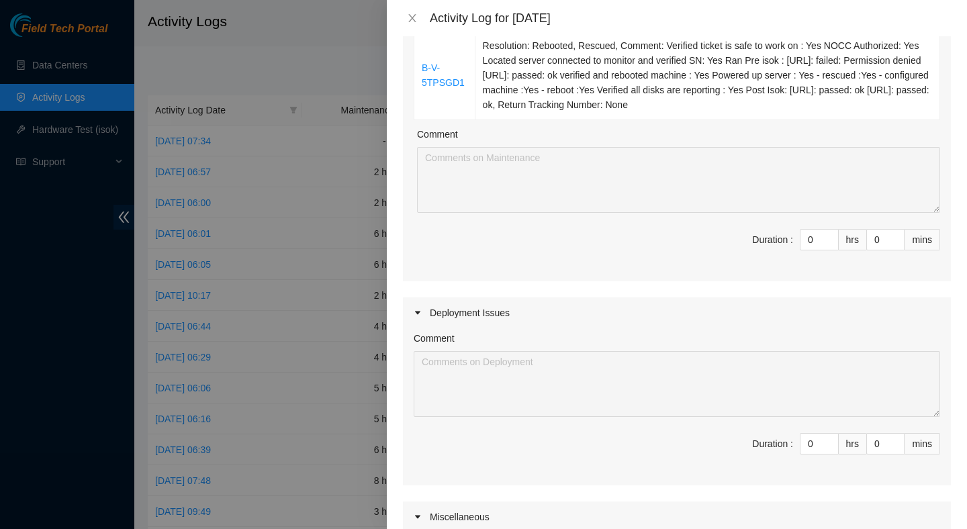
scroll to position [643, 0]
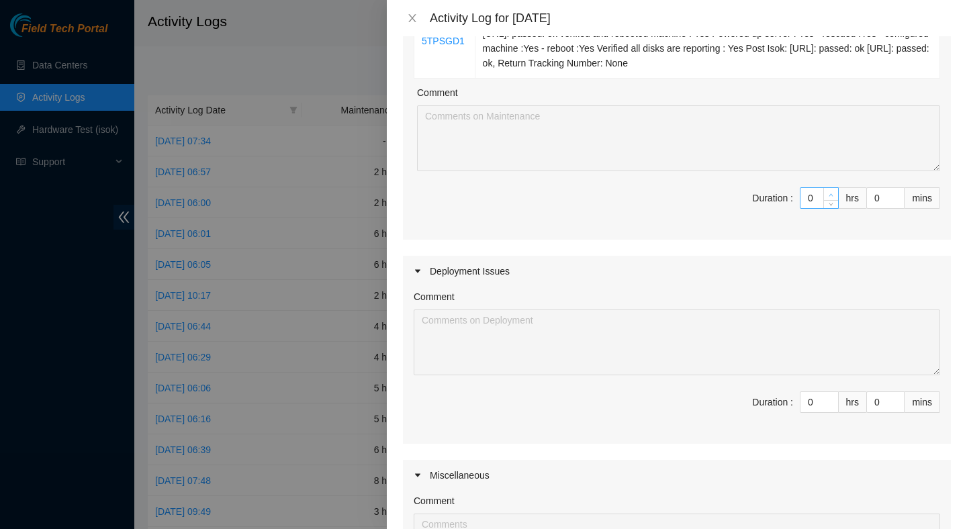
type input "1"
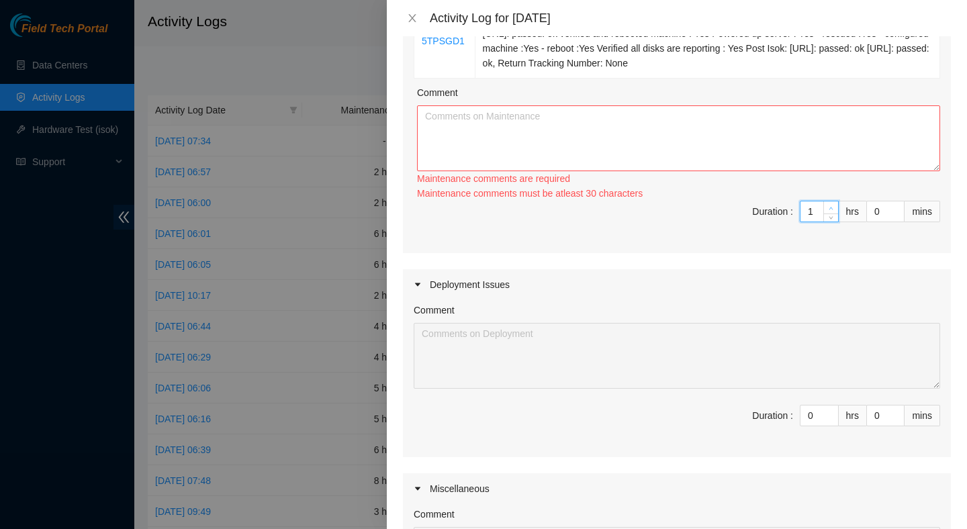
click at [830, 211] on icon "up" at bounding box center [831, 208] width 5 height 5
type input "2"
click at [830, 211] on icon "up" at bounding box center [831, 208] width 5 height 5
type input "3"
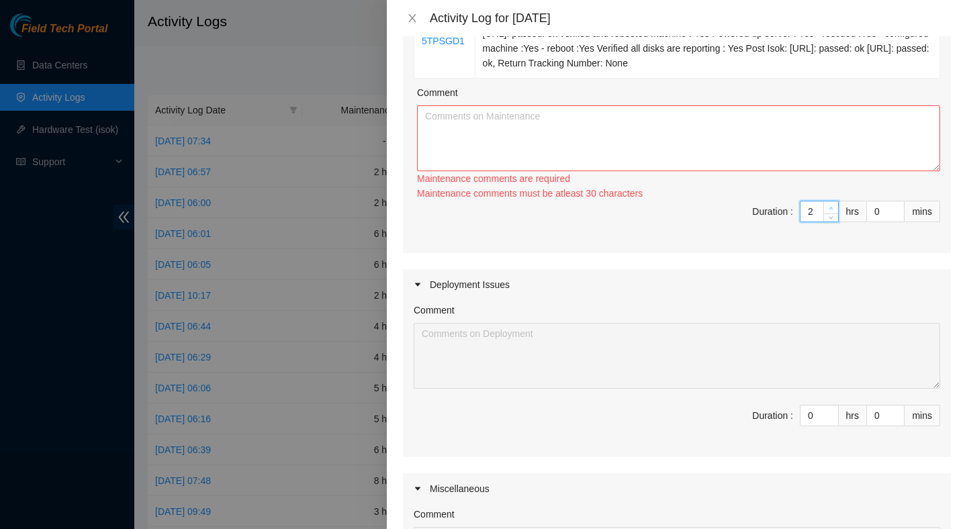
type input "3"
click at [830, 214] on span "Increase Value" at bounding box center [830, 208] width 15 height 12
type input "4"
click at [830, 214] on span "Increase Value" at bounding box center [830, 208] width 15 height 12
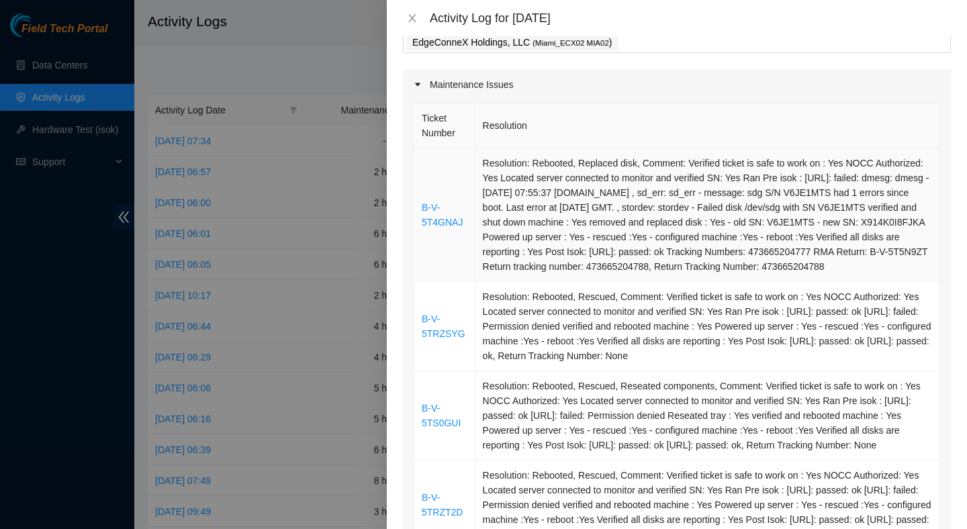
scroll to position [41, 0]
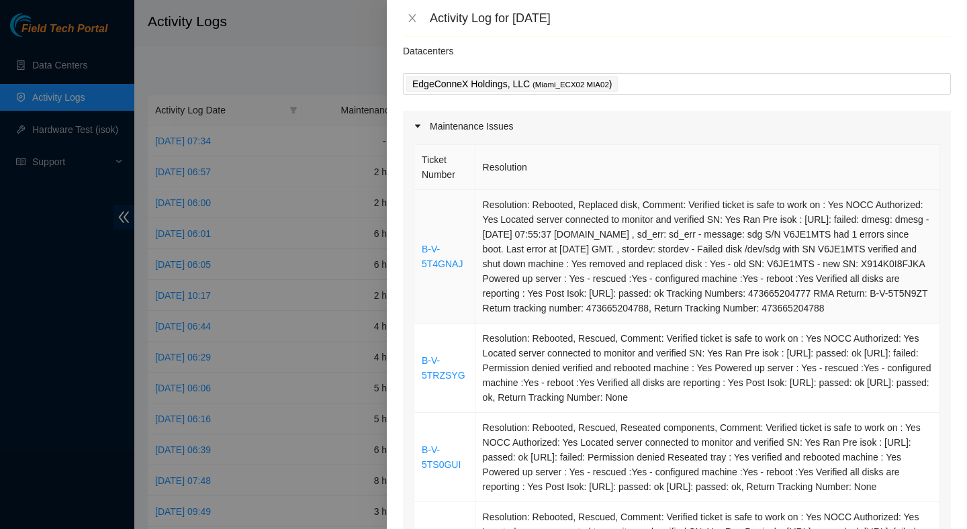
click at [731, 246] on td "Resolution: Rebooted, Replaced disk, Comment: Verified ticket is safe to work o…" at bounding box center [708, 257] width 465 height 134
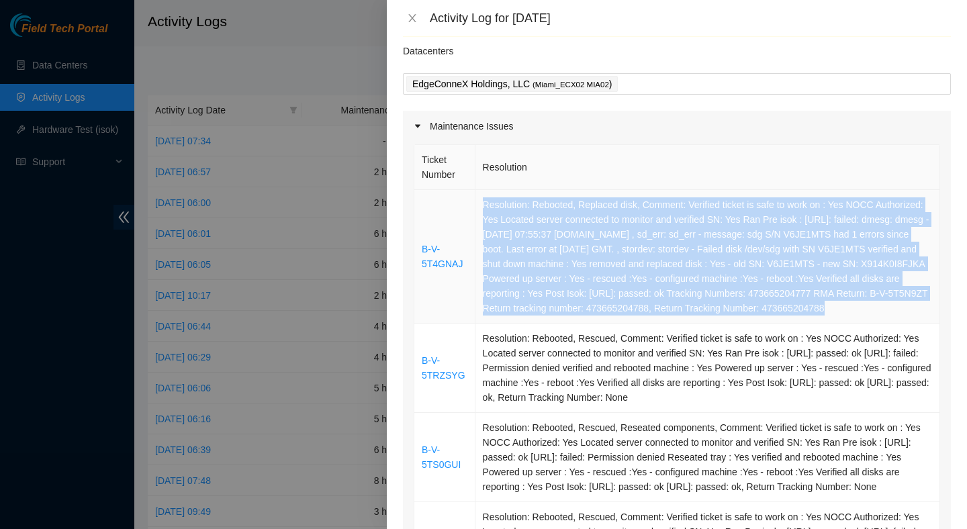
click at [731, 246] on td "Resolution: Rebooted, Replaced disk, Comment: Verified ticket is safe to work o…" at bounding box center [708, 257] width 465 height 134
copy td "Resolution: Rebooted, Replaced disk, Comment: Verified ticket is safe to work o…"
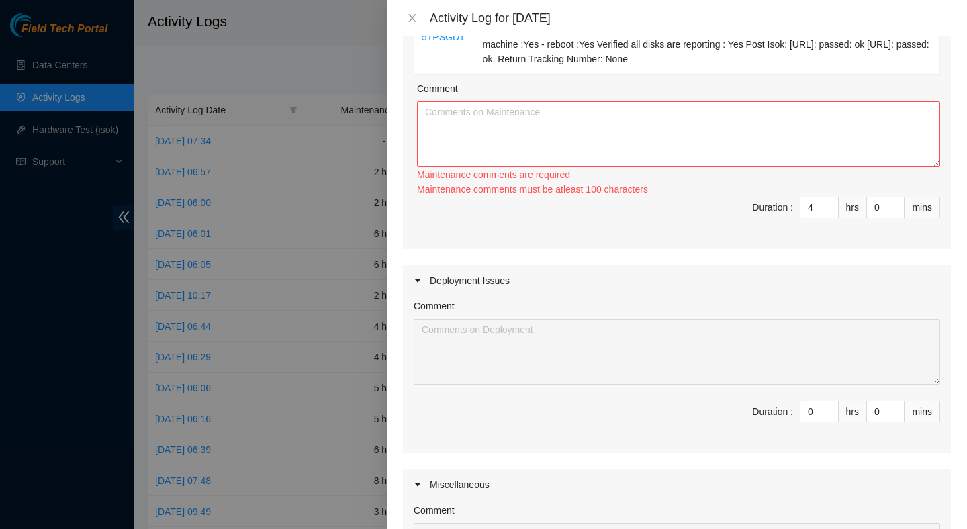
scroll to position [627, 0]
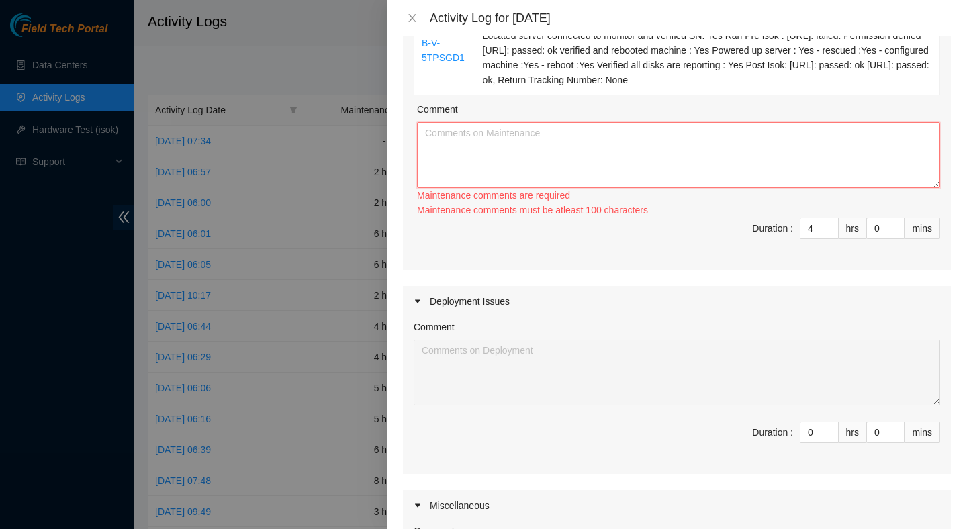
click at [669, 184] on textarea "Comment" at bounding box center [678, 155] width 523 height 66
paste textarea "Resolution: Rebooted, Replaced disk, Comment: Verified ticket is safe to work o…"
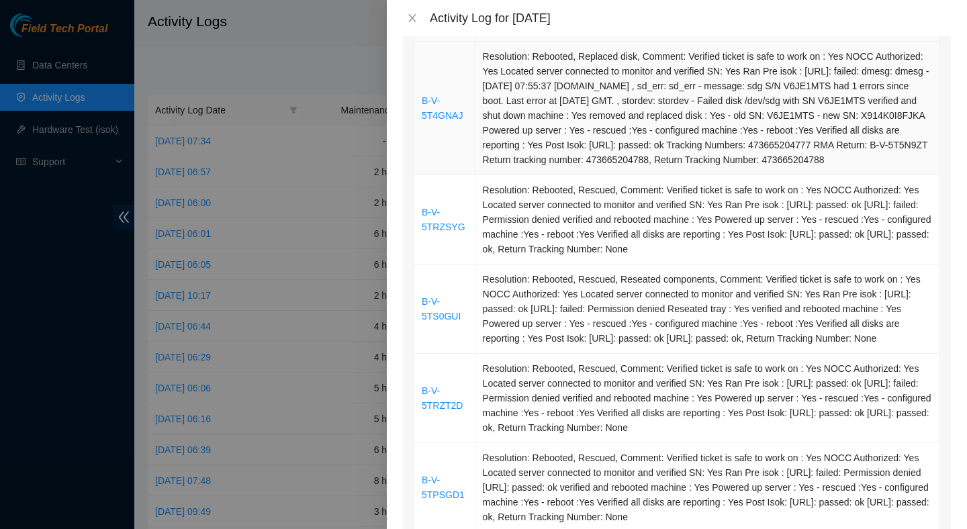
scroll to position [190, 0]
click at [647, 210] on td "Resolution: Rebooted, Rescued, Comment: Verified ticket is safe to work on : Ye…" at bounding box center [708, 219] width 465 height 89
click at [643, 221] on td "Resolution: Rebooted, Rescued, Comment: Verified ticket is safe to work on : Ye…" at bounding box center [708, 219] width 465 height 89
click at [642, 222] on td "Resolution: Rebooted, Rescued, Comment: Verified ticket is safe to work on : Ye…" at bounding box center [708, 219] width 465 height 89
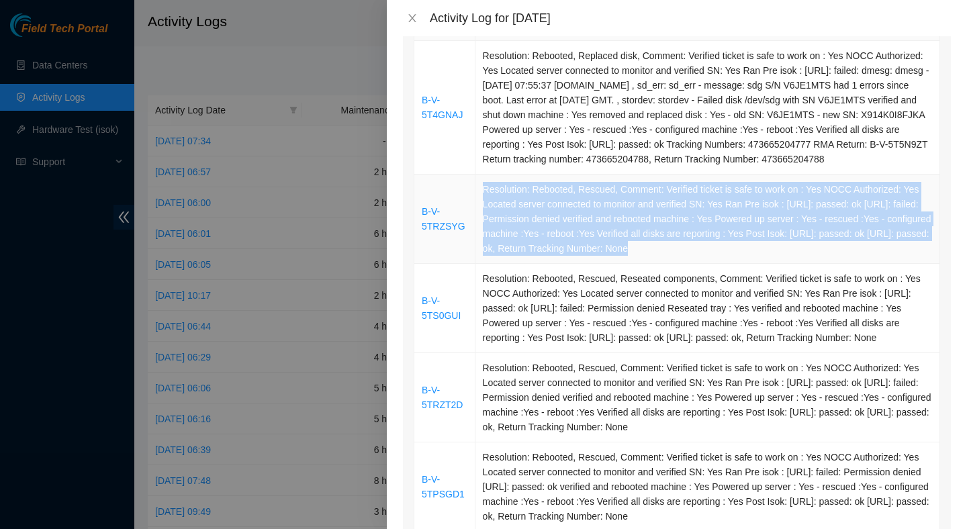
click at [642, 222] on td "Resolution: Rebooted, Rescued, Comment: Verified ticket is safe to work on : Ye…" at bounding box center [708, 219] width 465 height 89
copy td "Resolution: Rebooted, Rescued, Comment: Verified ticket is safe to work on : Ye…"
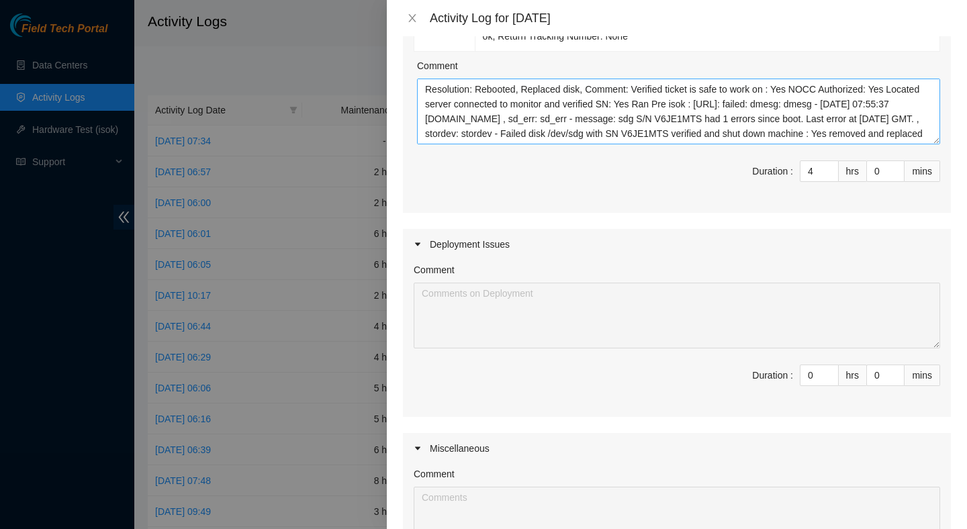
scroll to position [74, 0]
click at [644, 144] on textarea "Resolution: Rebooted, Replaced disk, Comment: Verified ticket is safe to work o…" at bounding box center [678, 112] width 523 height 66
paste textarea "Resolution: Rebooted, Rescued, Comment: Verified ticket is safe to work on : Ye…"
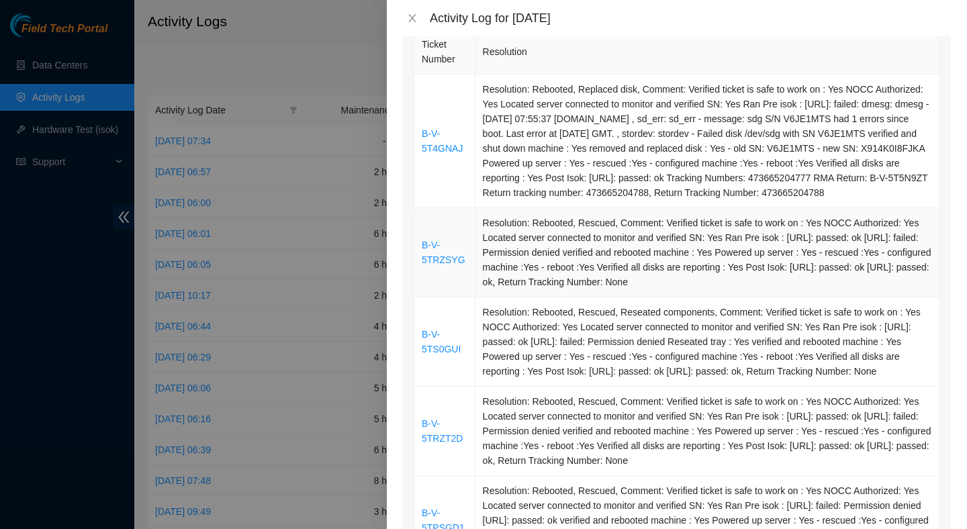
scroll to position [171, 0]
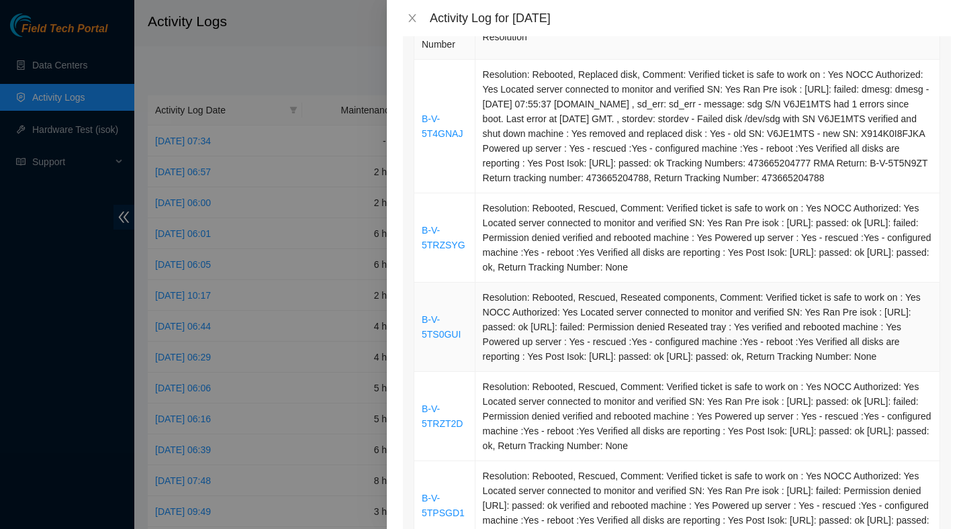
click at [603, 345] on td "Resolution: Rebooted, Rescued, Reseated components, Comment: Verified ticket is…" at bounding box center [708, 327] width 465 height 89
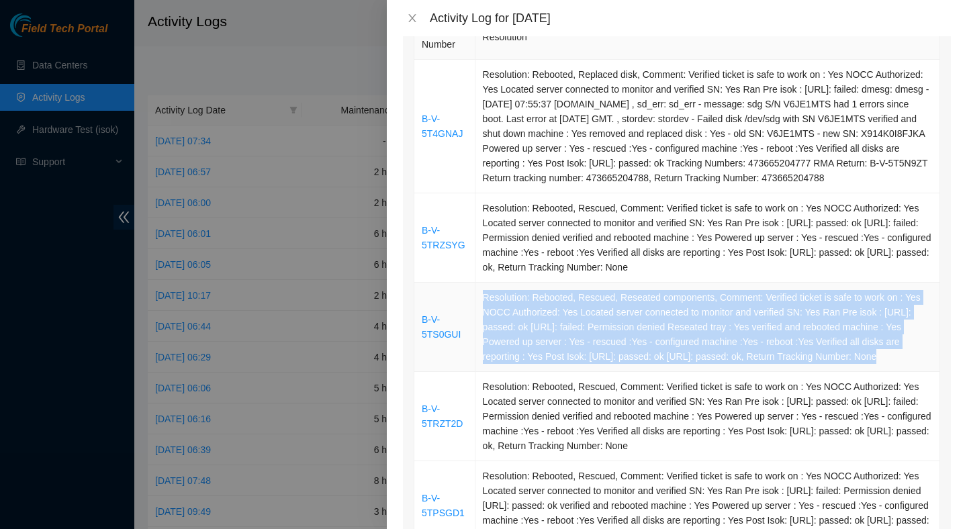
click at [603, 345] on td "Resolution: Rebooted, Rescued, Reseated components, Comment: Verified ticket is…" at bounding box center [708, 327] width 465 height 89
copy td "Resolution: Rebooted, Rescued, Reseated components, Comment: Verified ticket is…"
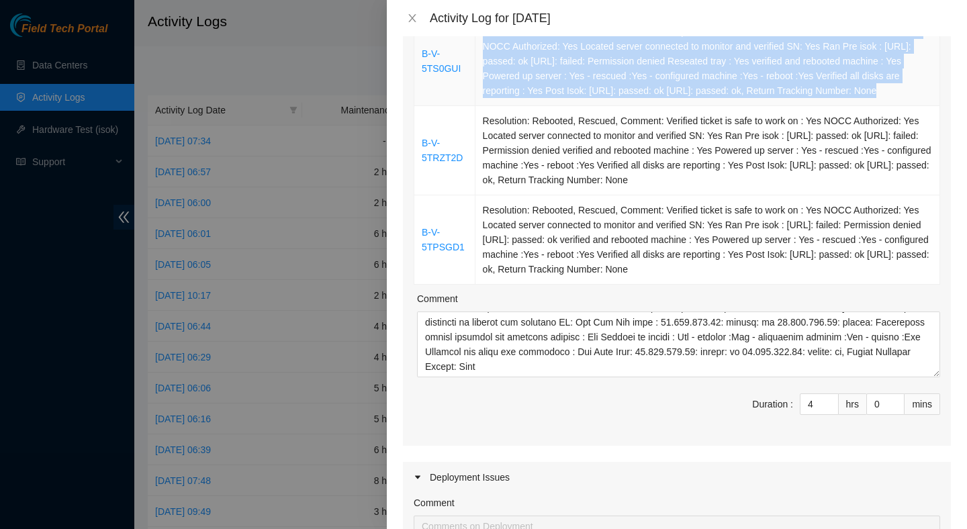
scroll to position [527, 0]
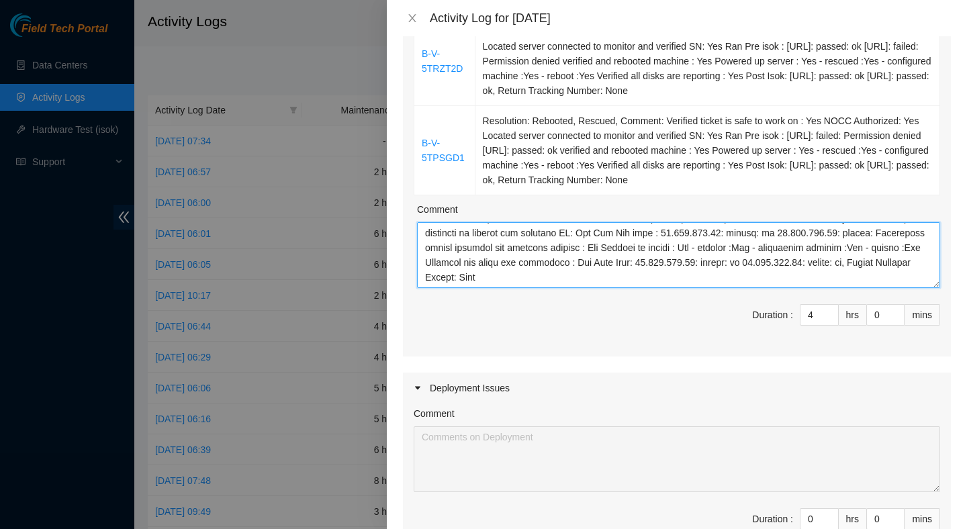
click at [596, 288] on textarea "Comment" at bounding box center [678, 255] width 523 height 66
paste textarea "Resolution: Rebooted, Rescued, Reseated components, Comment: Verified ticket is…"
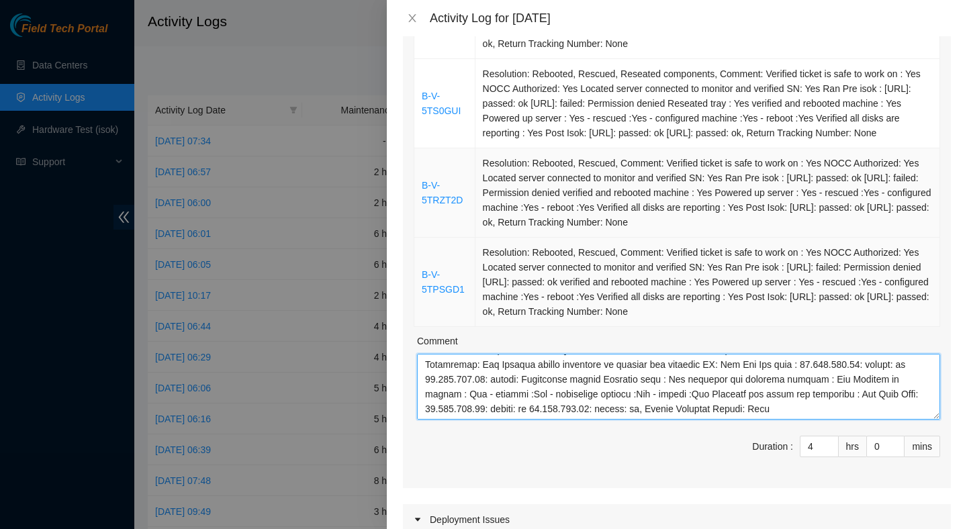
scroll to position [398, 0]
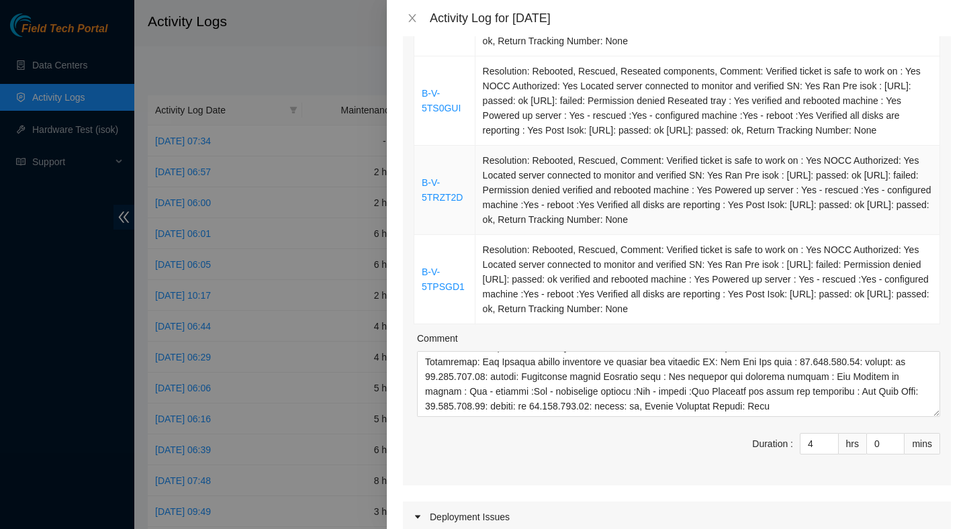
click at [601, 235] on td "Resolution: Rebooted, Rescued, Comment: Verified ticket is safe to work on : Ye…" at bounding box center [708, 190] width 465 height 89
click at [600, 235] on td "Resolution: Rebooted, Rescued, Comment: Verified ticket is safe to work on : Ye…" at bounding box center [708, 190] width 465 height 89
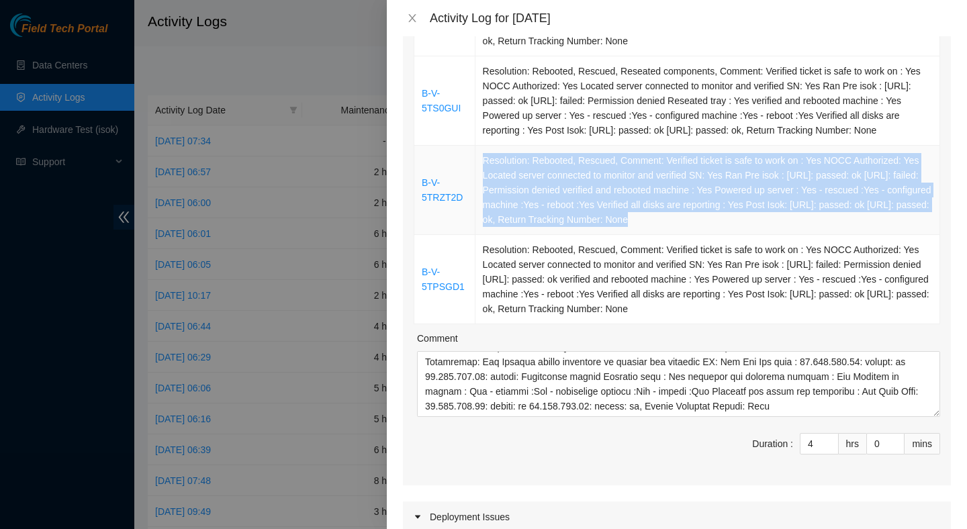
click at [600, 235] on td "Resolution: Rebooted, Rescued, Comment: Verified ticket is safe to work on : Ye…" at bounding box center [708, 190] width 465 height 89
copy td "Resolution: Rebooted, Rescued, Comment: Verified ticket is safe to work on : Ye…"
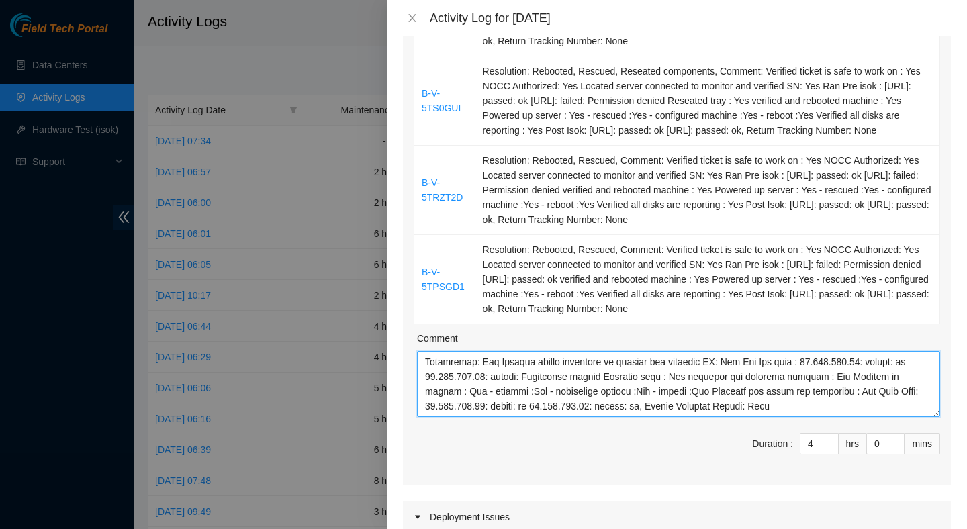
click at [537, 417] on textarea "Comment" at bounding box center [678, 384] width 523 height 66
paste textarea "Resolution: Rebooted, Rescued, Comment: Verified ticket is safe to work on : Ye…"
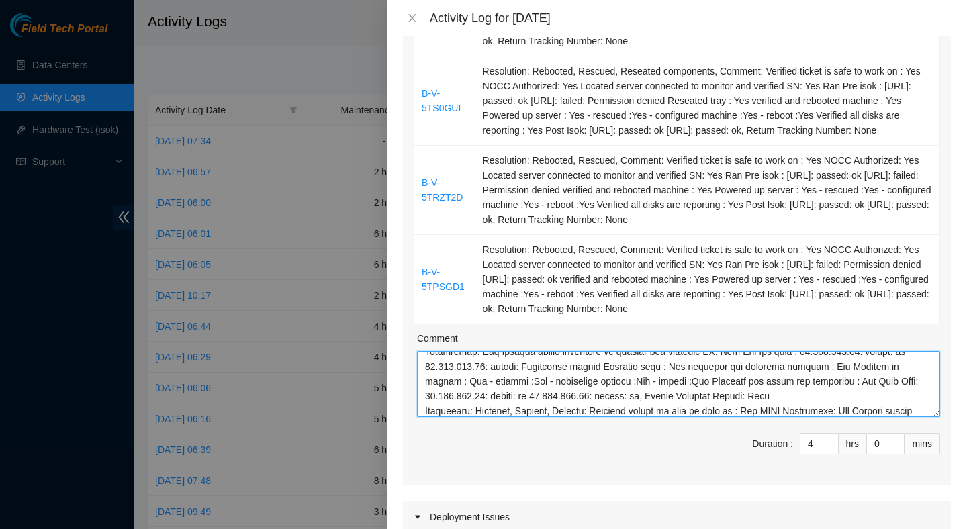
scroll to position [291, 0]
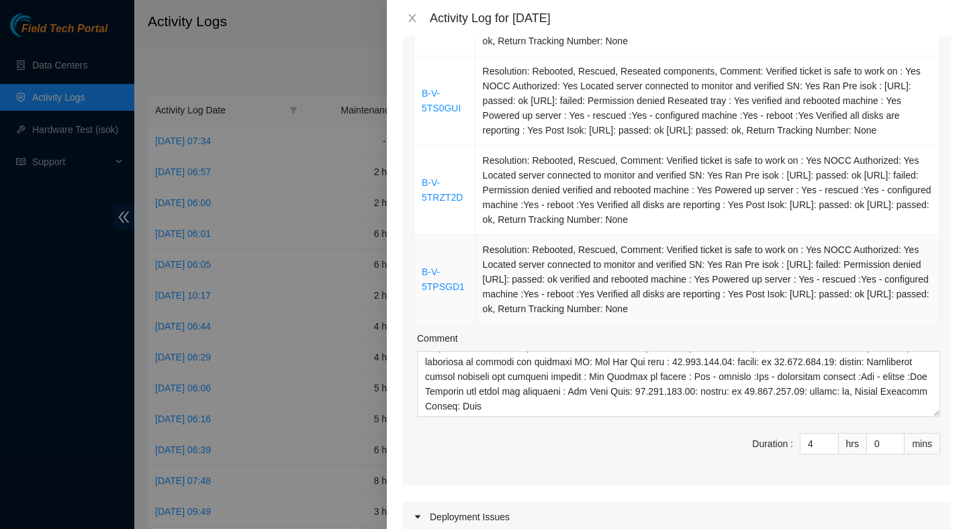
click at [588, 324] on td "Resolution: Rebooted, Rescued, Comment: Verified ticket is safe to work on : Ye…" at bounding box center [708, 279] width 465 height 89
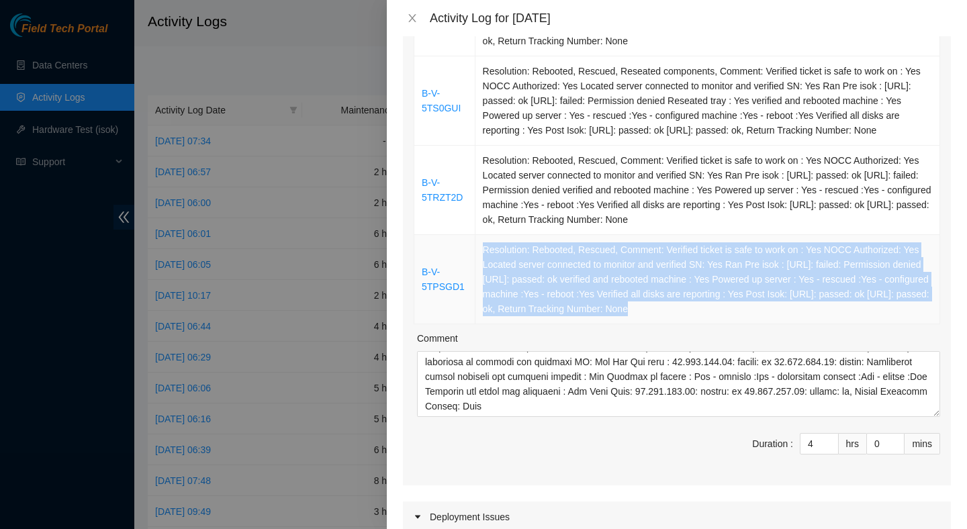
click at [588, 324] on td "Resolution: Rebooted, Rescued, Comment: Verified ticket is safe to work on : Ye…" at bounding box center [708, 279] width 465 height 89
copy td "Resolution: Rebooted, Rescued, Comment: Verified ticket is safe to work on : Ye…"
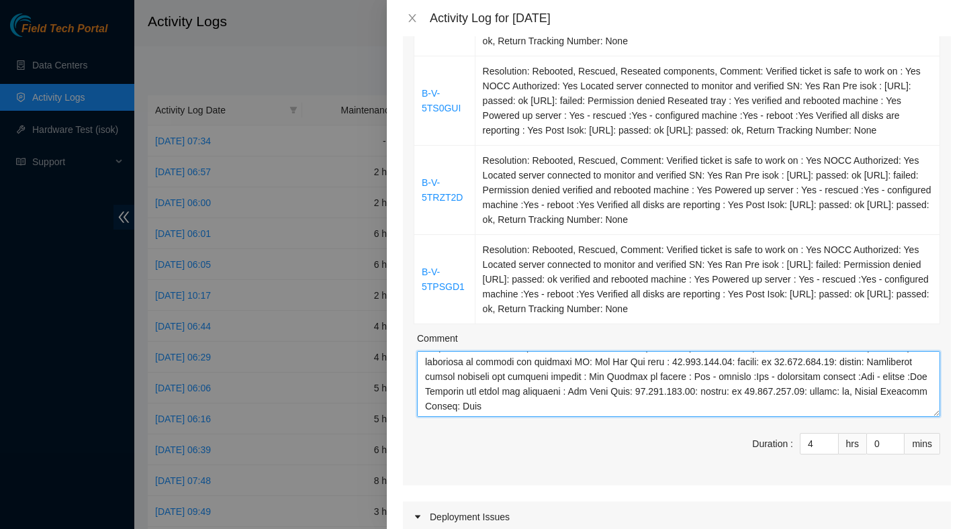
click at [552, 417] on textarea "Comment" at bounding box center [678, 384] width 523 height 66
paste textarea "Resolution: Rebooted, Rescued, Comment: Verified ticket is safe to work on : Ye…"
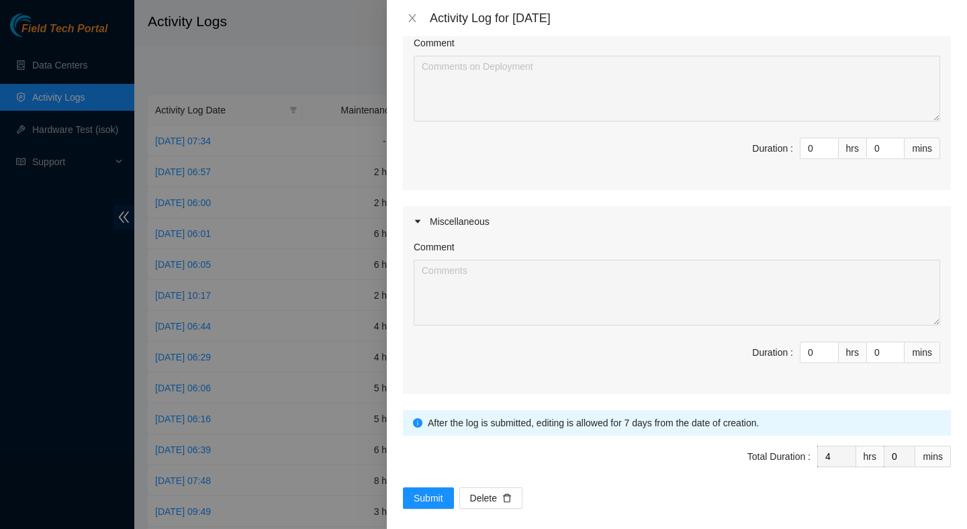
scroll to position [954, 0]
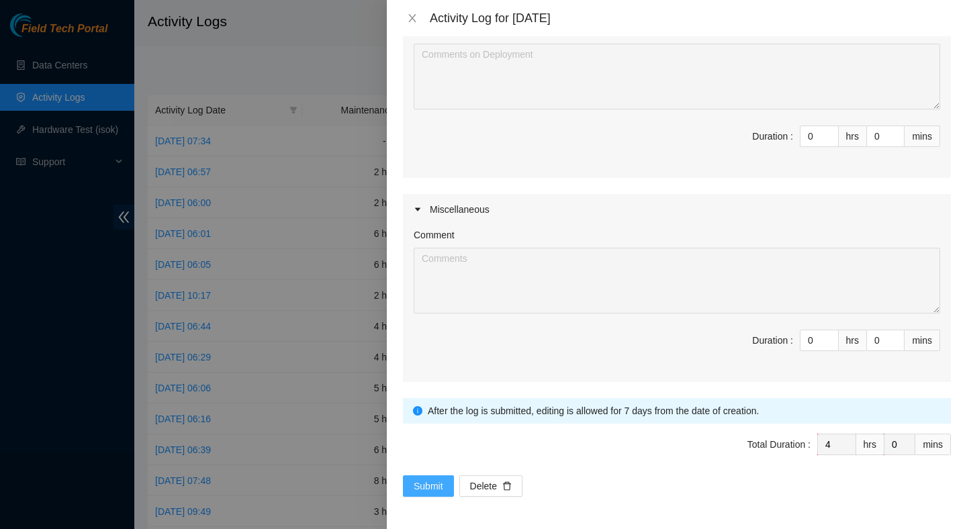
type textarea "Resolution: Rebooted, Replaced disk, Comment: Verified ticket is safe to work o…"
click at [426, 481] on span "Submit" at bounding box center [429, 486] width 30 height 15
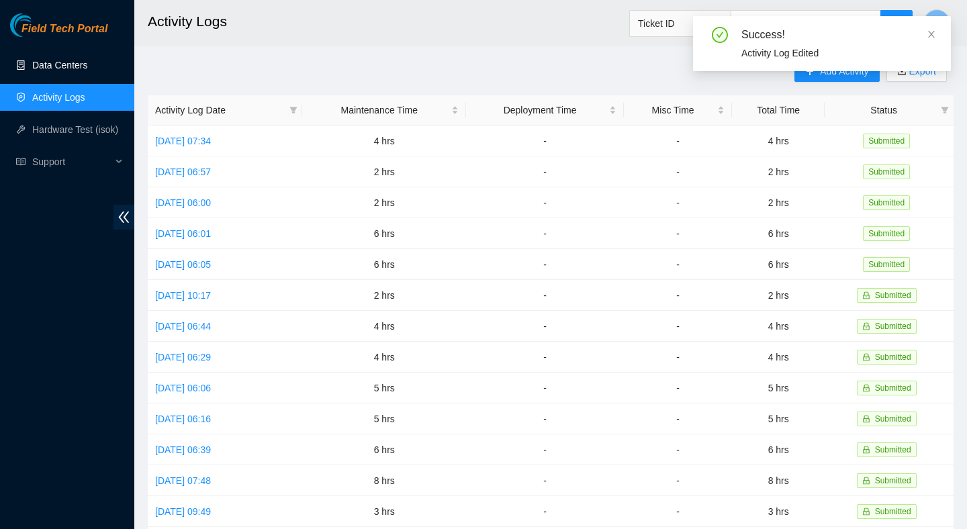
click at [87, 60] on link "Data Centers" at bounding box center [59, 65] width 55 height 11
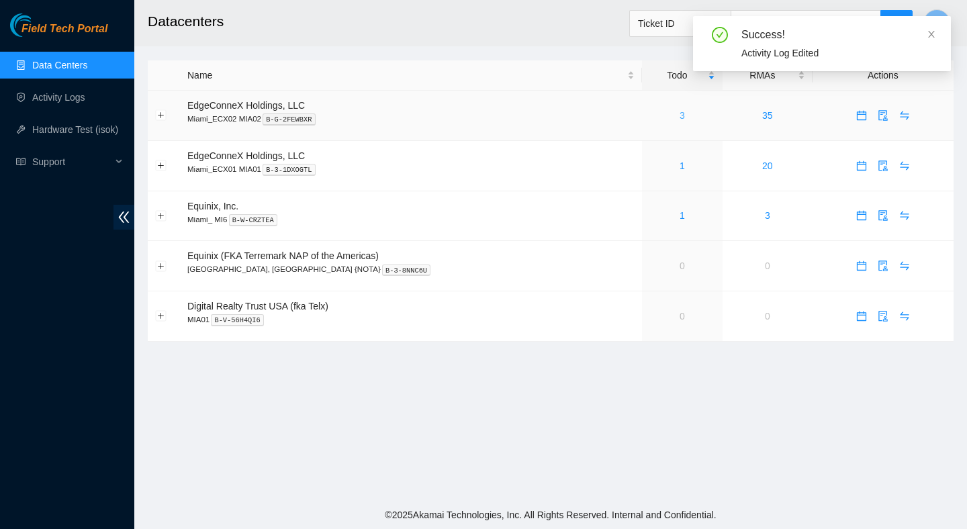
click at [680, 118] on link "3" at bounding box center [682, 115] width 5 height 11
